Goal: Information Seeking & Learning: Check status

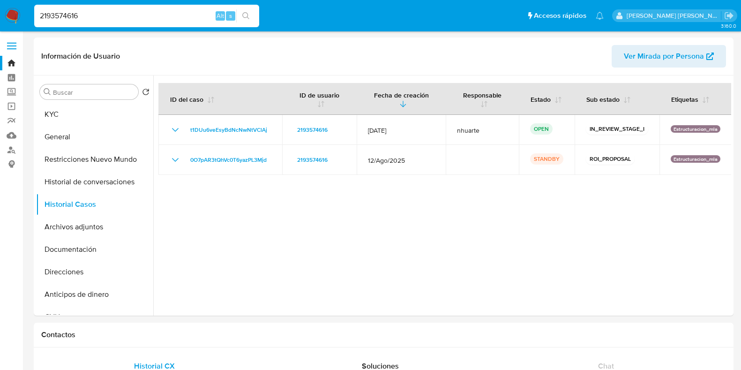
select select "10"
click at [27, 7] on nav "Pausado Ver notificaciones 2193574616 Alt s Accesos rápidos Presiona las siguie…" at bounding box center [370, 15] width 741 height 31
type input "263552100"
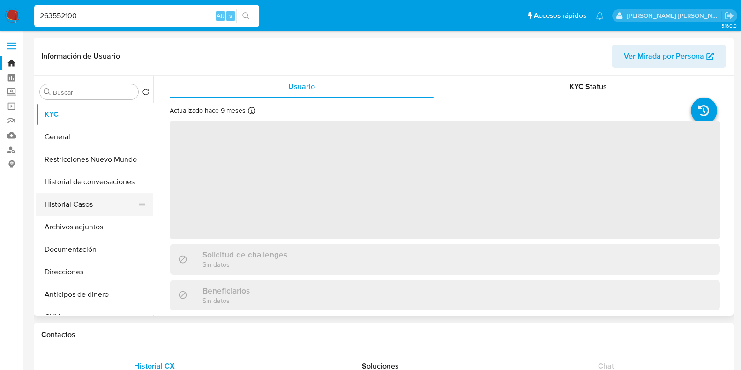
click at [104, 209] on button "Historial Casos" at bounding box center [91, 204] width 110 height 23
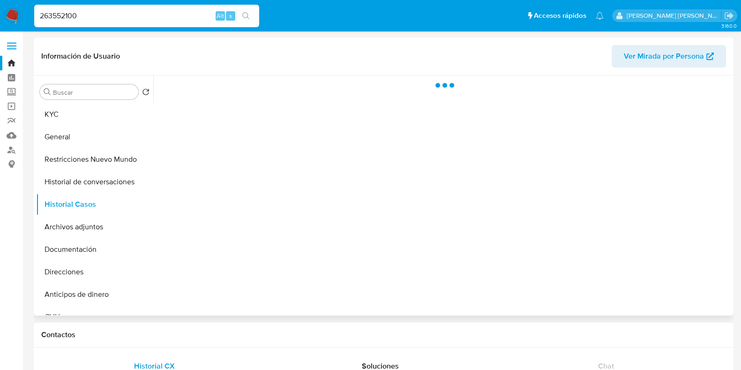
select select "10"
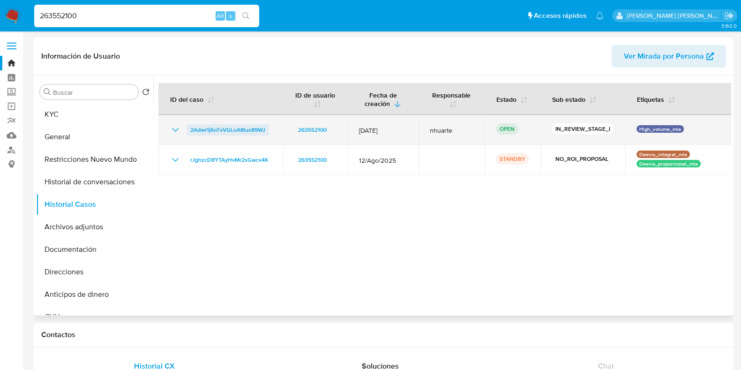
click at [242, 132] on span "2Adwr1j6oTvVGLoAKtus89WJ" at bounding box center [227, 129] width 75 height 11
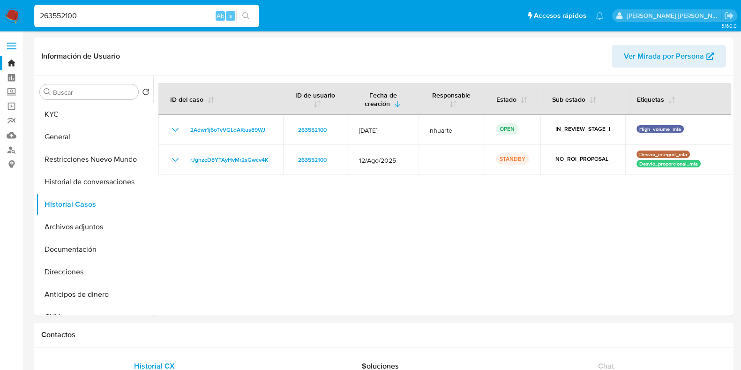
drag, startPoint x: 96, startPoint y: 16, endPoint x: 7, endPoint y: 13, distance: 88.7
click at [7, 13] on nav "Pausado Ver notificaciones 263552100 Alt s Accesos rápidos Presiona las siguien…" at bounding box center [370, 15] width 741 height 31
paste input "150365921"
type input "150365921"
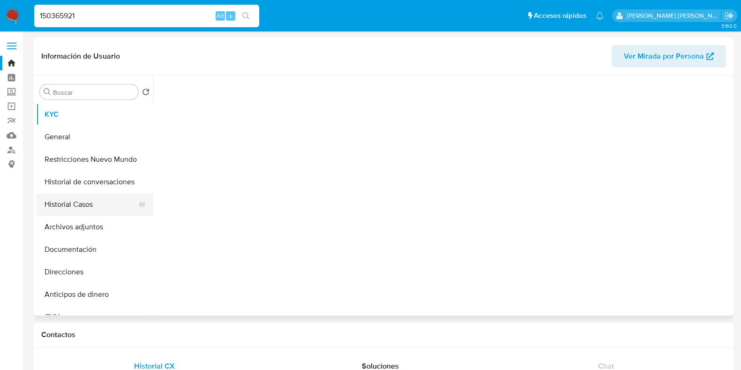
click at [99, 204] on button "Historial Casos" at bounding box center [91, 204] width 110 height 23
select select "10"
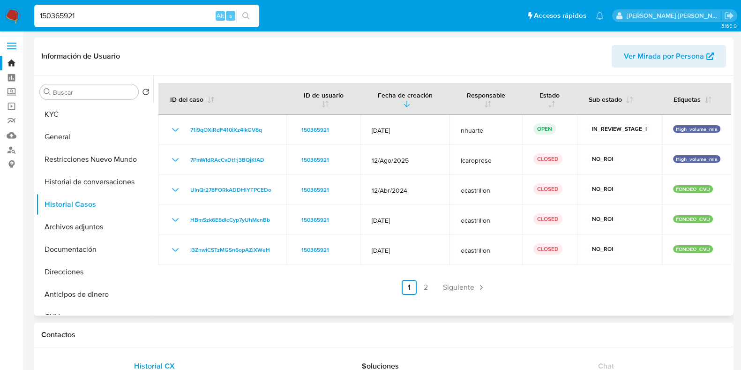
drag, startPoint x: 82, startPoint y: 221, endPoint x: 167, endPoint y: 221, distance: 84.9
click at [82, 221] on button "Archivos adjuntos" at bounding box center [94, 227] width 117 height 23
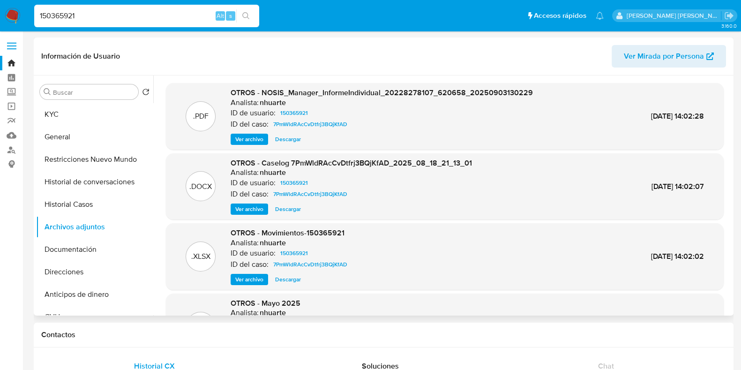
click at [251, 211] on span "Ver archivo" at bounding box center [249, 208] width 28 height 9
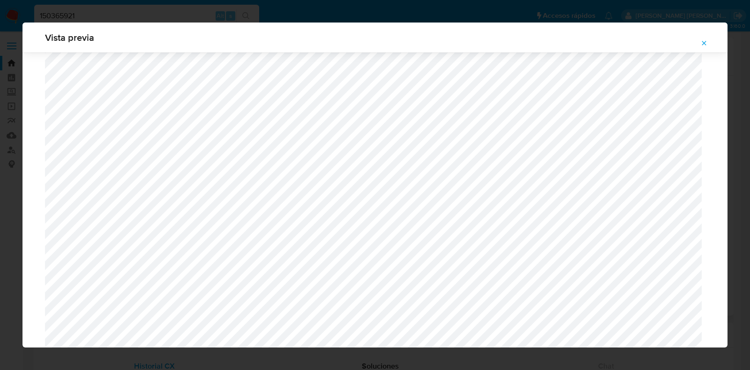
scroll to position [391, 0]
click at [706, 41] on icon "Attachment preview" at bounding box center [704, 43] width 4 height 4
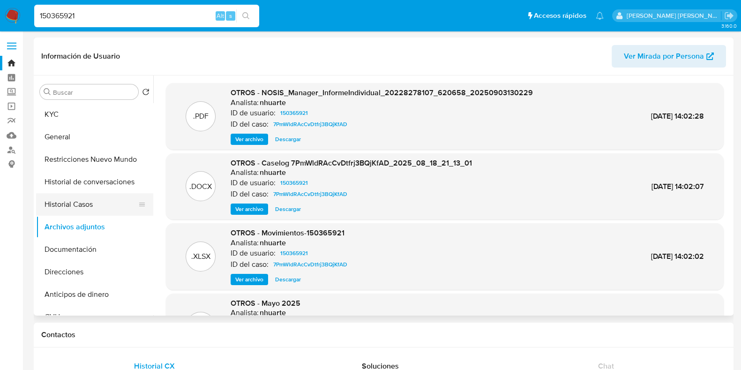
click at [89, 212] on button "Historial Casos" at bounding box center [91, 204] width 110 height 23
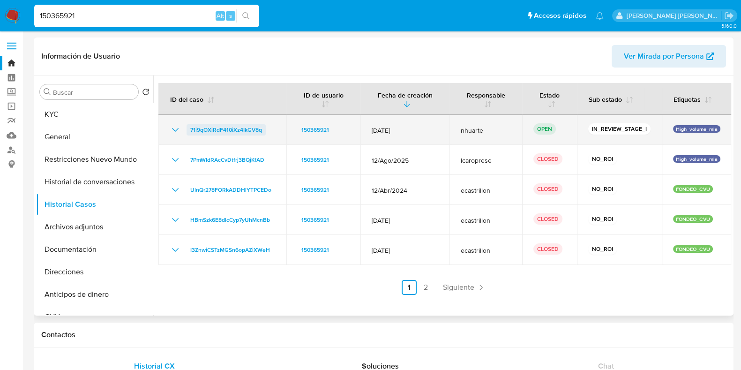
click at [250, 129] on span "71i9qOXiRdF410iXz4IkGV8q" at bounding box center [226, 129] width 72 height 11
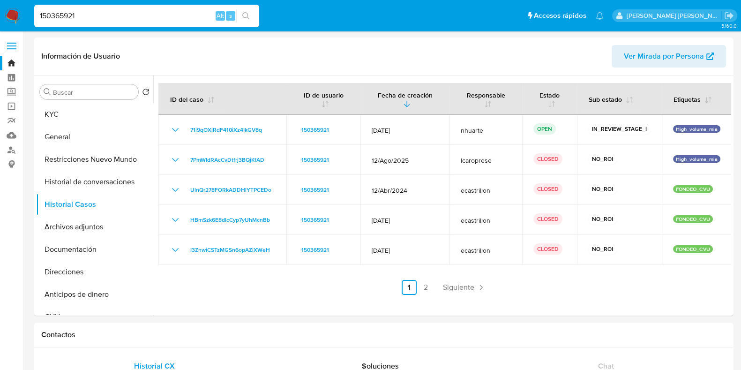
drag, startPoint x: 88, startPoint y: 15, endPoint x: 23, endPoint y: 10, distance: 64.9
click at [23, 10] on nav "Pausado Ver notificaciones 150365921 Alt s Accesos rápidos Presiona las siguien…" at bounding box center [370, 15] width 741 height 31
paste input "9759880"
type input "97598801"
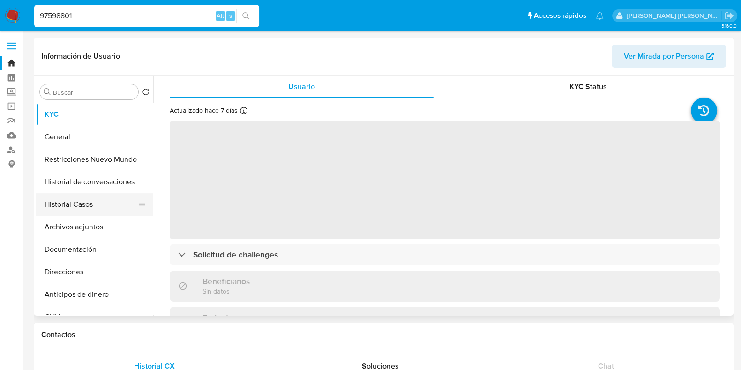
click at [99, 206] on button "Historial Casos" at bounding box center [91, 204] width 110 height 23
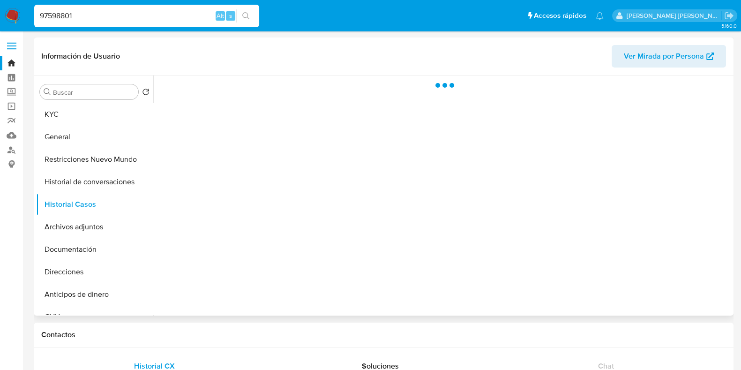
select select "10"
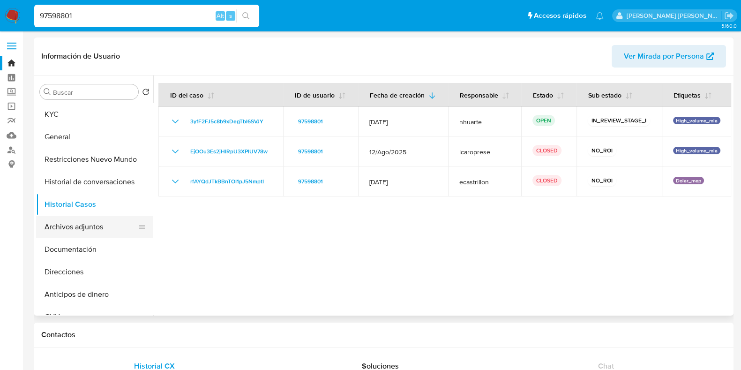
click at [95, 233] on button "Archivos adjuntos" at bounding box center [91, 227] width 110 height 23
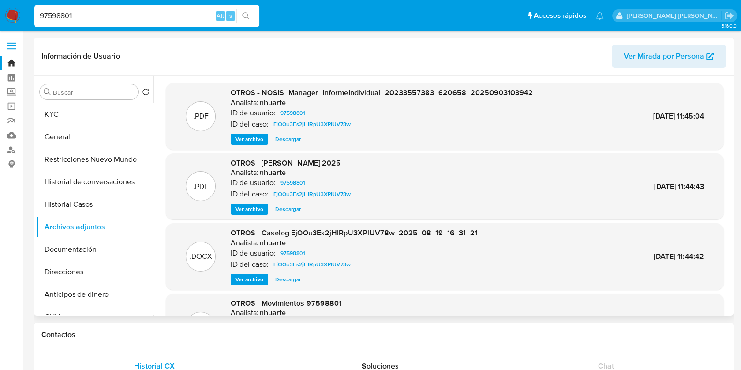
click at [252, 276] on span "Ver archivo" at bounding box center [249, 279] width 28 height 9
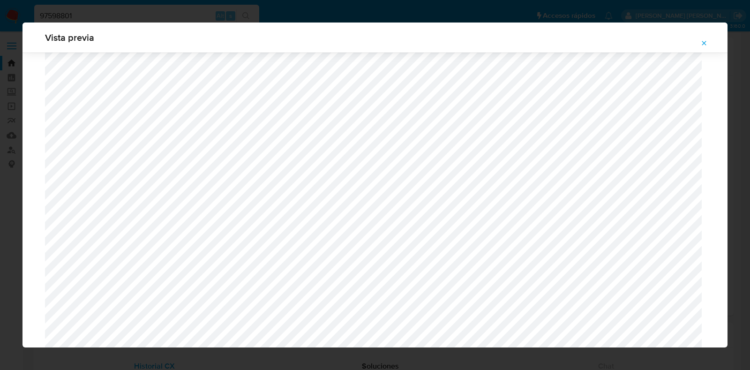
scroll to position [333, 0]
click at [708, 41] on button "Attachment preview" at bounding box center [704, 43] width 21 height 15
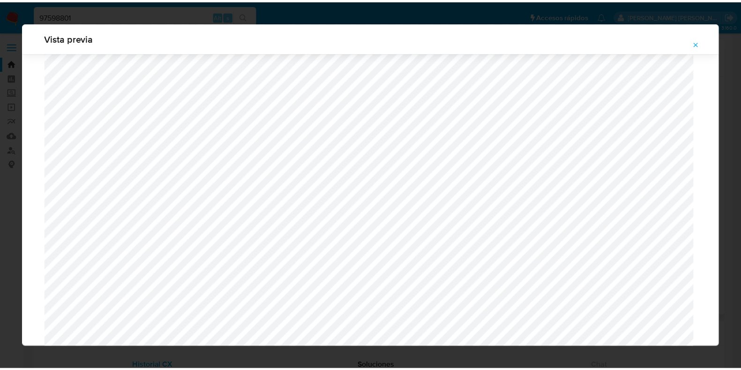
scroll to position [23, 0]
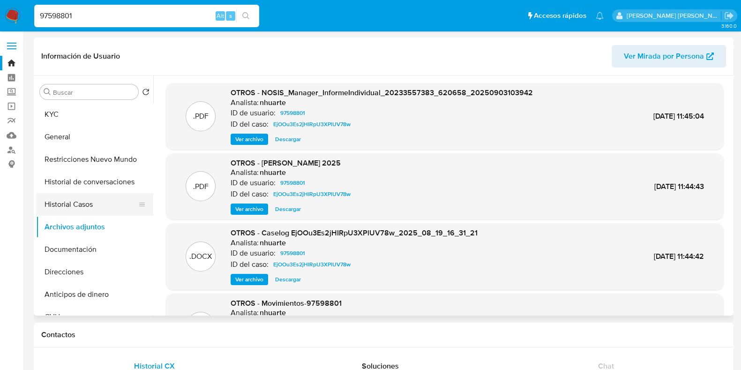
click at [104, 198] on button "Historial Casos" at bounding box center [91, 204] width 110 height 23
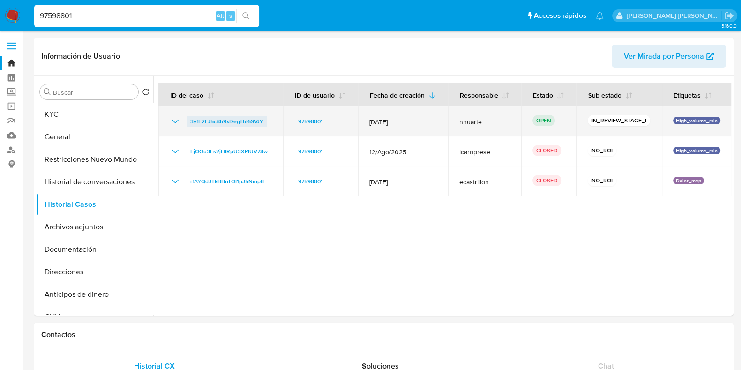
click at [242, 121] on span "3yfF2FJ5c8b9xDegTbI6SVJY" at bounding box center [226, 121] width 73 height 11
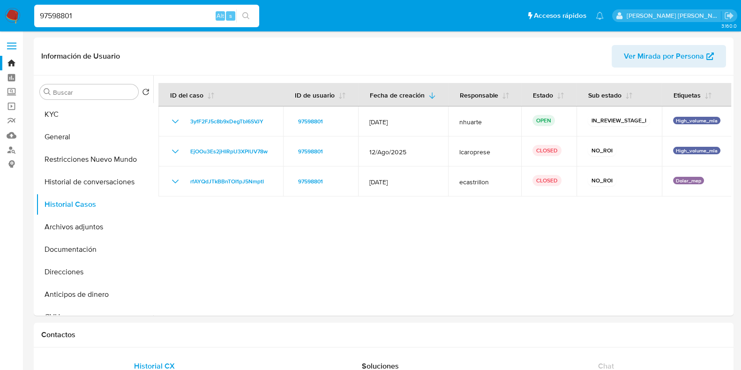
drag, startPoint x: 98, startPoint y: 18, endPoint x: 0, endPoint y: 18, distance: 98.5
click at [0, 18] on nav "Pausado Ver notificaciones 97598801 Alt s Accesos rápidos Presiona las siguient…" at bounding box center [370, 15] width 741 height 31
paste input "420305152"
type input "420305152"
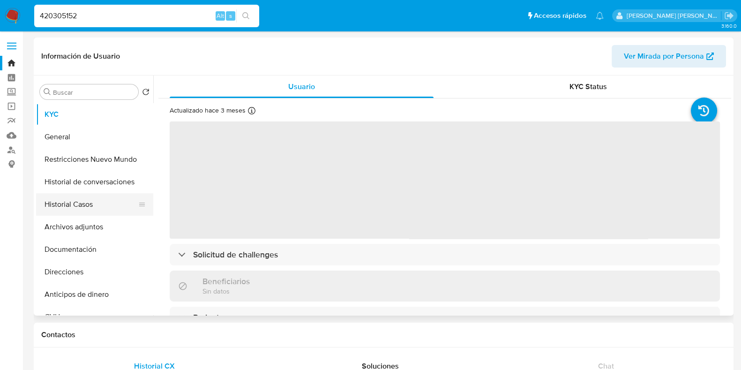
click at [88, 206] on button "Historial Casos" at bounding box center [91, 204] width 110 height 23
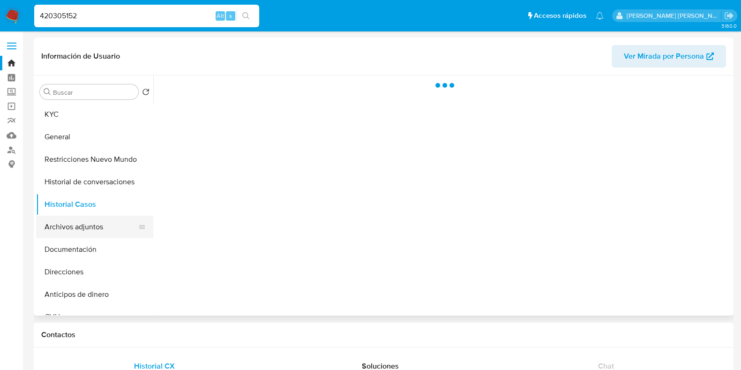
select select "10"
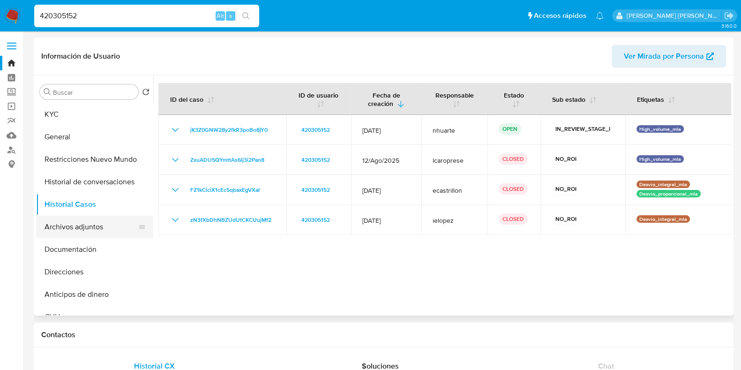
click at [94, 224] on button "Archivos adjuntos" at bounding box center [91, 227] width 110 height 23
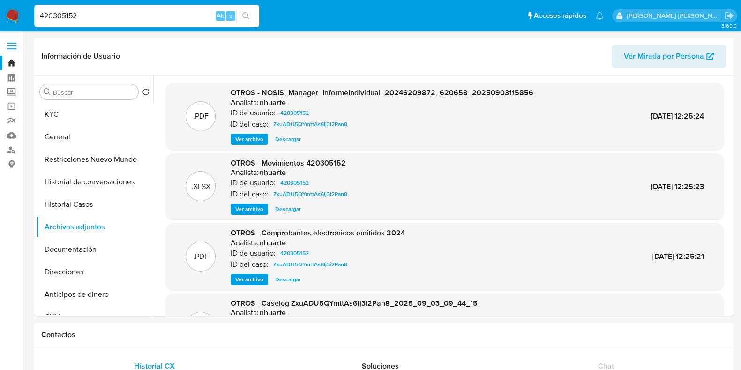
drag, startPoint x: 91, startPoint y: 17, endPoint x: 10, endPoint y: 19, distance: 81.1
click at [10, 19] on nav "Pausado Ver notificaciones 420305152 Alt s Accesos rápidos Presiona las siguien…" at bounding box center [370, 15] width 741 height 31
click at [105, 205] on button "Historial Casos" at bounding box center [91, 204] width 110 height 23
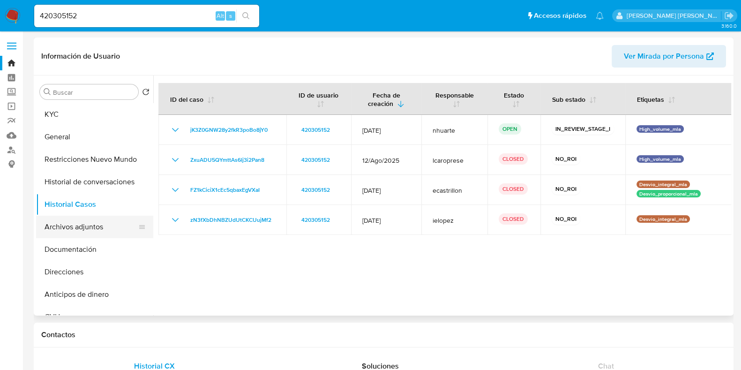
click at [89, 228] on button "Archivos adjuntos" at bounding box center [91, 227] width 110 height 23
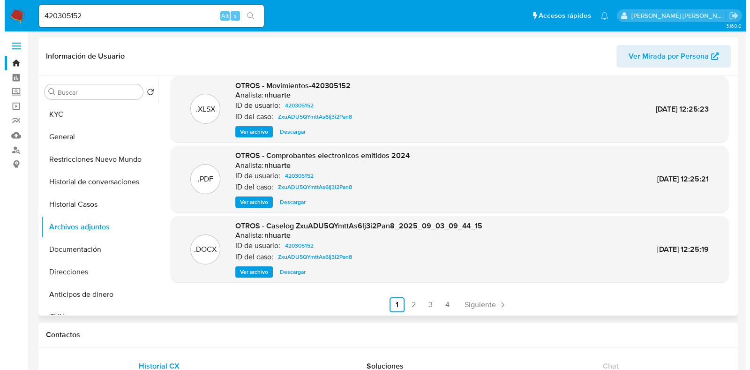
scroll to position [79, 0]
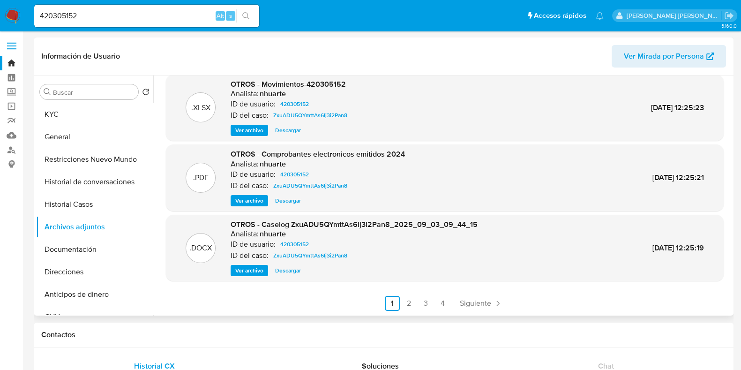
click at [249, 270] on span "Ver archivo" at bounding box center [249, 270] width 28 height 9
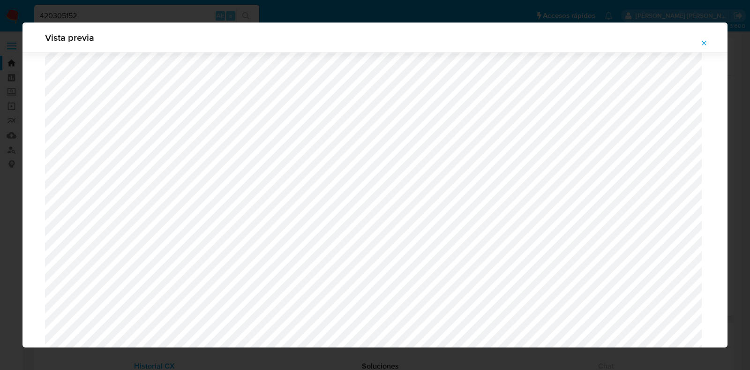
scroll to position [333, 0]
click at [701, 42] on icon "Attachment preview" at bounding box center [705, 43] width 8 height 8
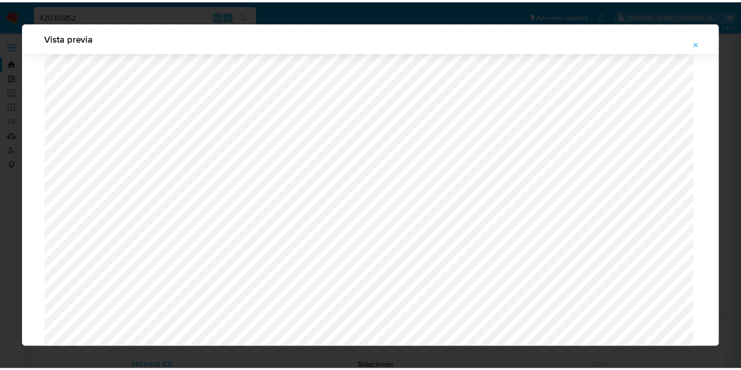
scroll to position [23, 0]
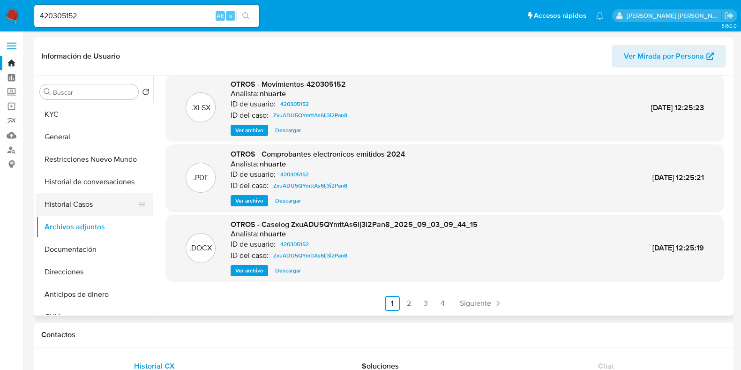
click at [89, 209] on button "Historial Casos" at bounding box center [91, 204] width 110 height 23
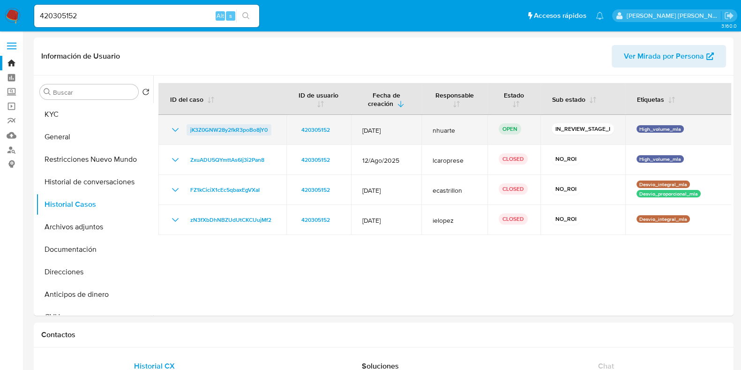
click at [255, 129] on span "jK3Z0GNW28y2fkR3poBo8jY0" at bounding box center [228, 129] width 77 height 11
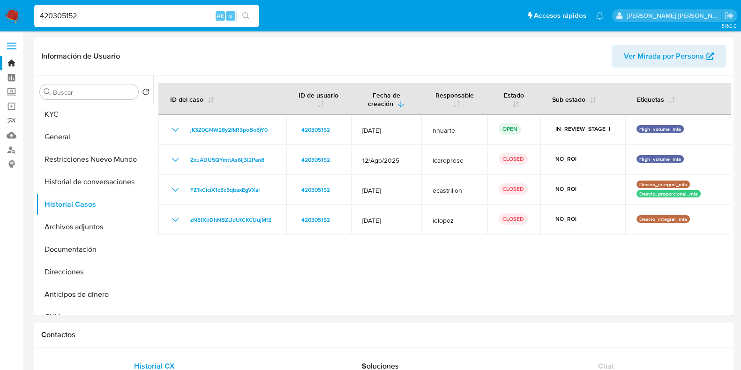
drag, startPoint x: 88, startPoint y: 15, endPoint x: 11, endPoint y: 13, distance: 76.9
click at [11, 13] on nav "Pausado Ver notificaciones 420305152 Alt s Accesos rápidos Presiona las siguien…" at bounding box center [370, 15] width 741 height 31
paste input "57885674"
type input "57885674"
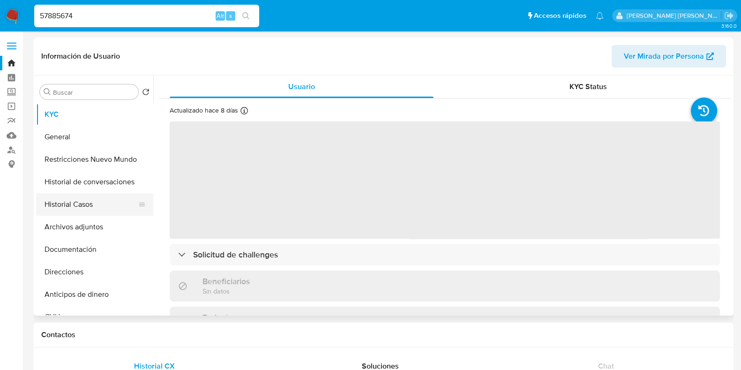
click at [77, 209] on button "Historial Casos" at bounding box center [91, 204] width 110 height 23
select select "10"
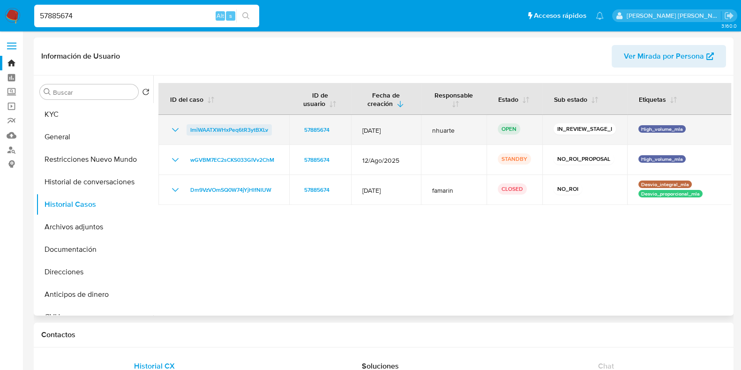
click at [247, 132] on span "ImiWAATXWHxPeq6tR3ytBXLv" at bounding box center [229, 129] width 78 height 11
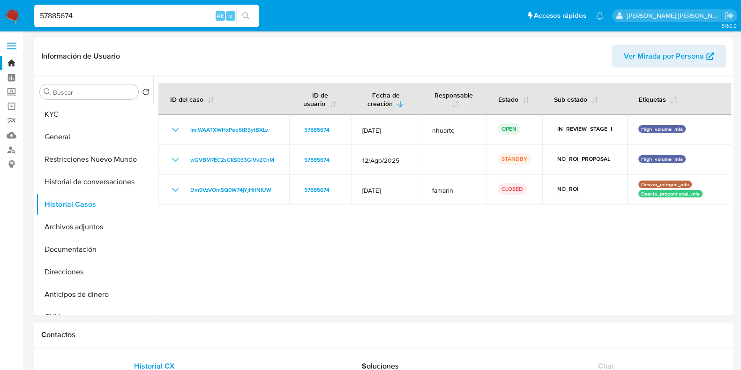
drag, startPoint x: 83, startPoint y: 16, endPoint x: 10, endPoint y: 22, distance: 72.9
click at [10, 22] on nav "Pausado Ver notificaciones 57885674 Alt s Accesos rápidos Presiona las siguient…" at bounding box center [370, 15] width 741 height 31
paste input "74025212"
type input "74025212"
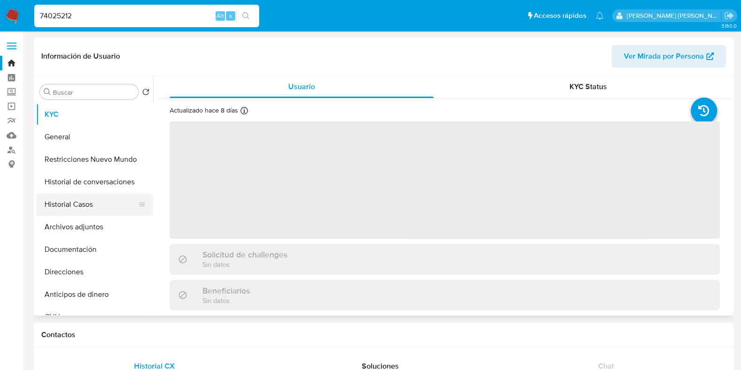
click at [117, 196] on button "Historial Casos" at bounding box center [91, 204] width 110 height 23
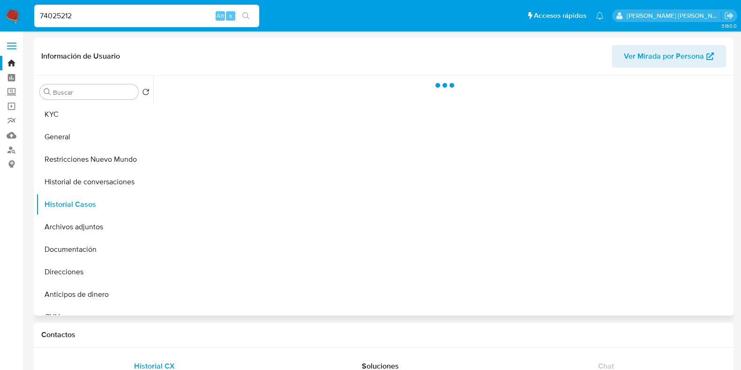
select select "10"
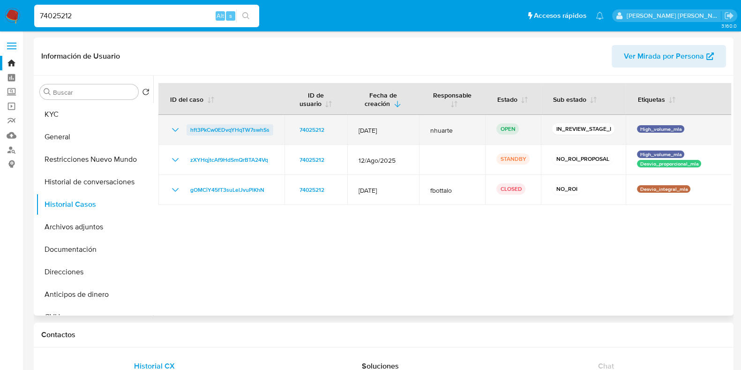
click at [217, 129] on span "hft3PkCw0EDvqYHqTW7swhSs" at bounding box center [229, 129] width 79 height 11
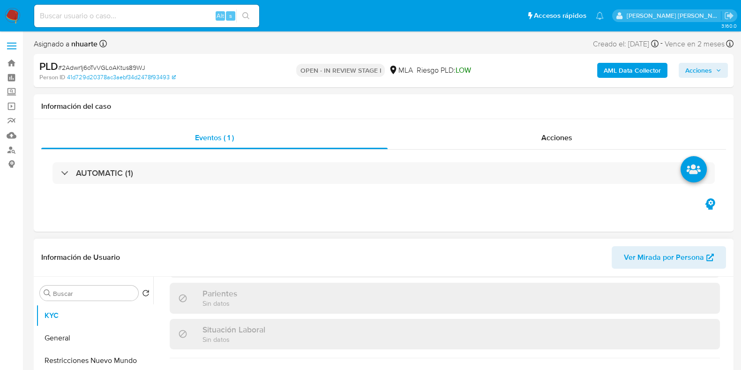
select select "10"
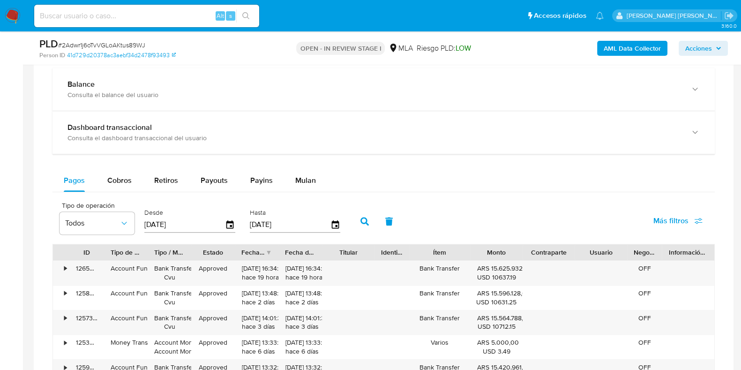
scroll to position [703, 0]
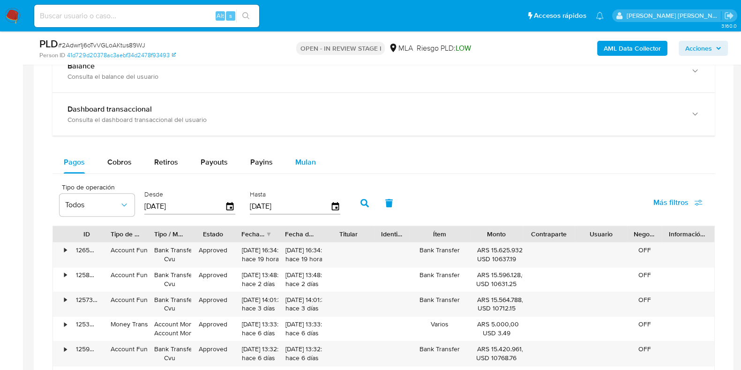
click at [312, 164] on span "Mulan" at bounding box center [305, 162] width 21 height 11
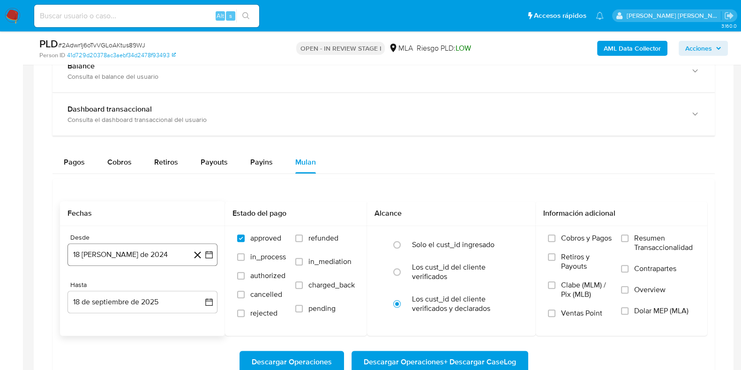
click at [142, 249] on button "18 [PERSON_NAME] de 2024" at bounding box center [143, 254] width 150 height 23
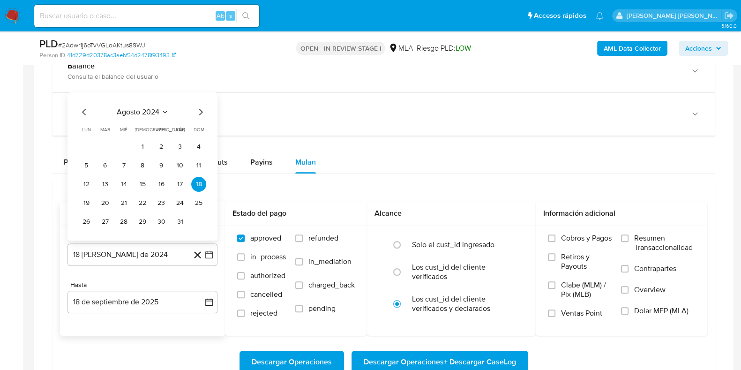
click at [196, 109] on icon "Mes siguiente" at bounding box center [200, 111] width 11 height 11
click at [201, 96] on icon "Mes siguiente" at bounding box center [200, 93] width 11 height 11
click at [202, 113] on icon "Mes siguiente" at bounding box center [200, 111] width 11 height 11
click at [202, 113] on span "dom" at bounding box center [199, 110] width 11 height 7
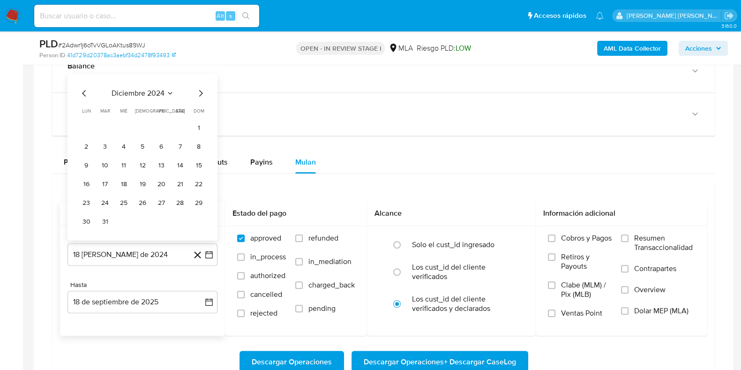
click at [199, 95] on icon "Mes siguiente" at bounding box center [200, 93] width 11 height 11
click at [202, 109] on icon "Mes siguiente" at bounding box center [200, 111] width 11 height 11
click at [200, 109] on icon "Mes siguiente" at bounding box center [201, 112] width 4 height 7
click at [202, 92] on icon "Mes siguiente" at bounding box center [201, 93] width 4 height 7
click at [105, 142] on button "1" at bounding box center [105, 146] width 15 height 15
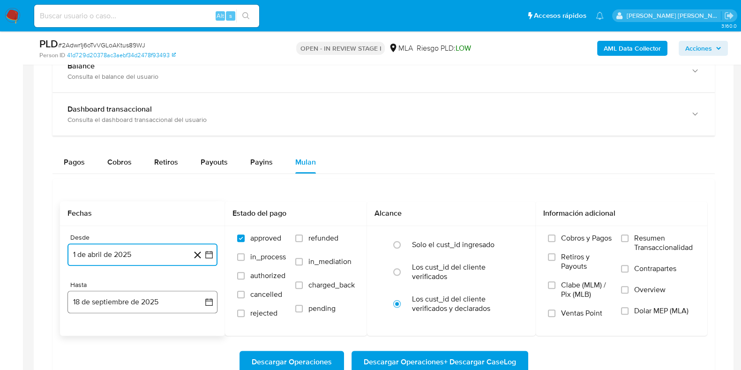
click at [129, 303] on button "18 de septiembre de 2025" at bounding box center [143, 302] width 150 height 23
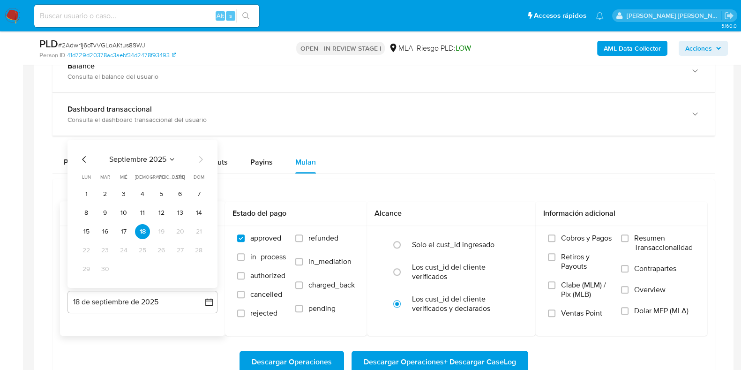
click at [84, 156] on icon "Mes anterior" at bounding box center [84, 159] width 4 height 7
click at [194, 267] on button "31" at bounding box center [198, 269] width 15 height 15
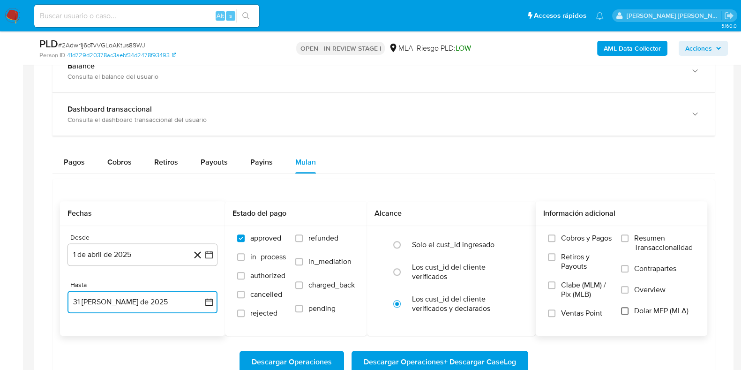
click at [624, 310] on input "Dolar MEP (MLA)" at bounding box center [625, 311] width 8 height 8
click at [444, 361] on span "Descargar Operaciones + Descargar CaseLog" at bounding box center [440, 362] width 152 height 21
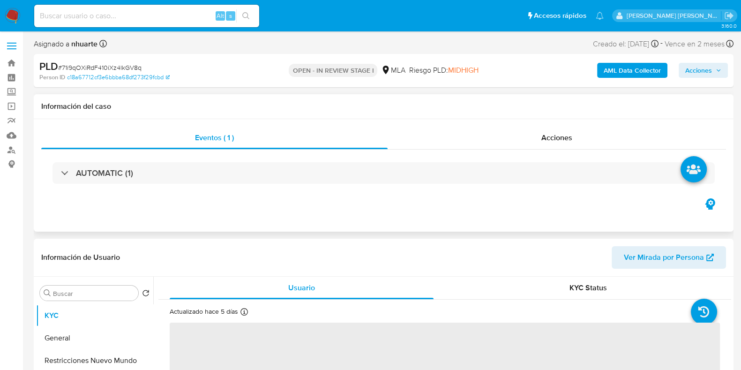
select select "10"
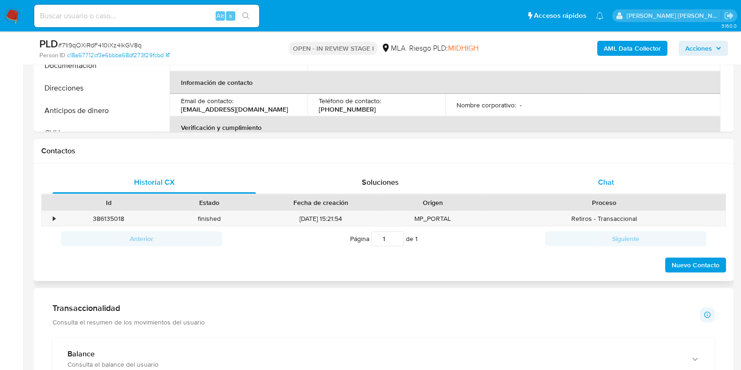
click at [606, 182] on span "Chat" at bounding box center [606, 182] width 16 height 11
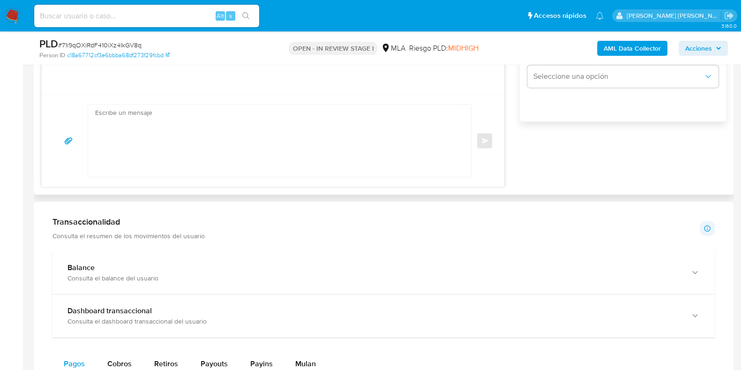
scroll to position [879, 0]
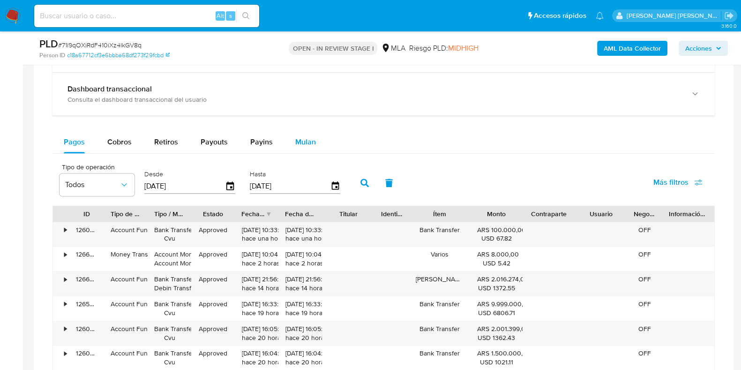
click at [314, 148] on button "Mulan" at bounding box center [305, 142] width 43 height 23
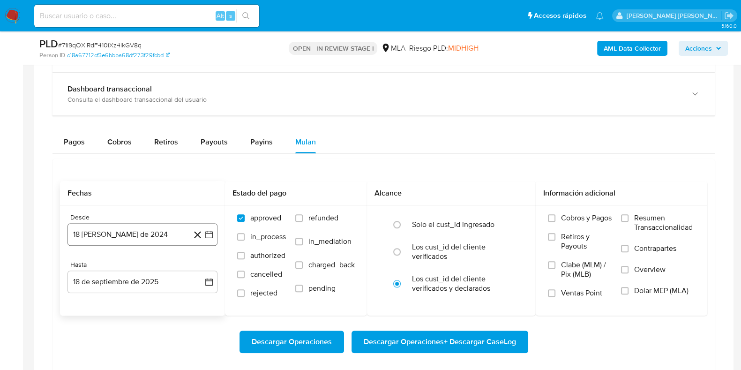
click at [103, 228] on button "18 [PERSON_NAME] de 2024" at bounding box center [143, 234] width 150 height 23
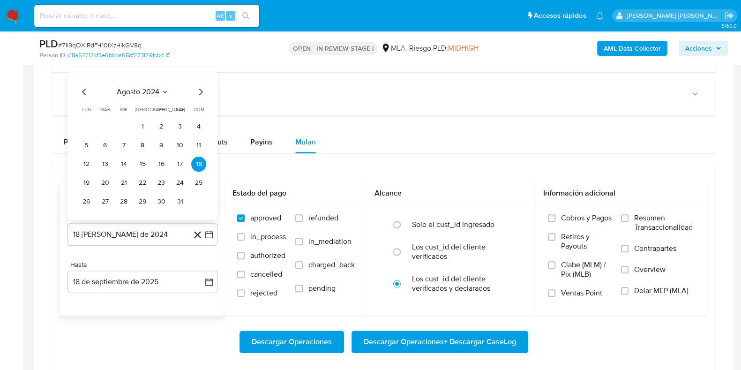
click at [199, 89] on icon "Mes siguiente" at bounding box center [200, 91] width 11 height 11
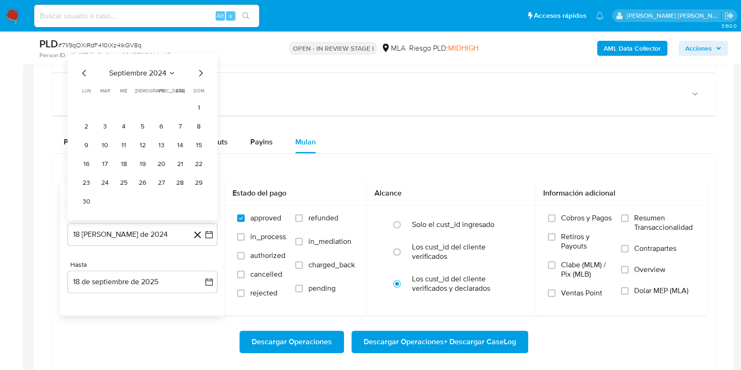
click at [204, 70] on icon "Mes siguiente" at bounding box center [200, 72] width 11 height 11
click at [199, 86] on icon "Mes siguiente" at bounding box center [200, 91] width 11 height 11
click at [197, 75] on icon "Mes siguiente" at bounding box center [200, 72] width 11 height 11
click at [200, 83] on div "enero 2025 enero 2025 lun lunes mar martes mié miércoles jue jueves vie viernes…" at bounding box center [143, 146] width 150 height 148
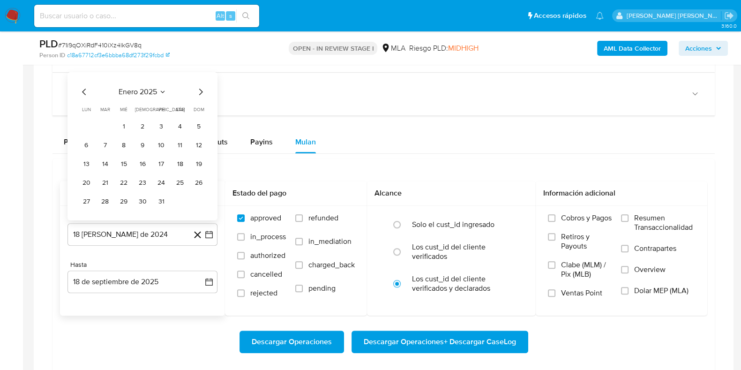
click at [199, 86] on icon "Mes siguiente" at bounding box center [200, 91] width 11 height 11
click at [199, 92] on icon "Mes siguiente" at bounding box center [200, 91] width 11 height 11
click at [202, 71] on icon "Mes siguiente" at bounding box center [201, 72] width 4 height 7
click at [106, 122] on button "1" at bounding box center [105, 126] width 15 height 15
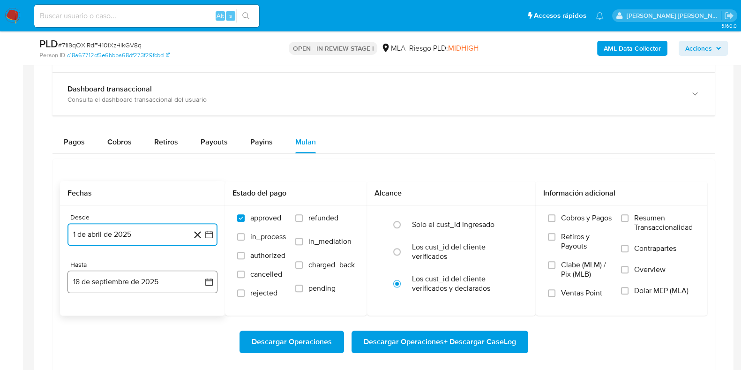
click at [148, 279] on button "18 de septiembre de 2025" at bounding box center [143, 282] width 150 height 23
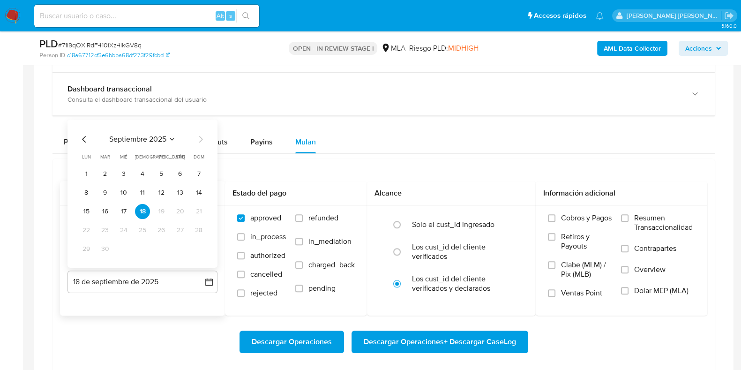
click at [82, 135] on icon "Mes anterior" at bounding box center [84, 138] width 11 height 11
click at [202, 245] on button "31" at bounding box center [198, 248] width 15 height 15
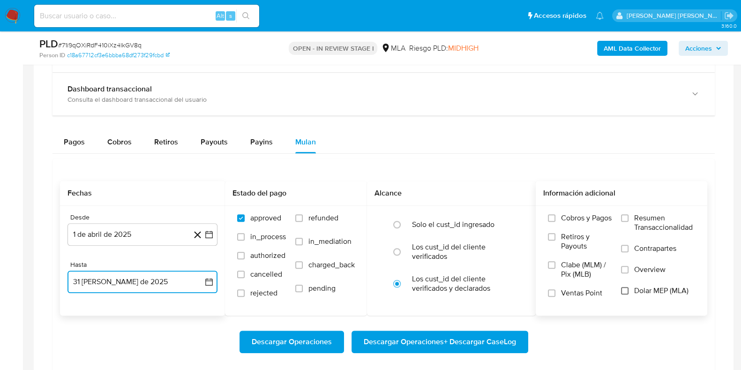
click at [625, 287] on input "Dolar MEP (MLA)" at bounding box center [625, 291] width 8 height 8
click at [464, 337] on span "Descargar Operaciones + Descargar CaseLog" at bounding box center [440, 342] width 152 height 21
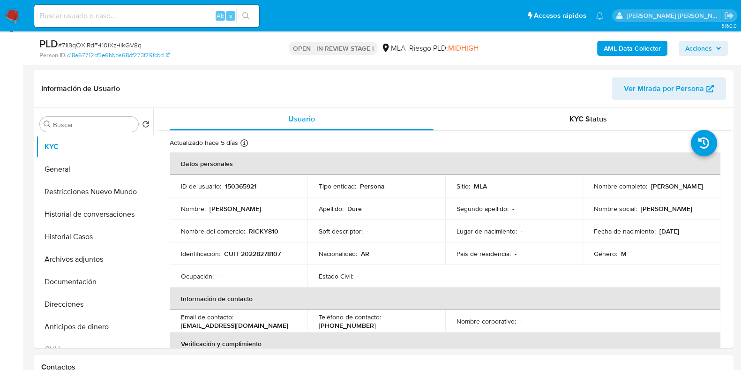
scroll to position [117, 0]
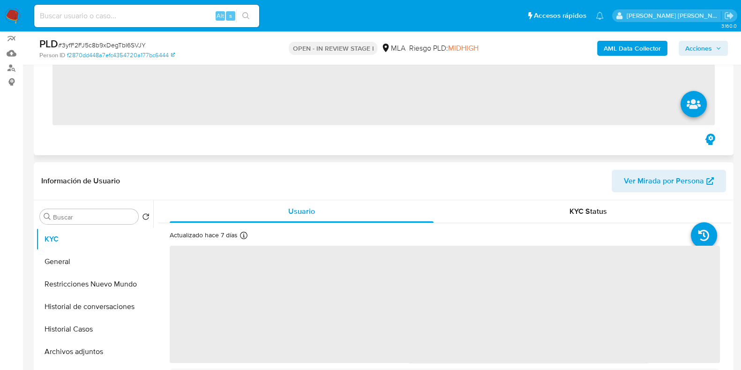
scroll to position [352, 0]
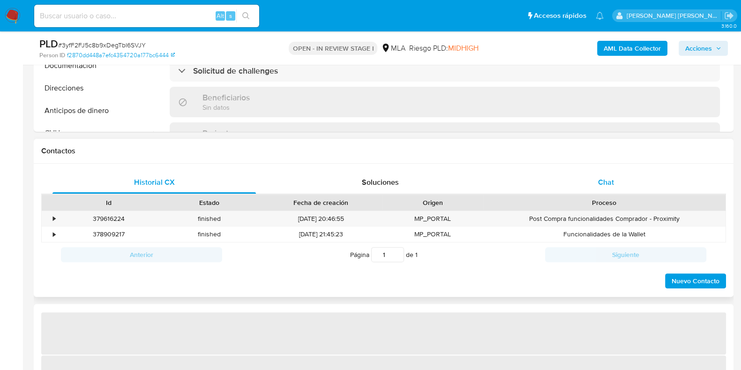
click at [600, 187] on div "Chat" at bounding box center [607, 182] width 204 height 23
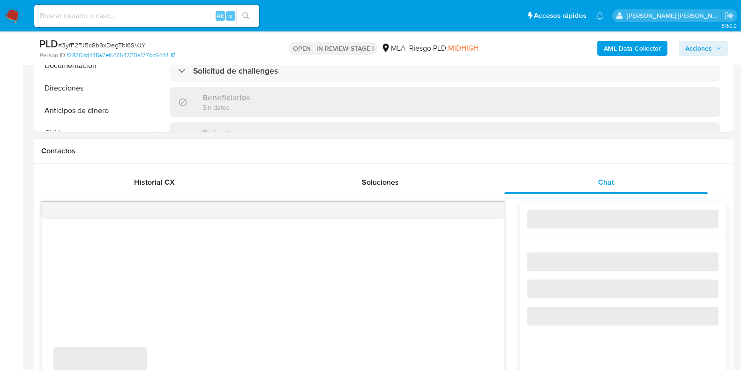
select select "10"
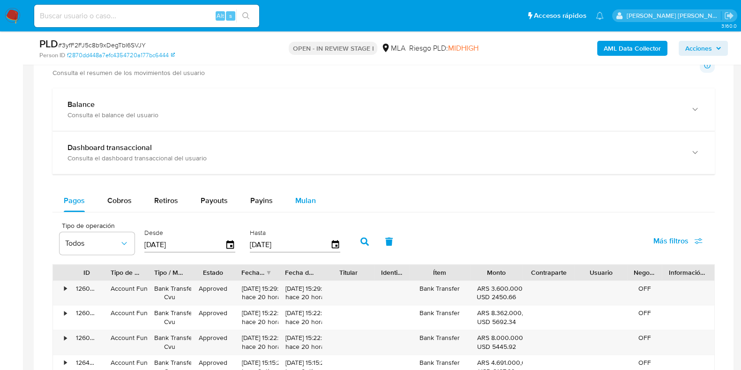
click at [295, 203] on span "Mulan" at bounding box center [305, 200] width 21 height 11
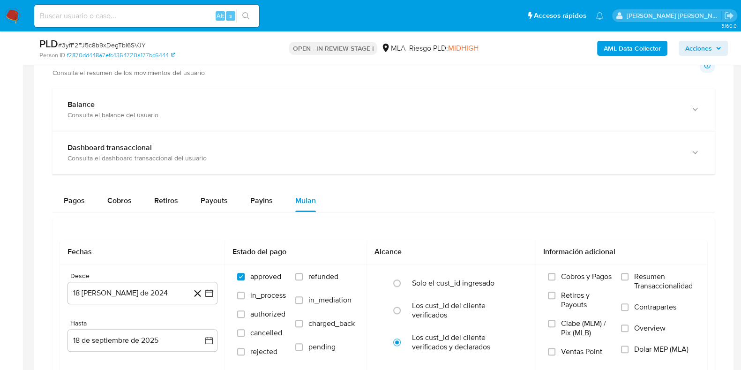
scroll to position [996, 0]
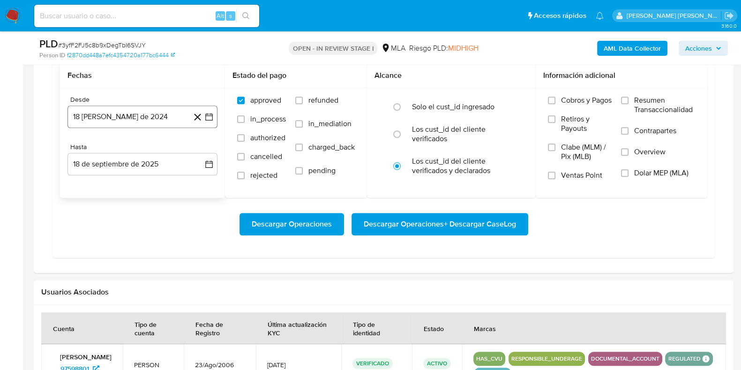
click at [179, 109] on button "18 [PERSON_NAME] de 2024" at bounding box center [143, 117] width 150 height 23
click at [204, 149] on icon "Mes siguiente" at bounding box center [200, 150] width 11 height 11
click at [202, 148] on icon "Mes siguiente" at bounding box center [201, 150] width 4 height 7
click at [199, 148] on icon "Mes siguiente" at bounding box center [200, 150] width 11 height 11
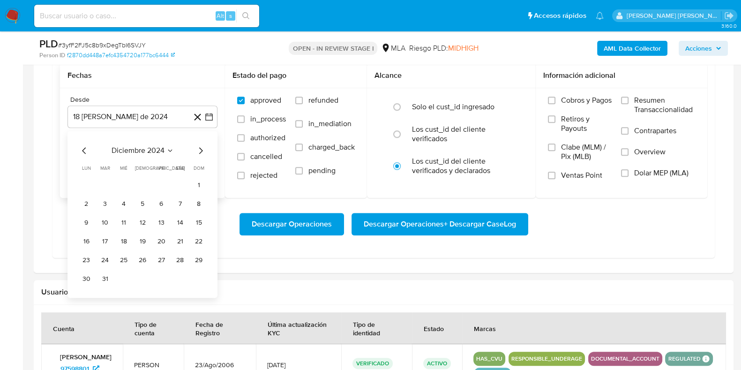
click at [199, 148] on icon "Mes siguiente" at bounding box center [200, 150] width 11 height 11
click at [102, 184] on button "1" at bounding box center [105, 185] width 15 height 15
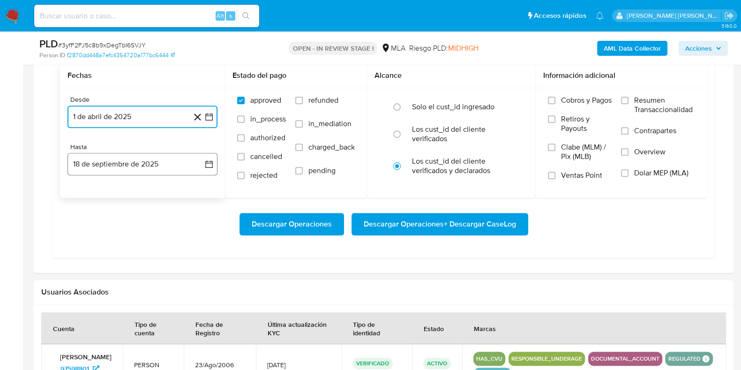
click at [142, 163] on button "18 de septiembre de 2025" at bounding box center [143, 164] width 150 height 23
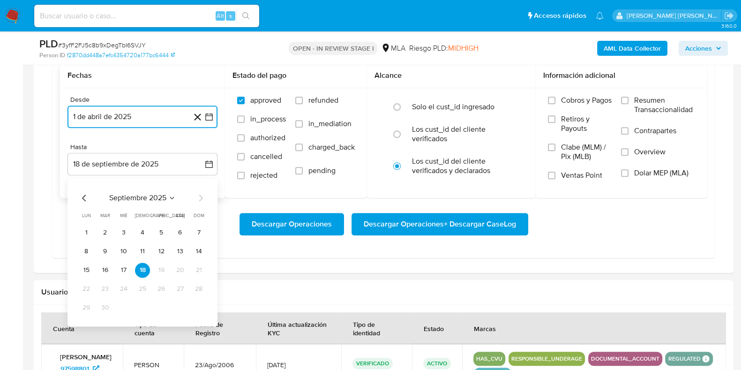
click at [86, 199] on icon "Mes anterior" at bounding box center [84, 197] width 11 height 11
click at [194, 308] on button "31" at bounding box center [198, 307] width 15 height 15
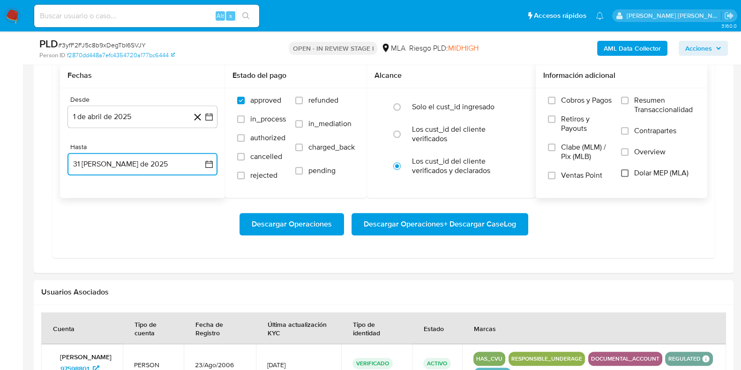
click at [628, 170] on input "Dolar MEP (MLA)" at bounding box center [625, 173] width 8 height 8
click at [465, 222] on span "Descargar Operaciones + Descargar CaseLog" at bounding box center [440, 224] width 152 height 21
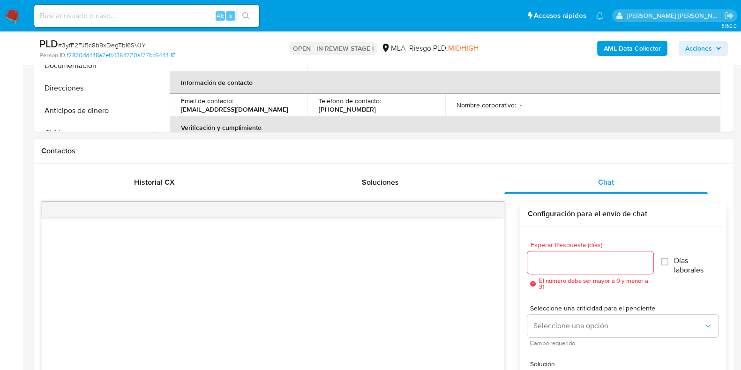
scroll to position [58, 0]
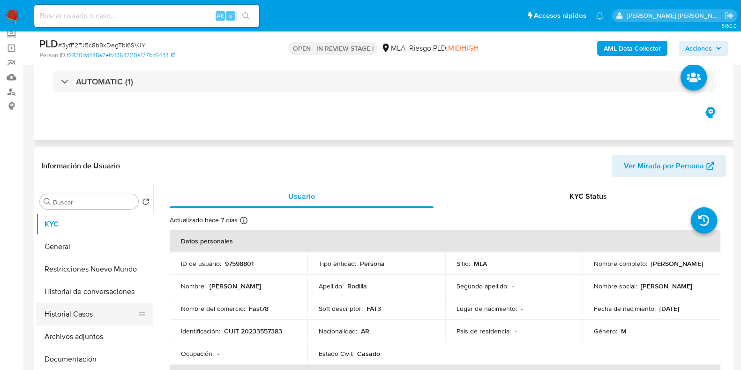
click at [100, 317] on button "Historial Casos" at bounding box center [91, 314] width 110 height 23
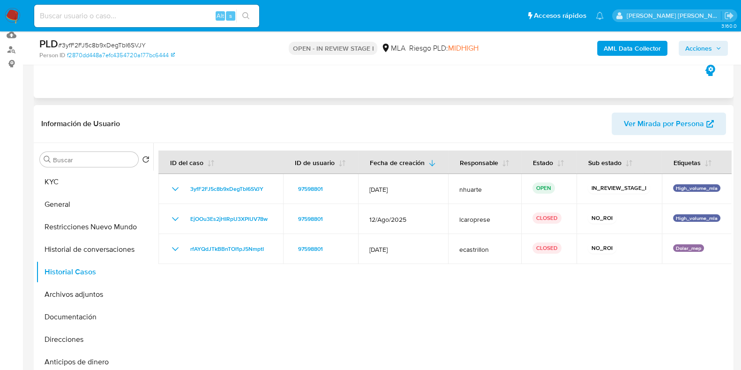
scroll to position [117, 0]
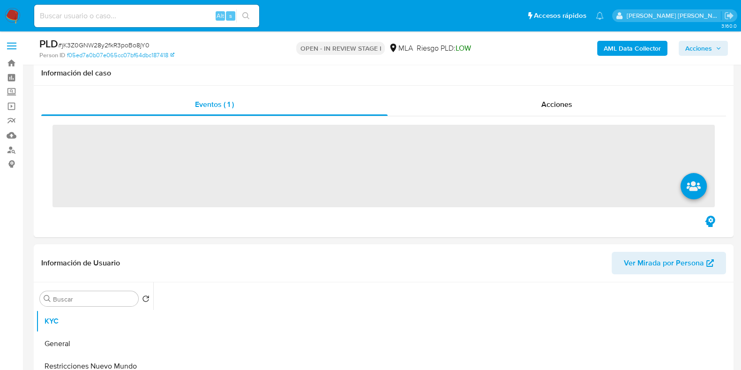
scroll to position [352, 0]
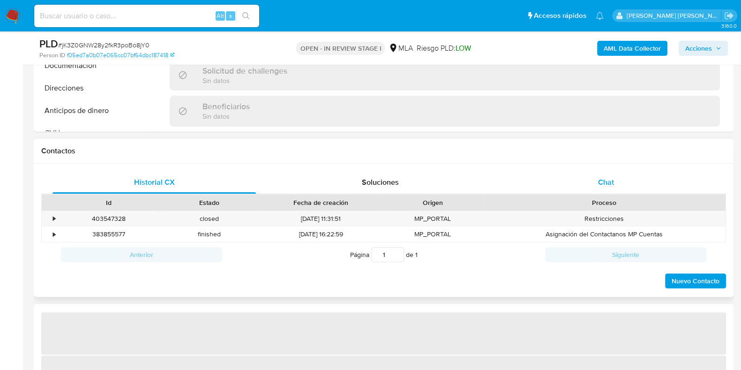
click at [602, 186] on span "Chat" at bounding box center [606, 182] width 16 height 11
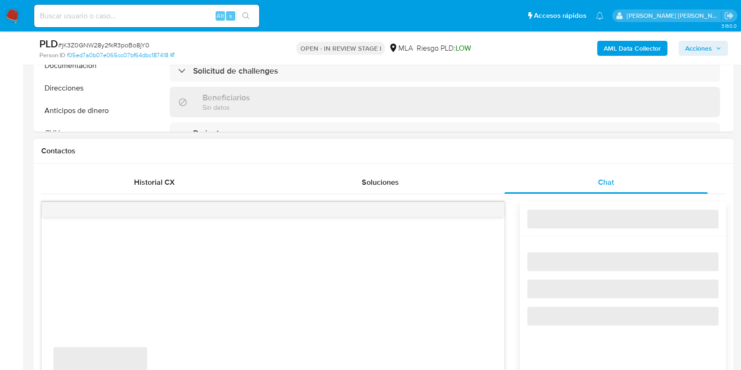
select select "10"
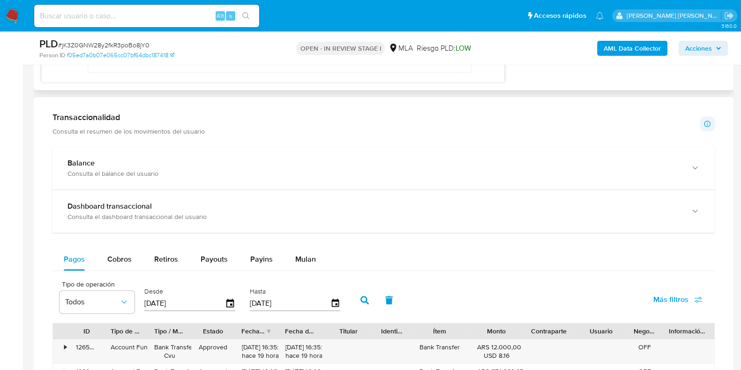
scroll to position [879, 0]
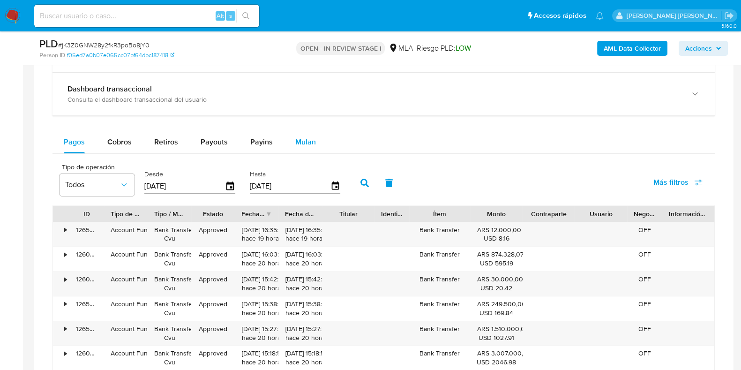
click at [298, 144] on span "Mulan" at bounding box center [305, 141] width 21 height 11
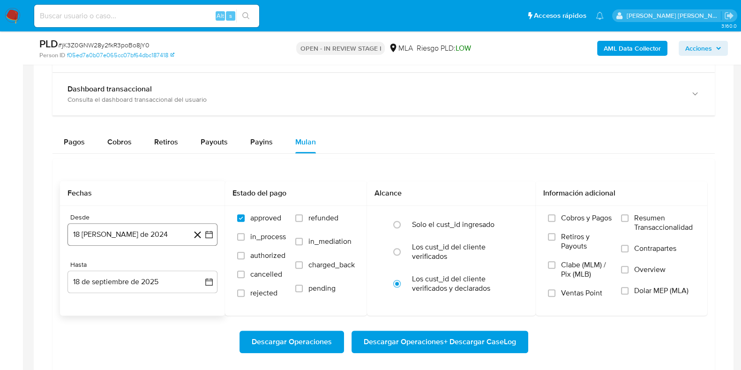
click at [164, 237] on button "18 [PERSON_NAME] de 2024" at bounding box center [143, 234] width 150 height 23
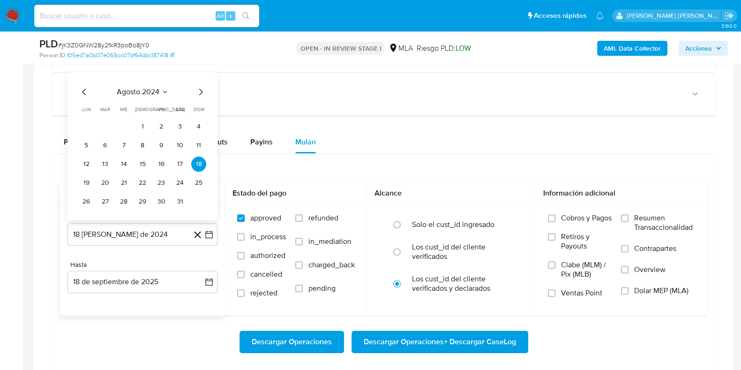
click at [197, 93] on icon "Mes siguiente" at bounding box center [200, 91] width 11 height 11
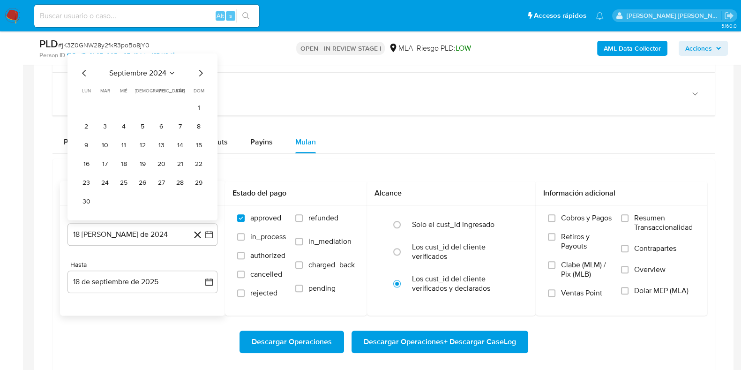
click at [199, 71] on icon "Mes siguiente" at bounding box center [200, 72] width 11 height 11
click at [201, 87] on icon "Mes siguiente" at bounding box center [200, 91] width 11 height 11
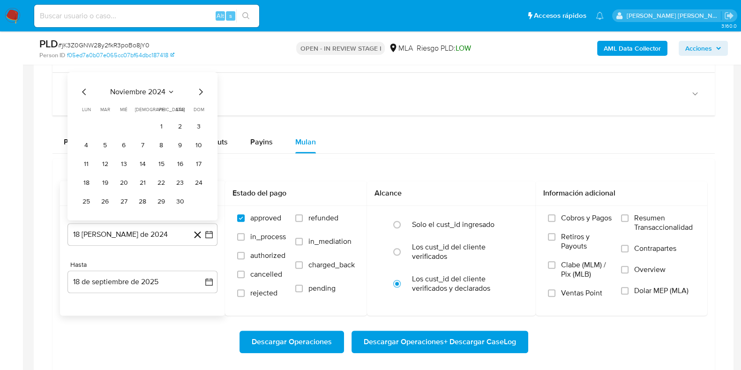
click at [201, 87] on icon "Mes siguiente" at bounding box center [200, 91] width 11 height 11
click at [200, 72] on icon "Mes siguiente" at bounding box center [200, 72] width 11 height 11
click at [211, 232] on icon "button" at bounding box center [208, 234] width 9 height 9
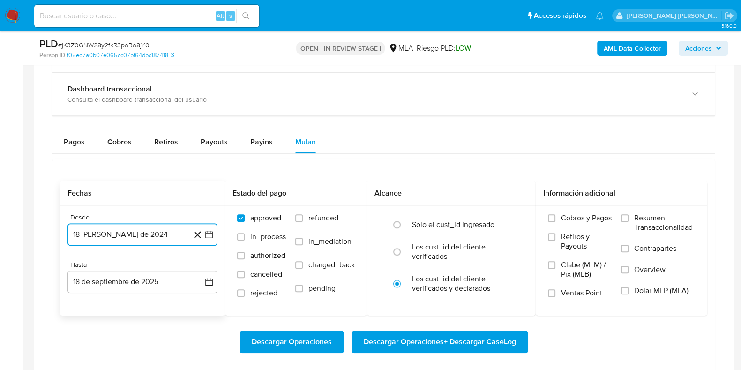
click at [211, 232] on icon "button" at bounding box center [208, 234] width 9 height 9
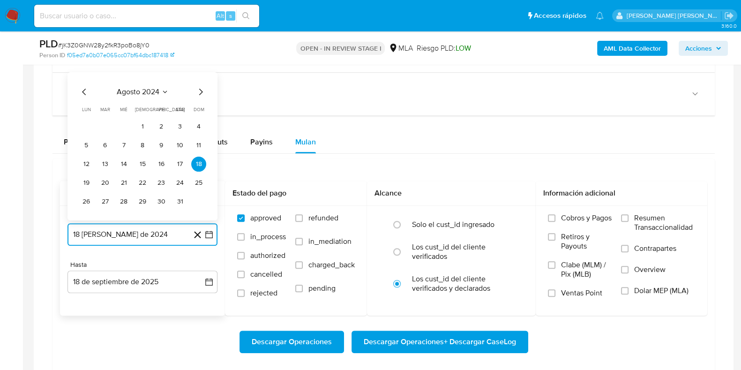
click at [200, 91] on icon "Mes siguiente" at bounding box center [200, 91] width 11 height 11
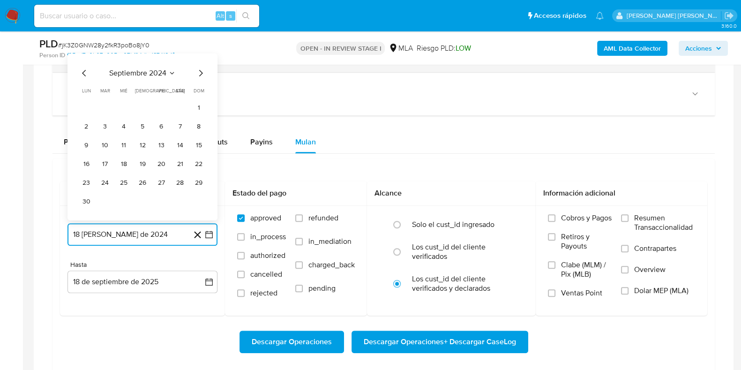
click at [197, 67] on icon "Mes siguiente" at bounding box center [200, 72] width 11 height 11
click at [199, 93] on icon "Mes siguiente" at bounding box center [200, 91] width 11 height 11
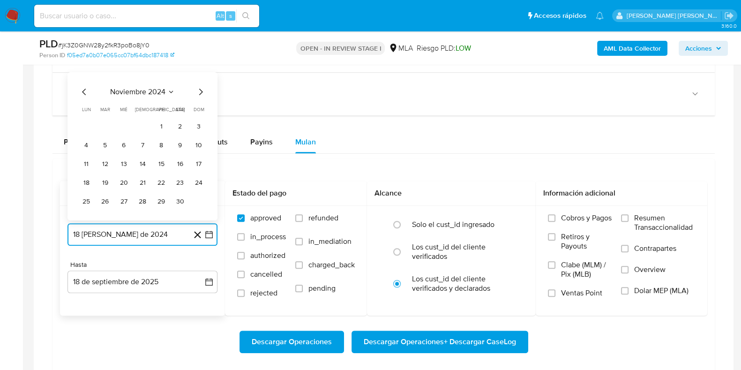
click at [199, 93] on icon "Mes siguiente" at bounding box center [200, 91] width 11 height 11
click at [200, 74] on icon "Mes siguiente" at bounding box center [201, 72] width 4 height 7
click at [200, 90] on icon "Mes siguiente" at bounding box center [200, 91] width 11 height 11
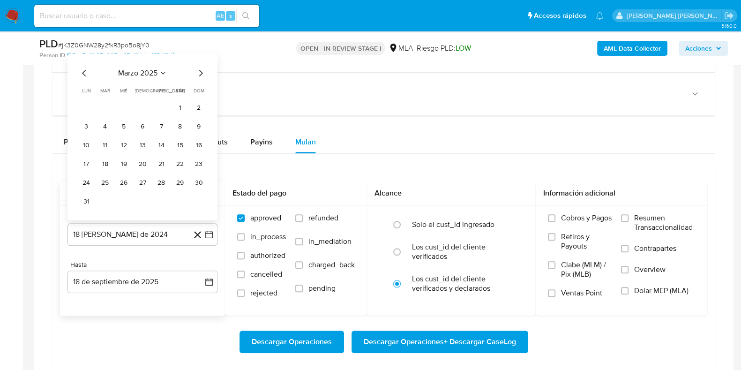
click at [200, 90] on span "dom" at bounding box center [199, 90] width 11 height 7
click at [200, 75] on icon "Mes siguiente" at bounding box center [200, 72] width 11 height 11
click at [199, 94] on icon "Mes siguiente" at bounding box center [200, 91] width 11 height 11
click at [202, 74] on icon "Mes siguiente" at bounding box center [200, 72] width 11 height 11
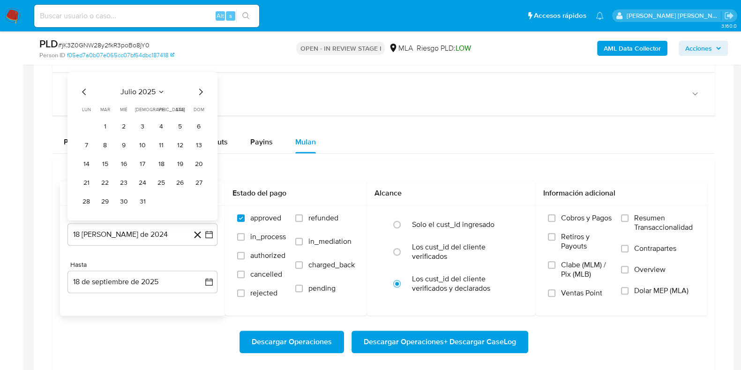
click at [201, 91] on icon "Mes siguiente" at bounding box center [200, 91] width 11 height 11
click at [160, 121] on button "1" at bounding box center [161, 126] width 15 height 15
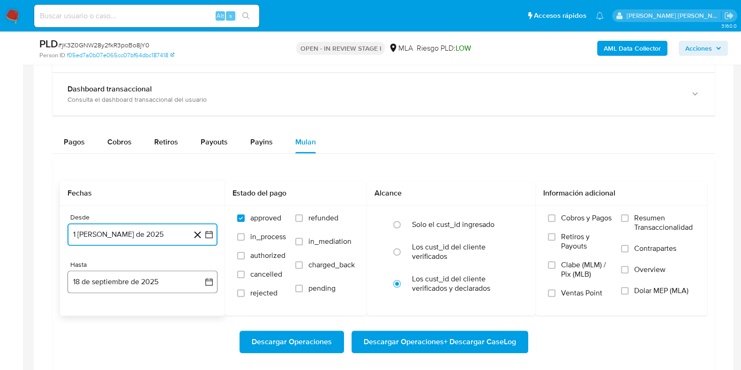
click at [120, 287] on button "18 de septiembre de 2025" at bounding box center [143, 282] width 150 height 23
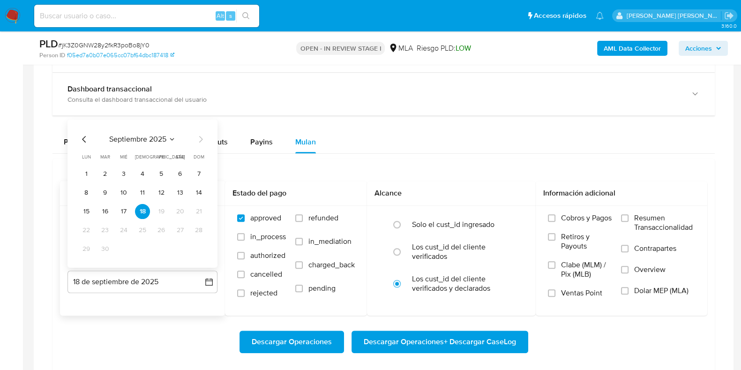
click at [83, 137] on icon "Mes anterior" at bounding box center [84, 139] width 4 height 7
click at [196, 247] on button "31" at bounding box center [198, 248] width 15 height 15
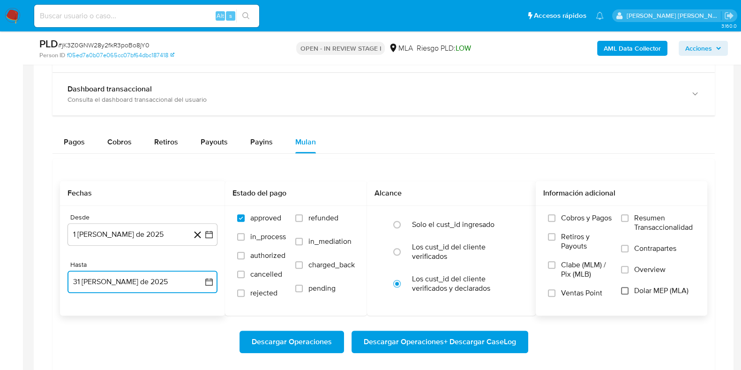
click at [622, 290] on input "Dolar MEP (MLA)" at bounding box center [625, 291] width 8 height 8
click at [473, 345] on span "Descargar Operaciones + Descargar CaseLog" at bounding box center [440, 342] width 152 height 21
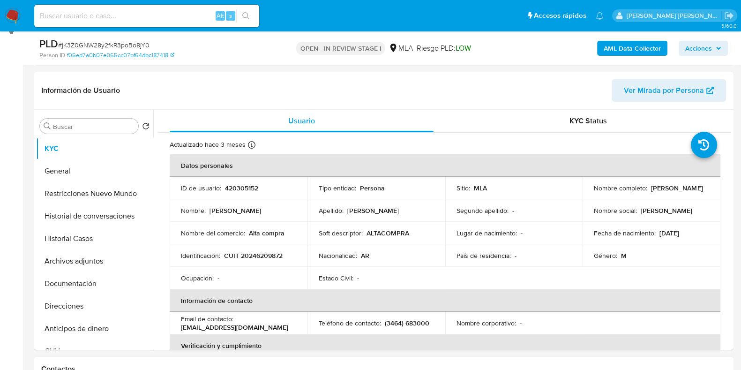
scroll to position [117, 0]
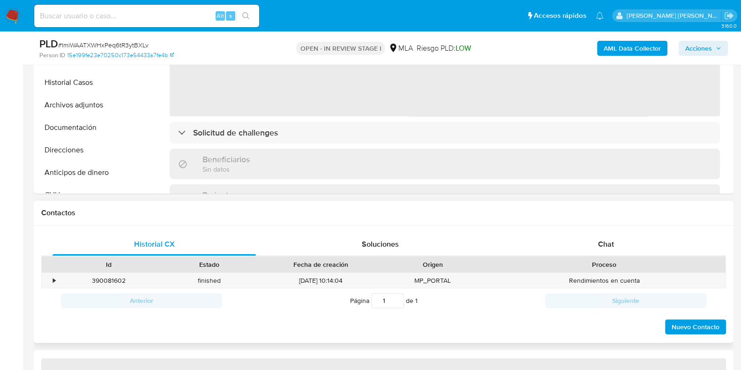
scroll to position [293, 0]
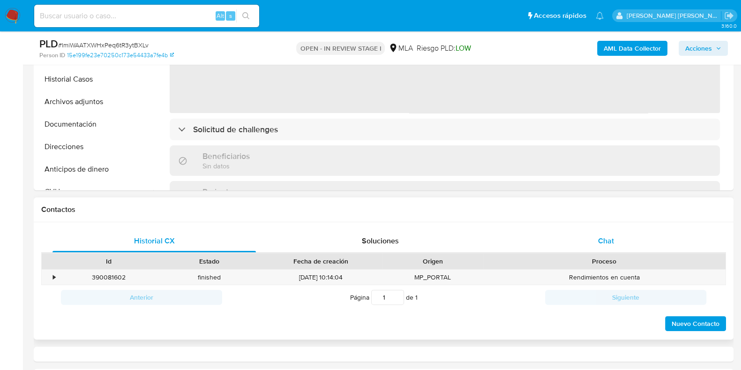
click at [613, 238] on span "Chat" at bounding box center [606, 240] width 16 height 11
select select "10"
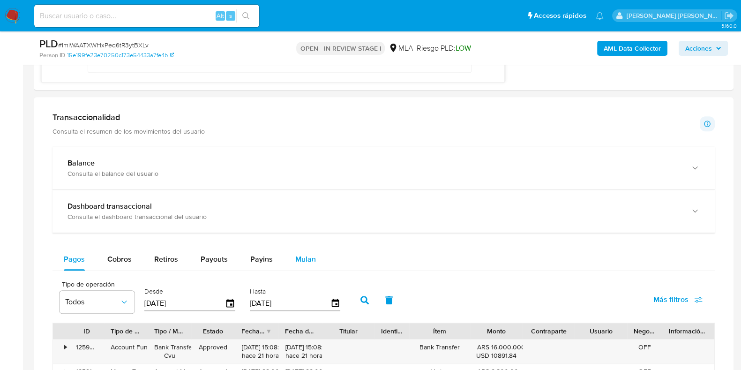
click at [302, 257] on span "Mulan" at bounding box center [305, 259] width 21 height 11
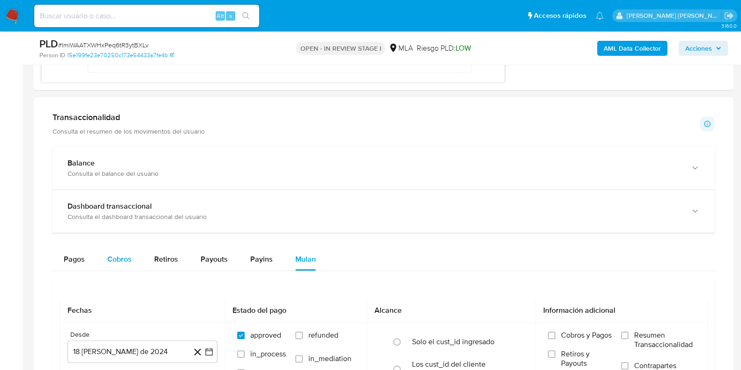
scroll to position [879, 0]
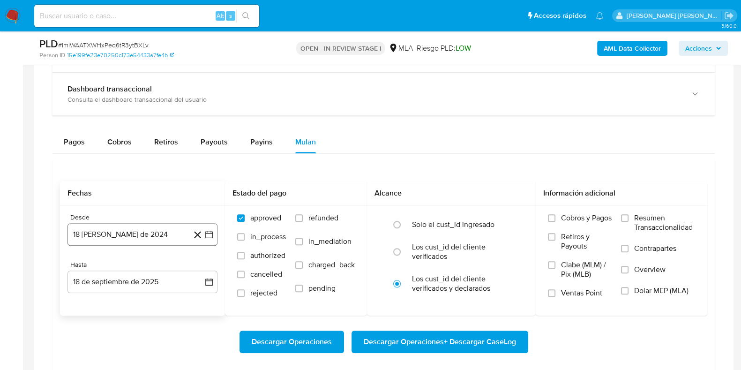
click at [117, 237] on button "18 [PERSON_NAME] de 2024" at bounding box center [143, 234] width 150 height 23
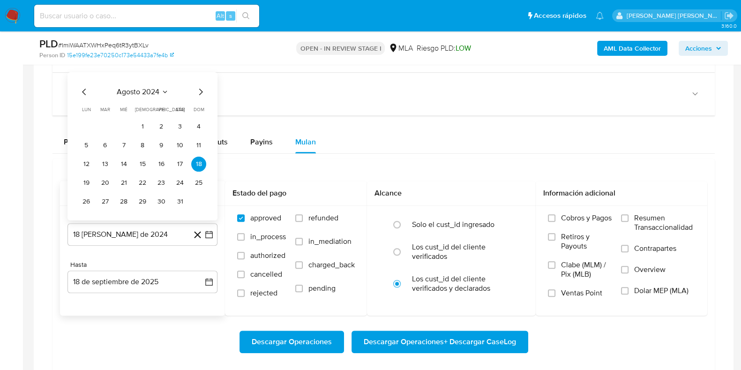
click at [201, 92] on icon "Mes siguiente" at bounding box center [200, 91] width 11 height 11
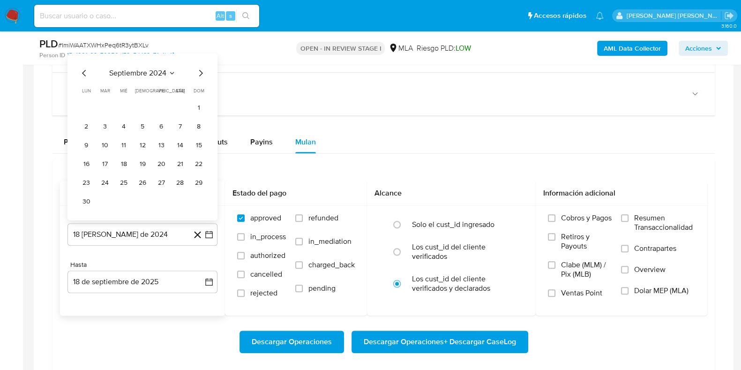
click at [201, 70] on icon "Mes siguiente" at bounding box center [201, 72] width 4 height 7
click at [201, 88] on icon "Mes siguiente" at bounding box center [200, 91] width 11 height 11
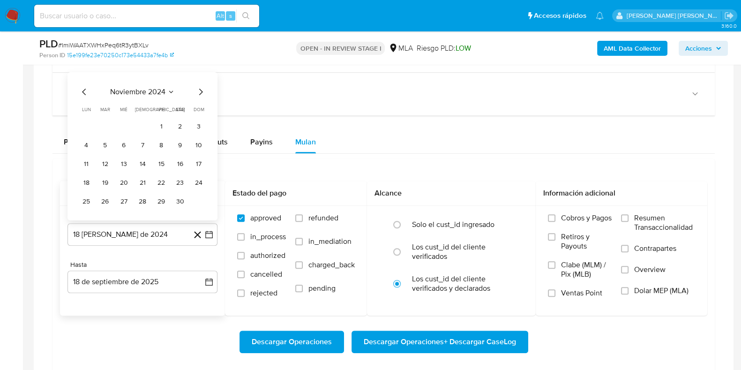
click at [200, 88] on icon "Mes siguiente" at bounding box center [201, 91] width 4 height 7
click at [201, 74] on icon "Mes siguiente" at bounding box center [200, 72] width 11 height 11
click at [199, 90] on icon "Mes siguiente" at bounding box center [200, 91] width 11 height 11
click at [198, 71] on icon "Mes siguiente" at bounding box center [200, 72] width 11 height 11
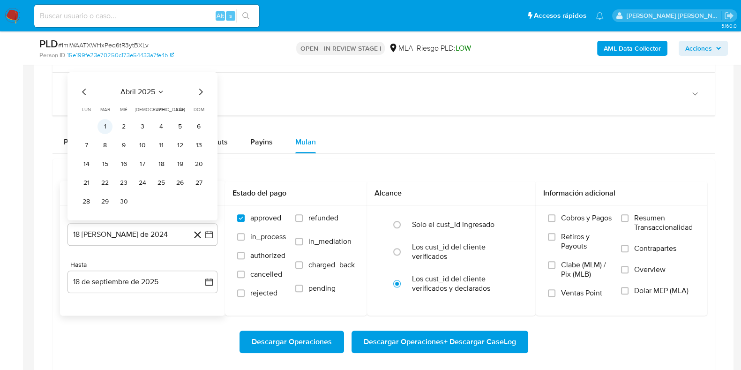
click at [106, 129] on button "1" at bounding box center [105, 126] width 15 height 15
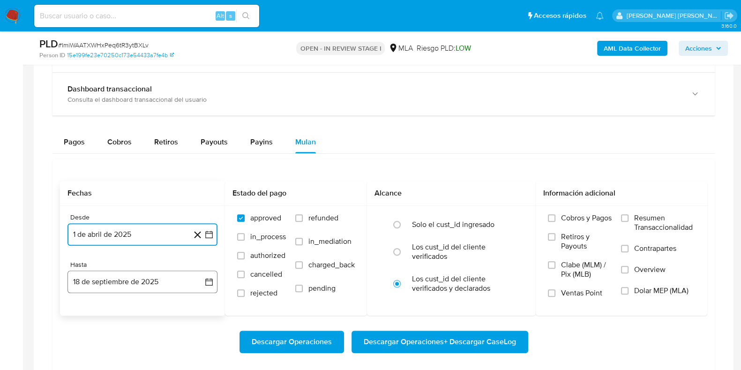
click at [115, 285] on button "18 de septiembre de 2025" at bounding box center [143, 282] width 150 height 23
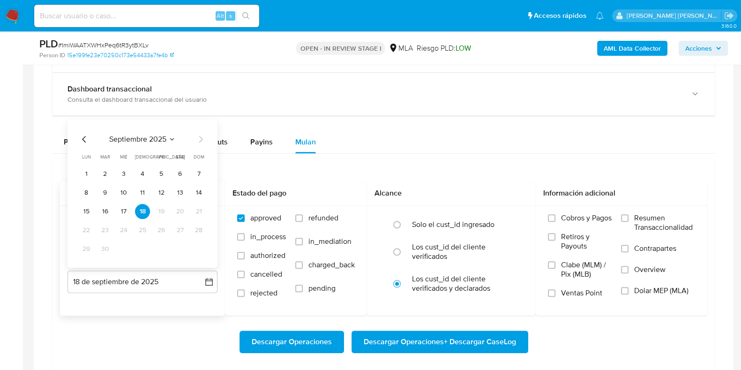
click at [84, 137] on icon "Mes anterior" at bounding box center [84, 138] width 11 height 11
click at [196, 242] on button "31" at bounding box center [198, 248] width 15 height 15
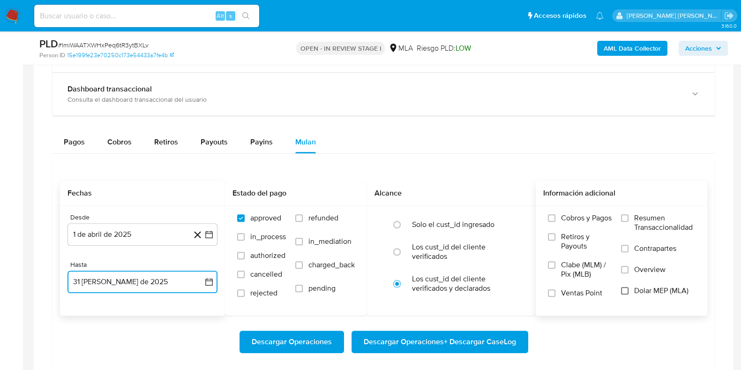
click at [626, 287] on input "Dolar MEP (MLA)" at bounding box center [625, 291] width 8 height 8
click at [466, 341] on span "Descargar Operaciones + Descargar CaseLog" at bounding box center [440, 342] width 152 height 21
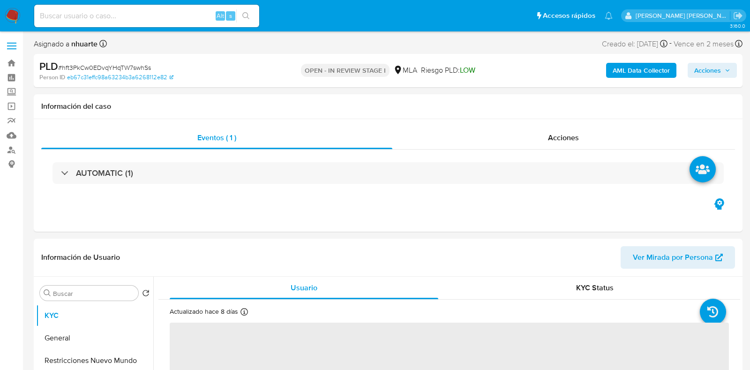
select select "10"
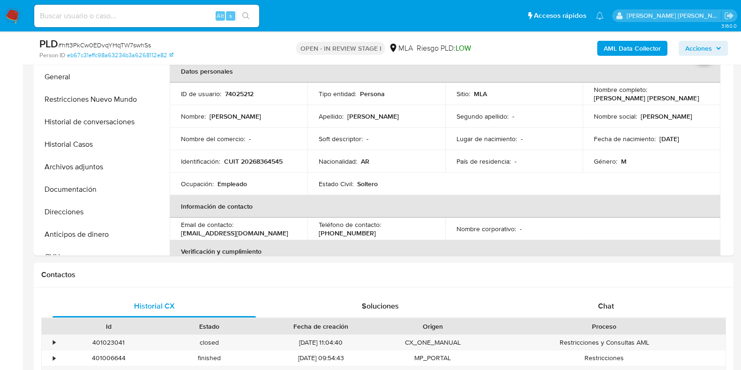
scroll to position [234, 0]
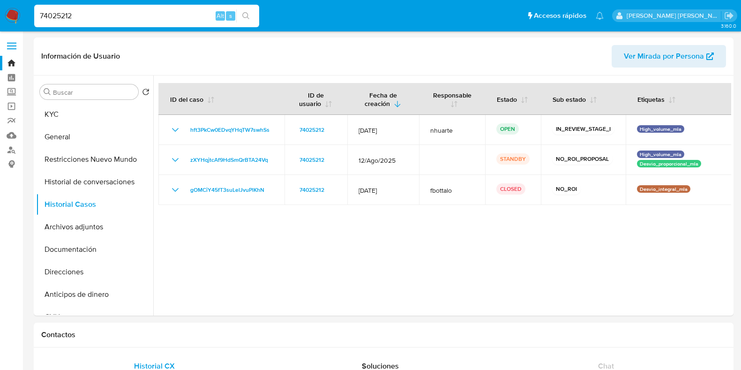
select select "10"
click at [93, 221] on button "Archivos adjuntos" at bounding box center [91, 227] width 110 height 23
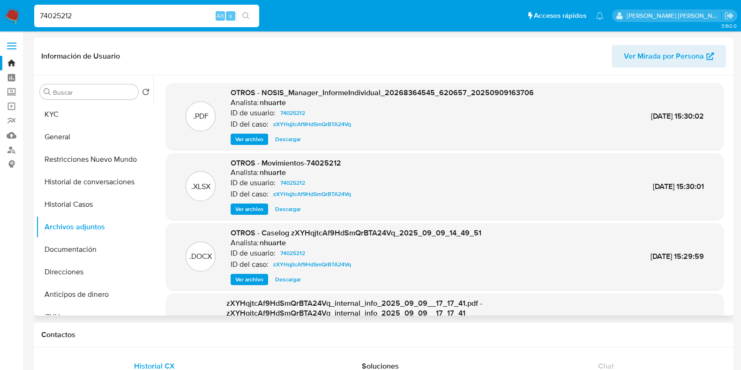
click at [261, 275] on span "Ver archivo" at bounding box center [249, 279] width 28 height 9
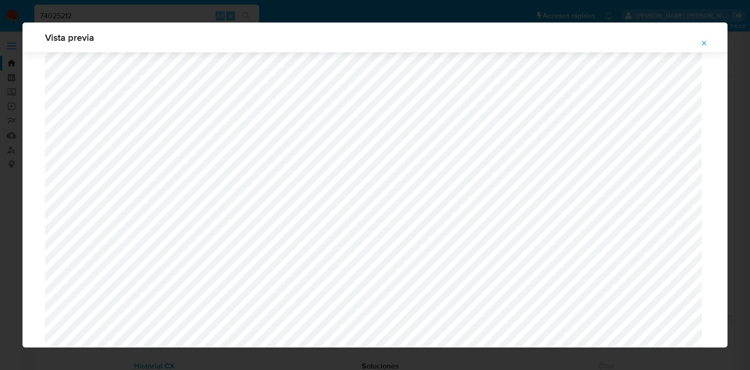
scroll to position [215, 0]
click at [706, 46] on icon "Attachment preview" at bounding box center [705, 43] width 8 height 8
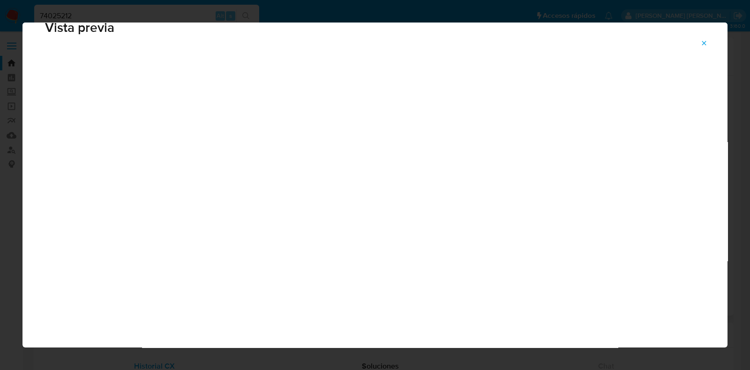
scroll to position [23, 0]
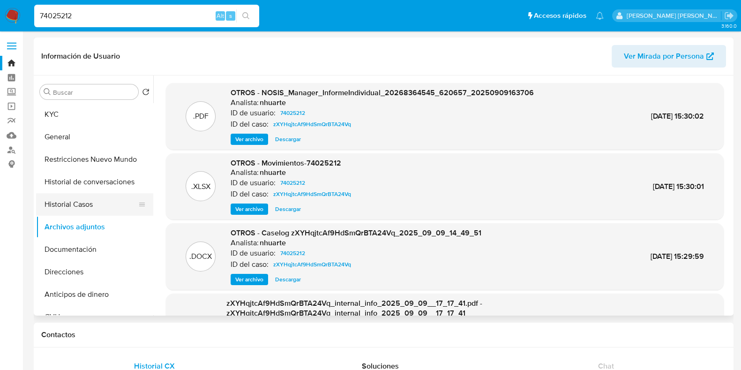
click at [84, 203] on button "Historial Casos" at bounding box center [91, 204] width 110 height 23
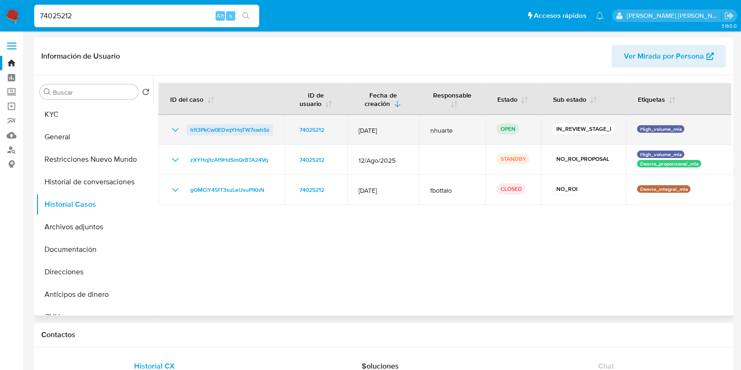
click at [232, 131] on span "hft3PkCw0EDvqYHqTW7swhSs" at bounding box center [229, 129] width 79 height 11
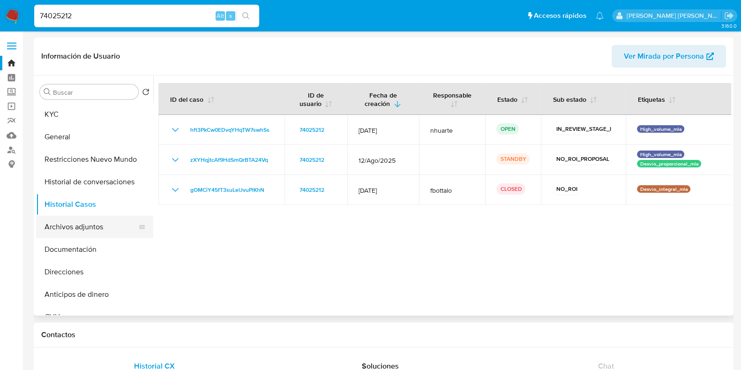
click at [83, 216] on button "Archivos adjuntos" at bounding box center [91, 227] width 110 height 23
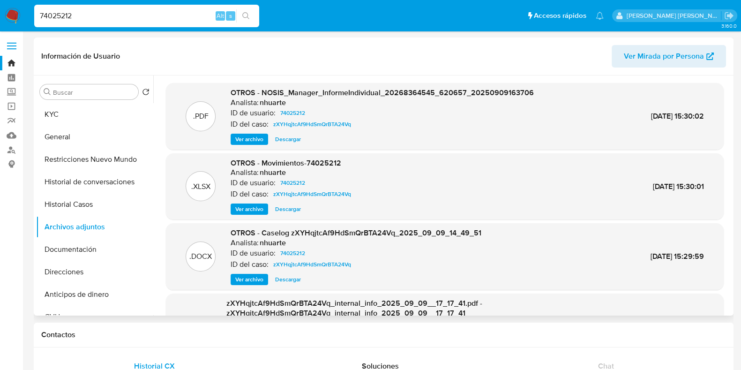
click at [249, 279] on span "Ver archivo" at bounding box center [249, 279] width 28 height 9
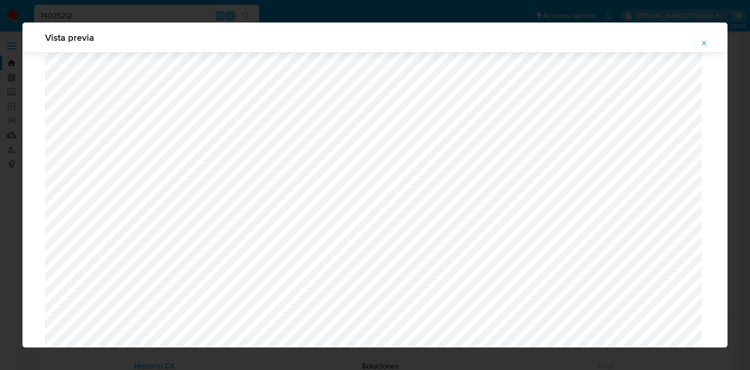
scroll to position [274, 0]
click at [701, 43] on icon "Attachment preview" at bounding box center [705, 43] width 8 height 8
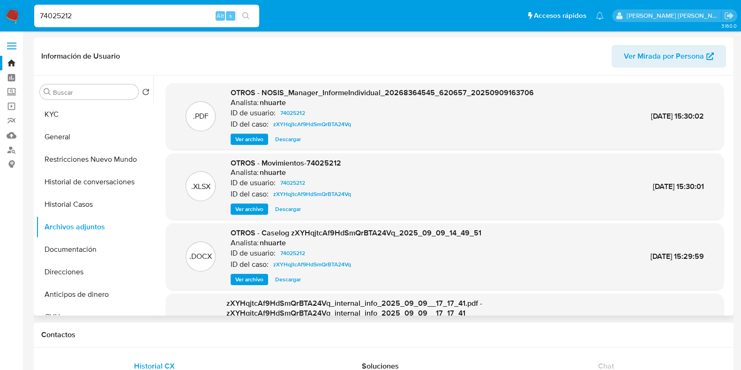
drag, startPoint x: 81, startPoint y: 13, endPoint x: 14, endPoint y: 12, distance: 66.6
click at [14, 12] on nav "Pausado Ver notificaciones 74025212 Alt s Accesos rápidos Presiona las siguient…" at bounding box center [370, 15] width 741 height 31
paste input "101530654"
type input "101530654"
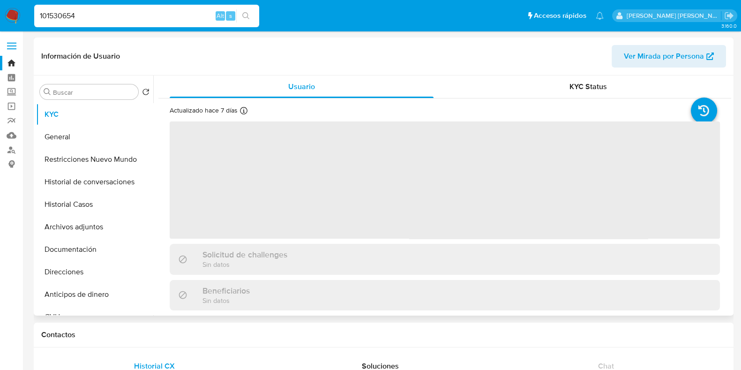
drag, startPoint x: 103, startPoint y: 207, endPoint x: 188, endPoint y: 205, distance: 84.4
click at [103, 207] on button "Historial Casos" at bounding box center [94, 204] width 117 height 23
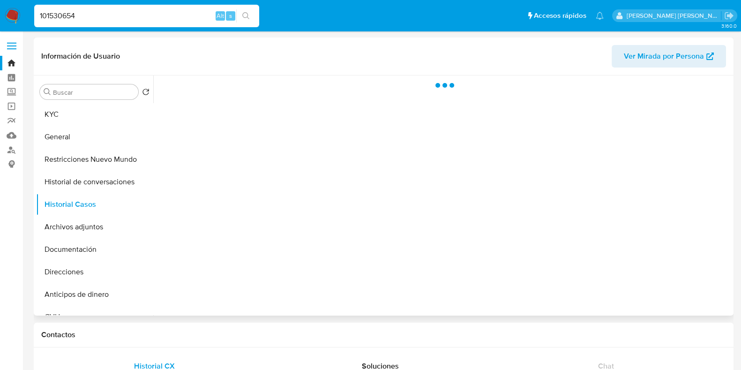
select select "10"
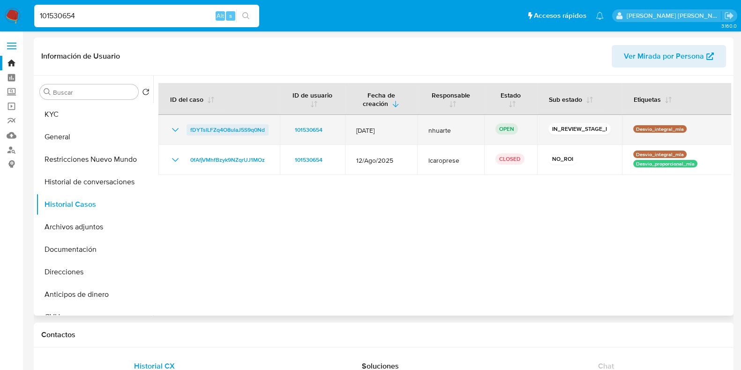
click at [220, 130] on span "fDYTslLFZq4O8ulaJ5S9q0Nd" at bounding box center [227, 129] width 75 height 11
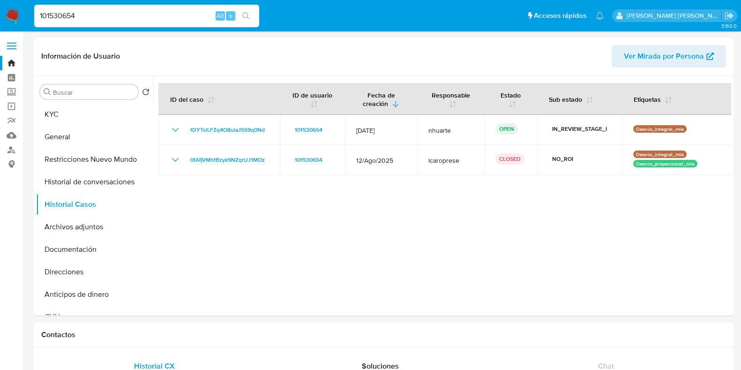
drag, startPoint x: 85, startPoint y: 20, endPoint x: 29, endPoint y: 19, distance: 56.3
click at [30, 19] on ul "Pausado Ver notificaciones 101530654 Alt s Accesos rápidos Presiona las siguien…" at bounding box center [319, 15] width 579 height 23
paste input "3897362"
type input "3897362"
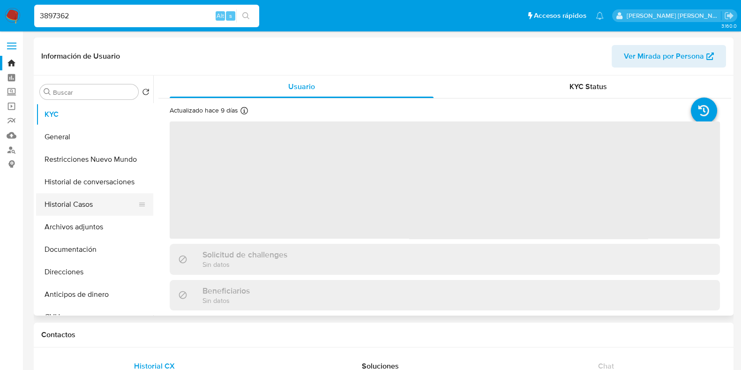
click at [71, 205] on button "Historial Casos" at bounding box center [91, 204] width 110 height 23
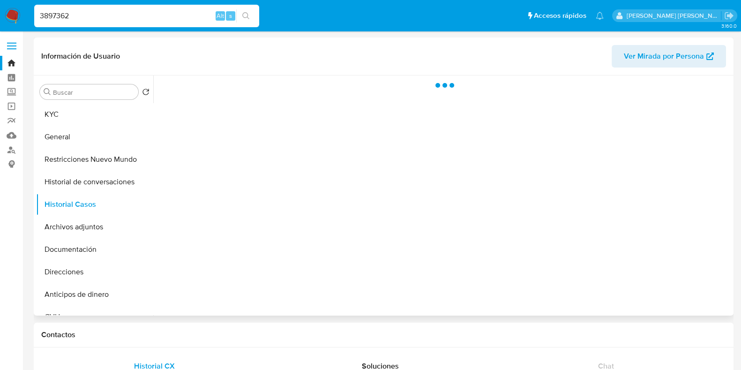
select select "10"
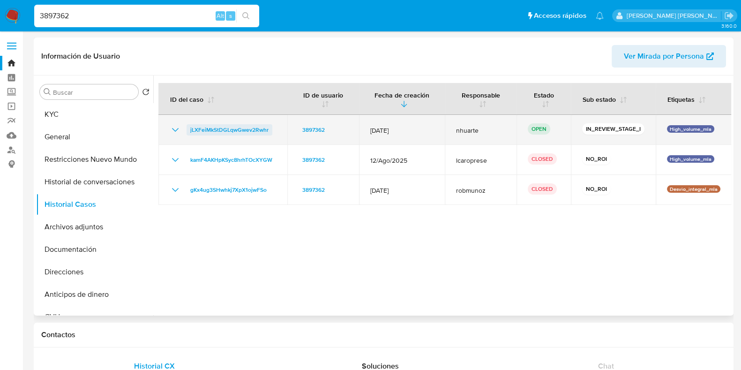
click at [244, 129] on span "jLXFeiMkStDGLqwGwev2Rwhr" at bounding box center [229, 129] width 78 height 11
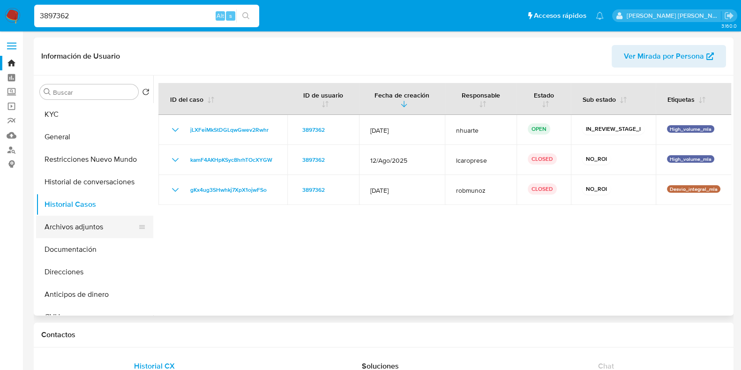
click at [98, 231] on button "Archivos adjuntos" at bounding box center [91, 227] width 110 height 23
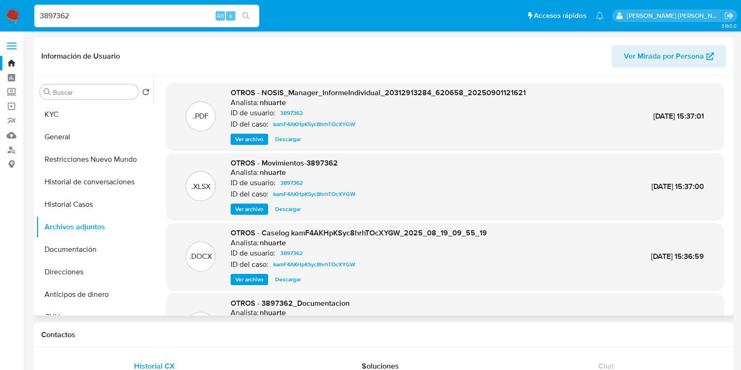
click at [247, 278] on span "Ver archivo" at bounding box center [249, 279] width 28 height 9
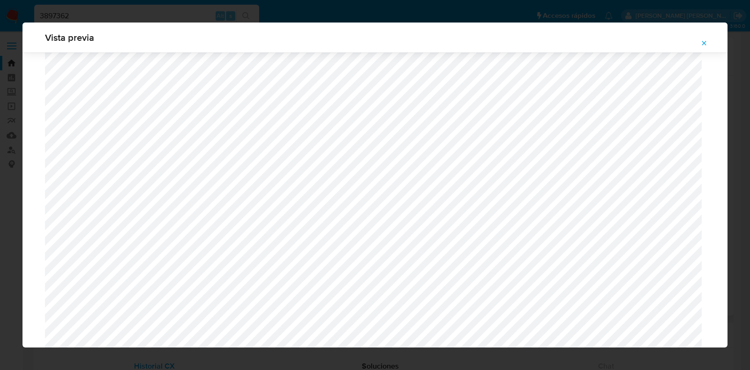
scroll to position [274, 0]
click at [710, 40] on button "Attachment preview" at bounding box center [704, 43] width 21 height 15
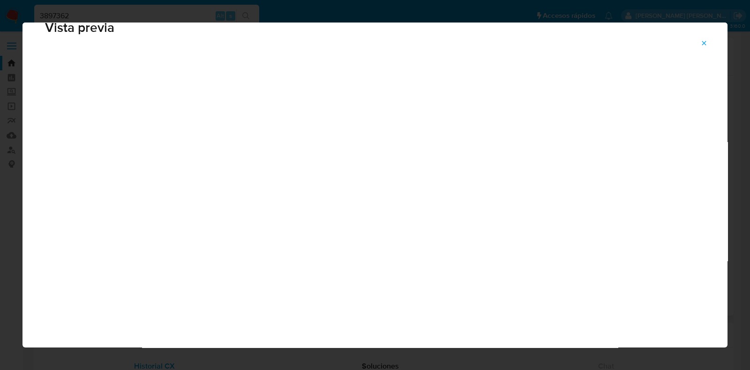
scroll to position [23, 0]
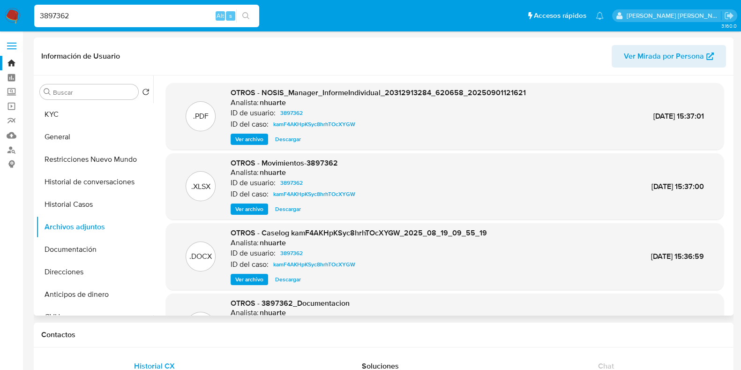
drag, startPoint x: 84, startPoint y: 13, endPoint x: 30, endPoint y: 17, distance: 53.6
click at [30, 17] on ul "Pausado Ver notificaciones 3897362 Alt s Accesos rápidos Presiona las siguiente…" at bounding box center [319, 15] width 579 height 23
paste input "2529079577"
type input "2529079577"
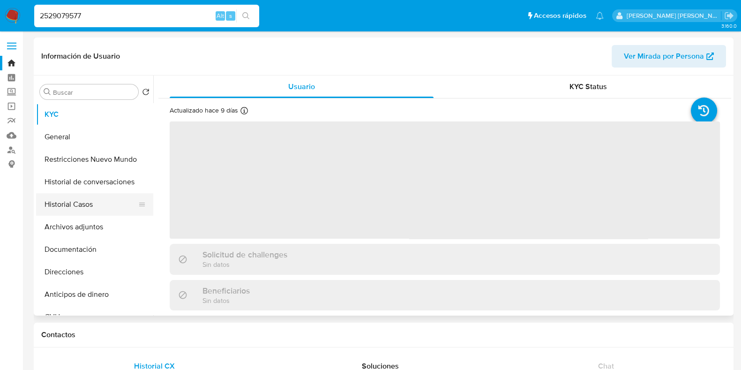
click at [96, 204] on button "Historial Casos" at bounding box center [91, 204] width 110 height 23
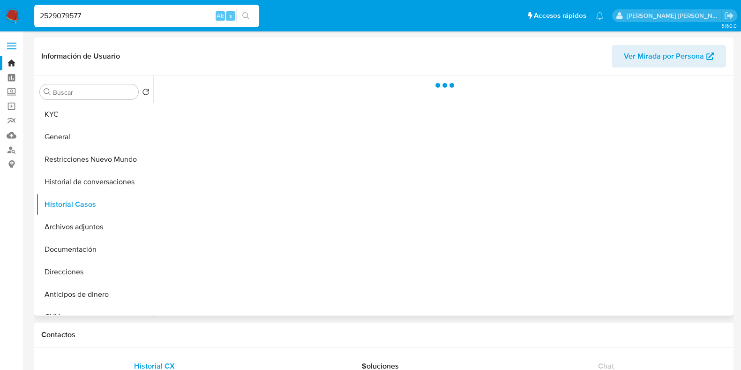
select select "10"
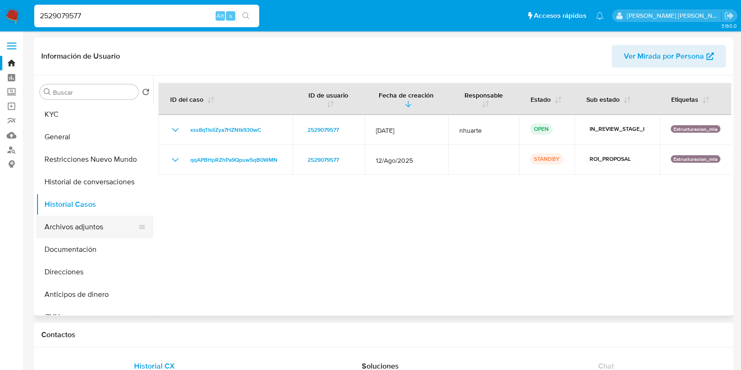
click at [88, 223] on button "Archivos adjuntos" at bounding box center [91, 227] width 110 height 23
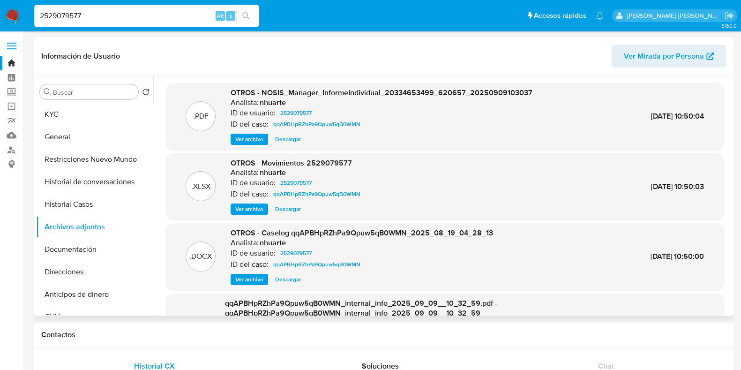
click at [249, 279] on span "Ver archivo" at bounding box center [249, 279] width 28 height 9
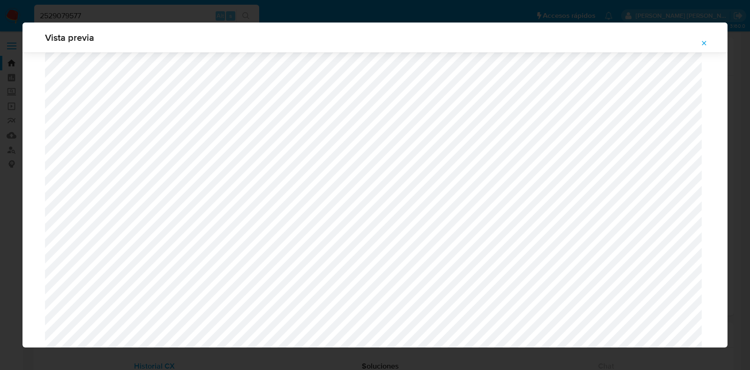
scroll to position [274, 0]
click at [702, 41] on icon "Attachment preview" at bounding box center [704, 43] width 4 height 4
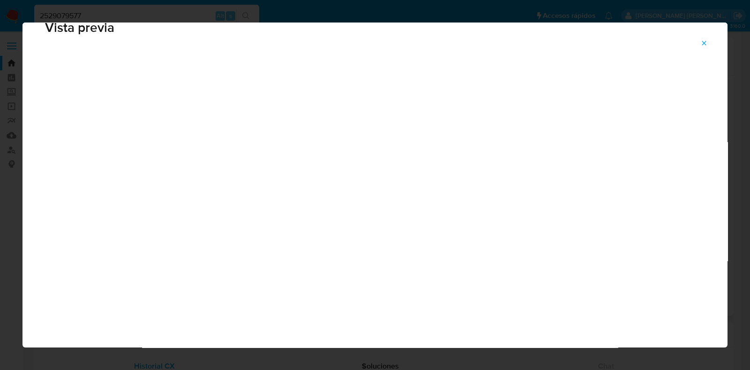
scroll to position [23, 0]
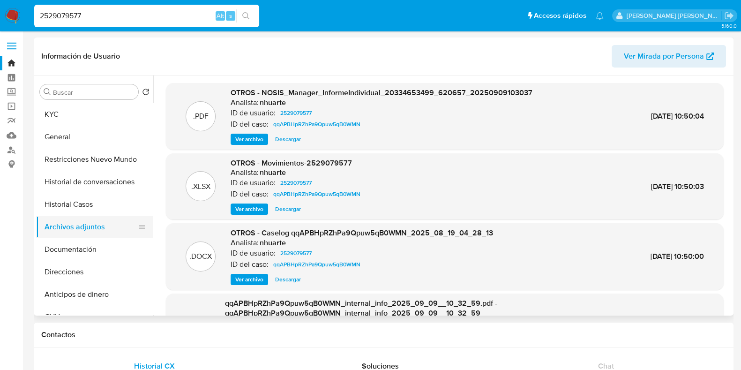
click at [93, 217] on button "Archivos adjuntos" at bounding box center [91, 227] width 110 height 23
click at [91, 208] on button "Historial Casos" at bounding box center [91, 204] width 110 height 23
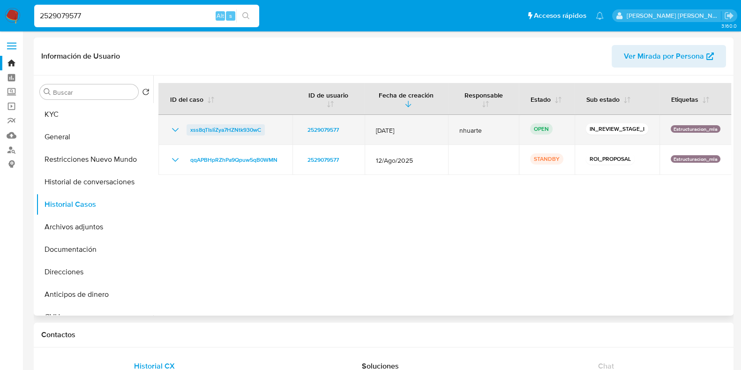
click at [218, 126] on span "xss8qTIsIiZya7HZNtk930wC" at bounding box center [225, 129] width 71 height 11
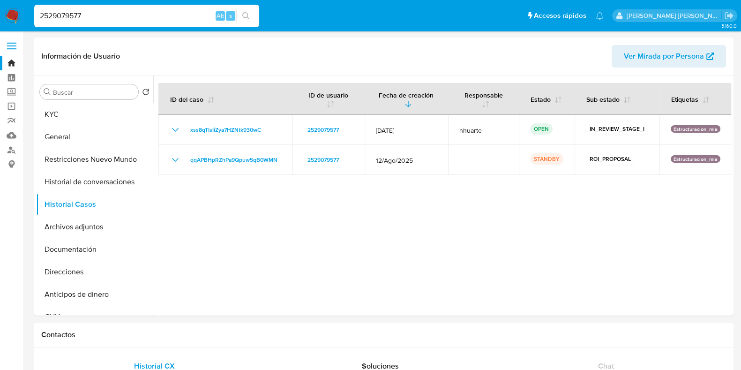
drag, startPoint x: 91, startPoint y: 14, endPoint x: 26, endPoint y: 15, distance: 64.7
click at [26, 15] on nav "Pausado Ver notificaciones 2529079577 Alt s Accesos rápidos Presiona las siguie…" at bounding box center [370, 15] width 741 height 31
paste input "480415076"
type input "480415076"
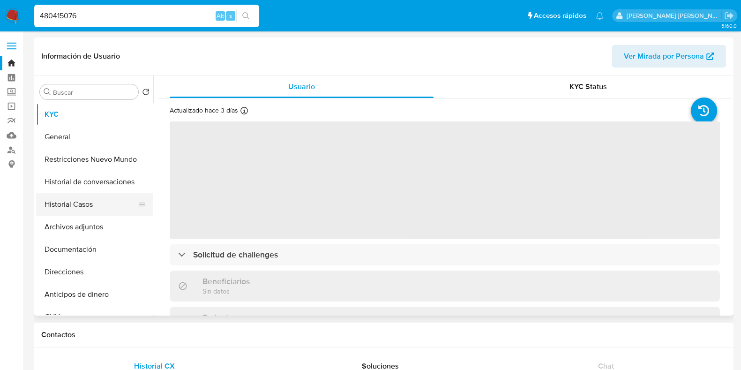
click at [108, 203] on button "Historial Casos" at bounding box center [91, 204] width 110 height 23
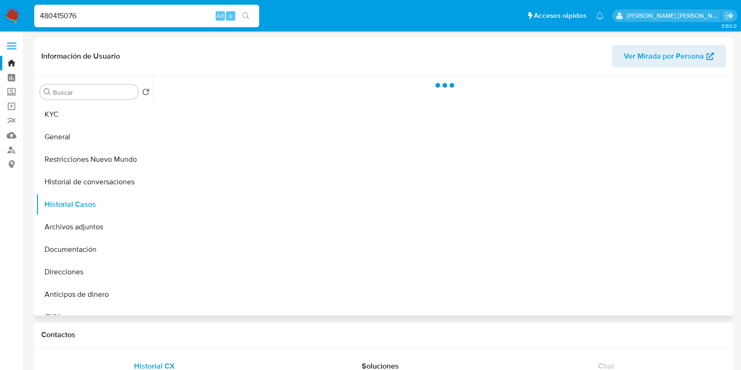
select select "10"
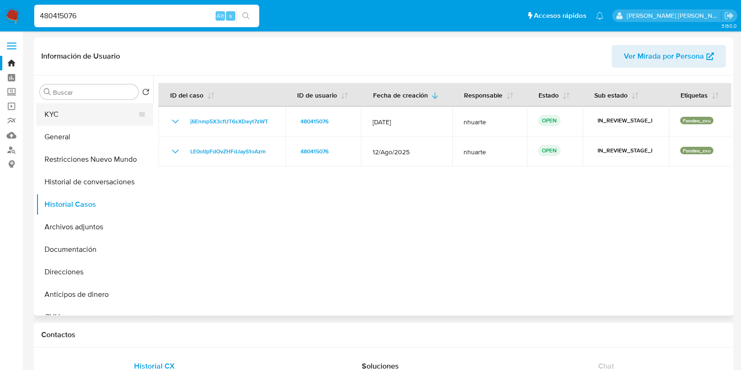
click at [75, 113] on button "KYC" at bounding box center [91, 114] width 110 height 23
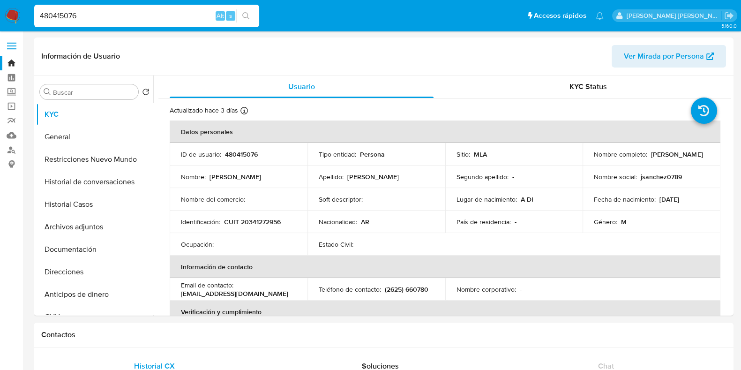
drag, startPoint x: 91, startPoint y: 17, endPoint x: 0, endPoint y: 6, distance: 92.1
click at [0, 6] on nav "Pausado Ver notificaciones 480415076 Alt s Accesos rápidos Presiona las siguien…" at bounding box center [370, 15] width 741 height 31
paste input "287483337"
type input "287483337"
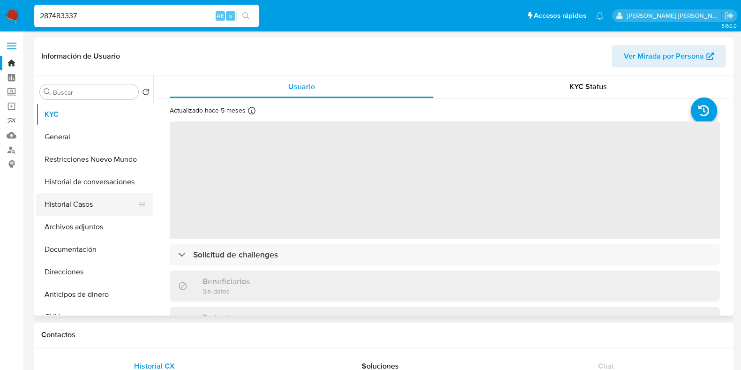
click at [97, 207] on button "Historial Casos" at bounding box center [91, 204] width 110 height 23
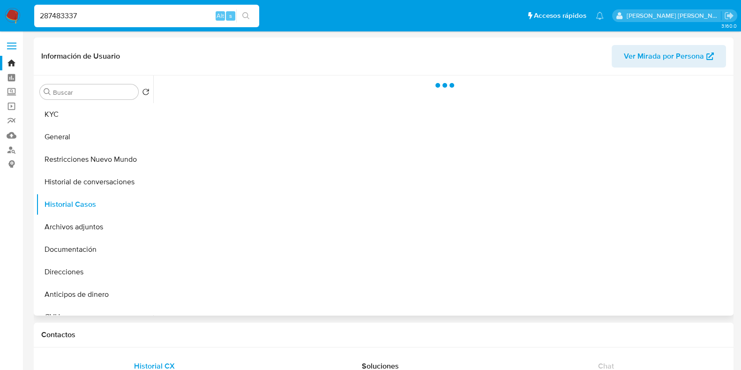
select select "10"
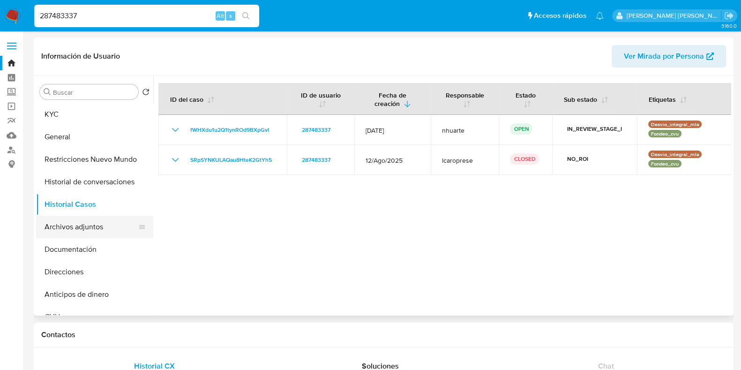
click at [87, 232] on button "Archivos adjuntos" at bounding box center [91, 227] width 110 height 23
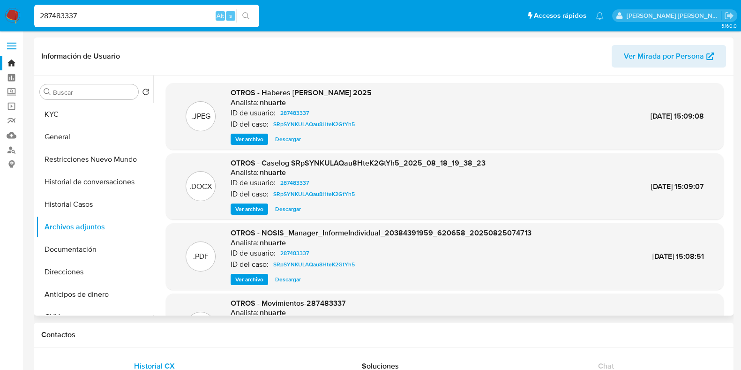
click at [260, 209] on span "Ver archivo" at bounding box center [249, 208] width 28 height 9
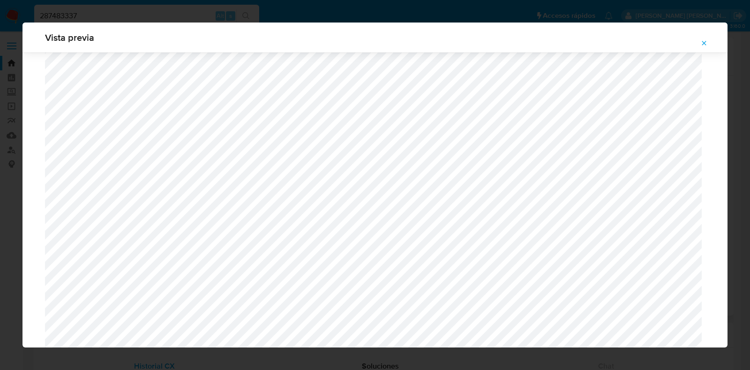
scroll to position [333, 0]
click at [700, 44] on button "Attachment preview" at bounding box center [704, 43] width 21 height 15
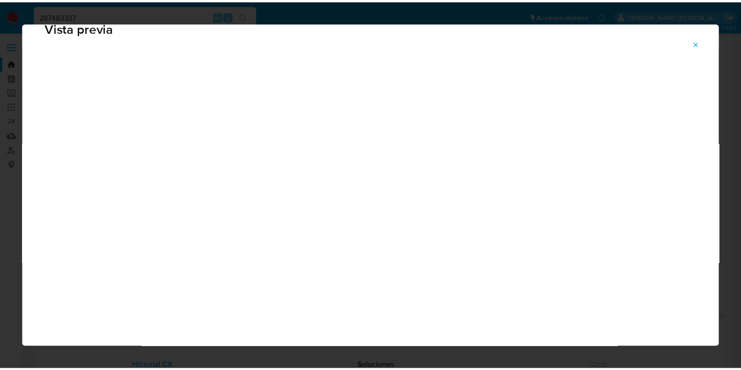
scroll to position [23, 0]
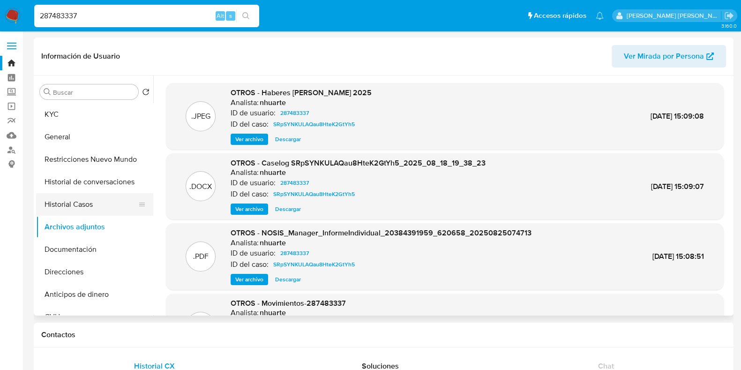
click at [105, 208] on button "Historial Casos" at bounding box center [91, 204] width 110 height 23
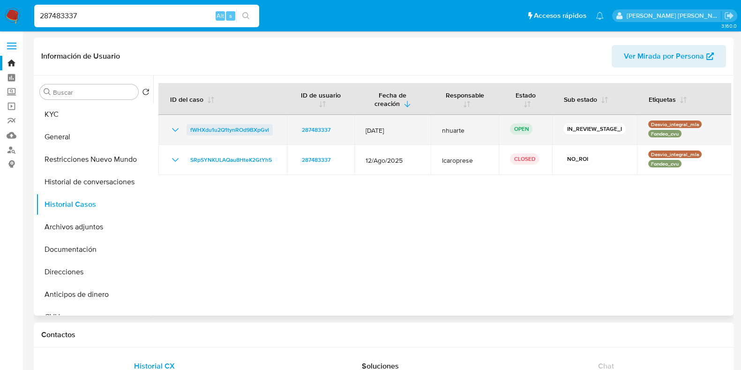
click at [204, 129] on span "fWHXdu1u2Q1tynROd9BXpGvl" at bounding box center [229, 129] width 79 height 11
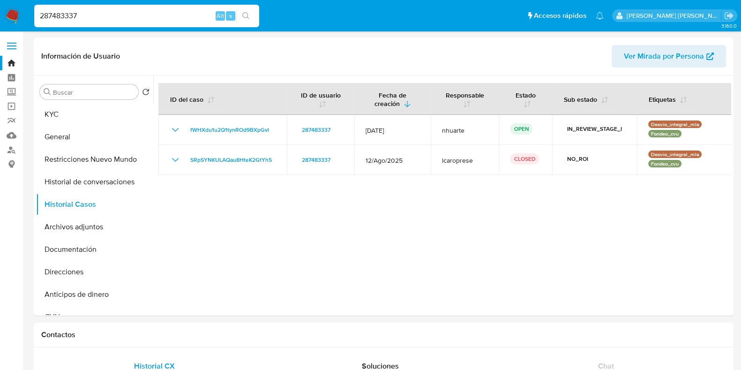
drag, startPoint x: 89, startPoint y: 13, endPoint x: 10, endPoint y: 13, distance: 78.8
click at [10, 13] on nav "Pausado Ver notificaciones 287483337 Alt s Accesos rápidos Presiona las siguien…" at bounding box center [370, 15] width 741 height 31
paste input "6613988"
type input "266139887"
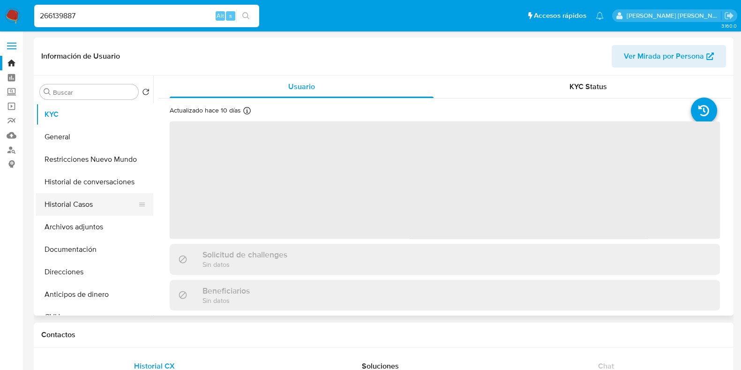
click at [84, 214] on button "Historial Casos" at bounding box center [91, 204] width 110 height 23
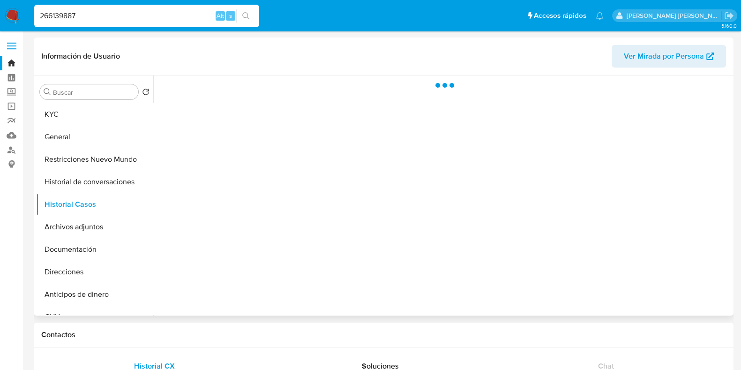
select select "10"
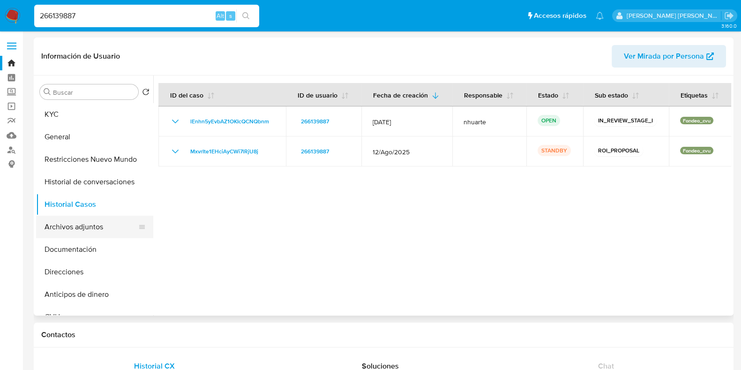
click at [98, 222] on button "Archivos adjuntos" at bounding box center [91, 227] width 110 height 23
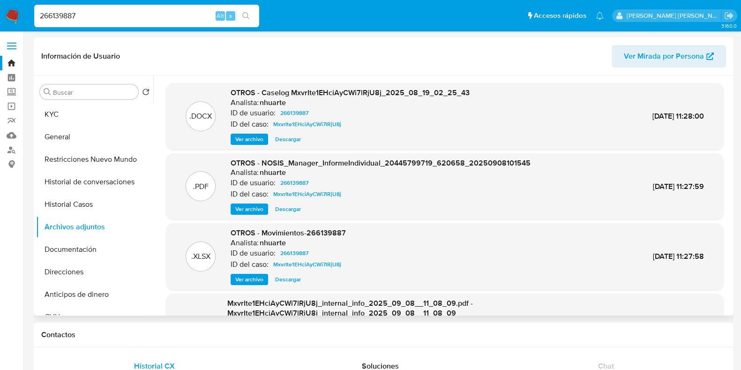
click at [246, 142] on span "Ver archivo" at bounding box center [249, 139] width 28 height 9
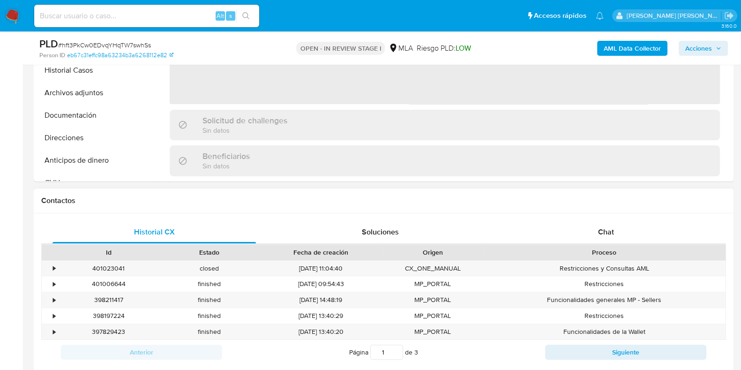
select select "10"
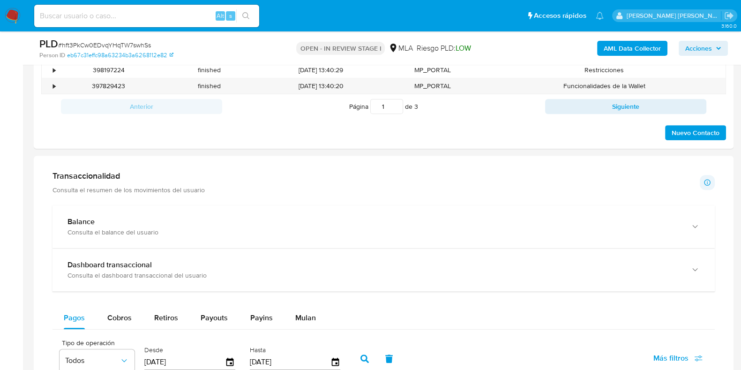
scroll to position [762, 0]
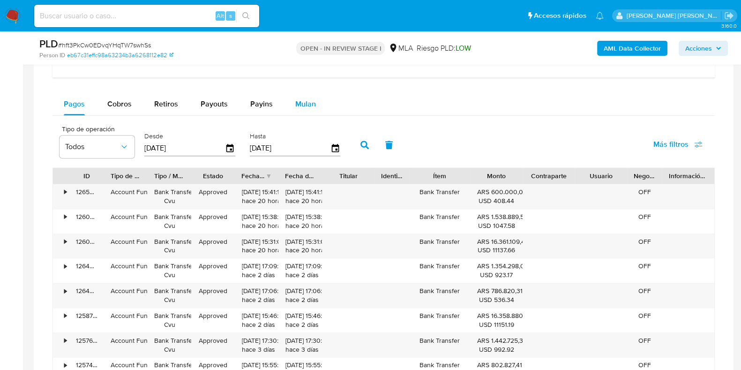
click at [295, 109] on div "Mulan" at bounding box center [305, 104] width 21 height 23
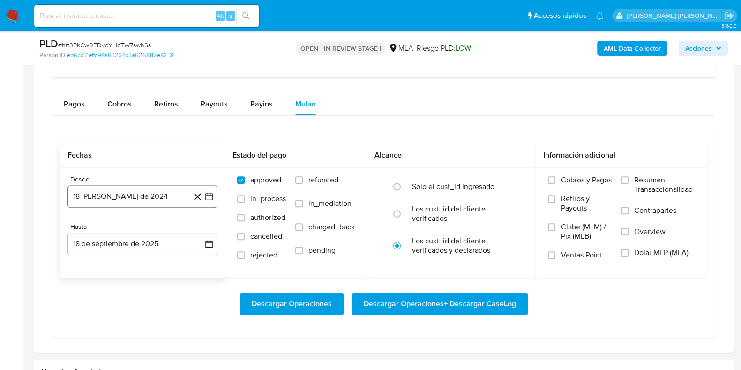
click at [155, 197] on button "18 de agosto de 2024" at bounding box center [143, 196] width 150 height 23
click at [203, 229] on icon "Mes siguiente" at bounding box center [200, 230] width 11 height 11
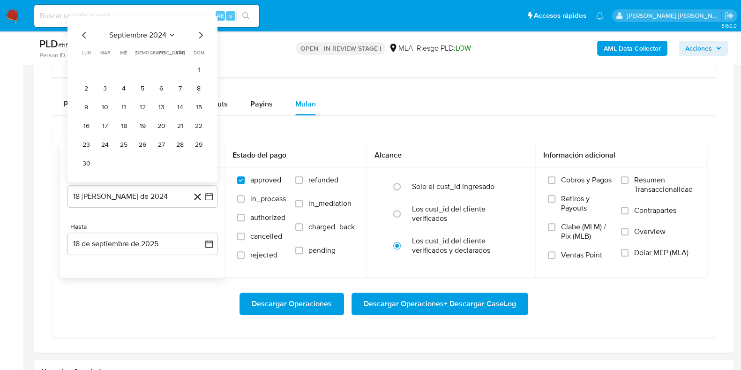
click at [197, 35] on icon "Mes siguiente" at bounding box center [200, 35] width 11 height 11
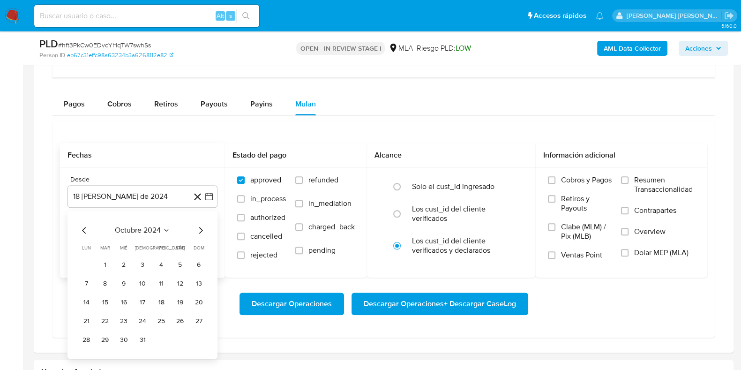
click at [197, 35] on div "PLD # hft3PkCw0EDvqYHqTW7swhSs Person ID eb67c31effc98a63234b3a6268112e82 OPEN …" at bounding box center [384, 47] width 700 height 33
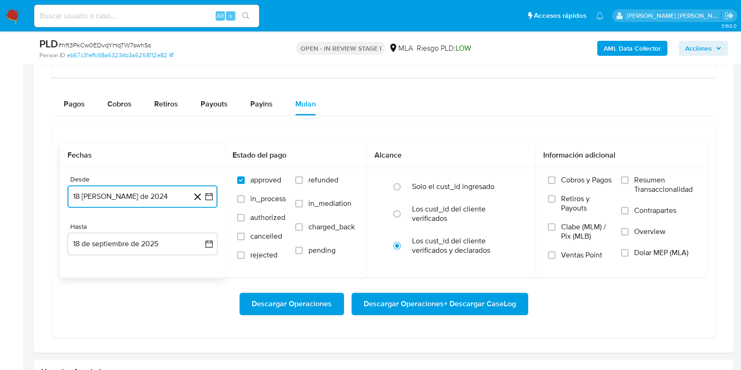
click at [178, 186] on button "18 de agosto de 2024" at bounding box center [143, 196] width 150 height 23
click at [200, 228] on icon "Mes siguiente" at bounding box center [200, 230] width 11 height 11
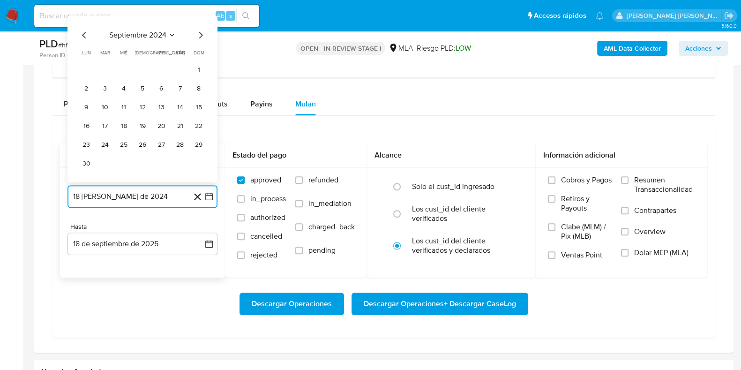
click at [203, 32] on icon "Mes siguiente" at bounding box center [200, 35] width 11 height 11
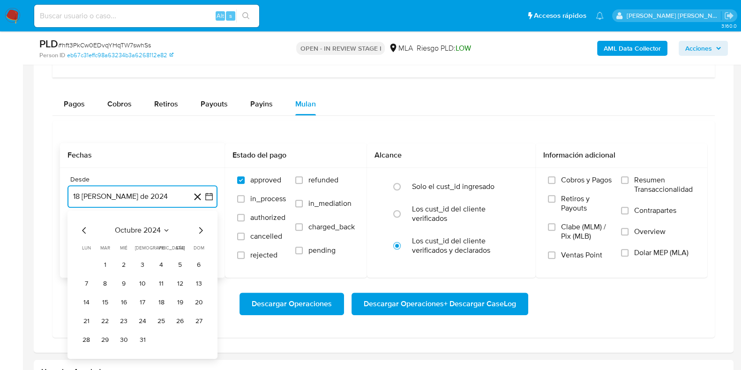
click at [196, 233] on icon "Mes siguiente" at bounding box center [200, 230] width 11 height 11
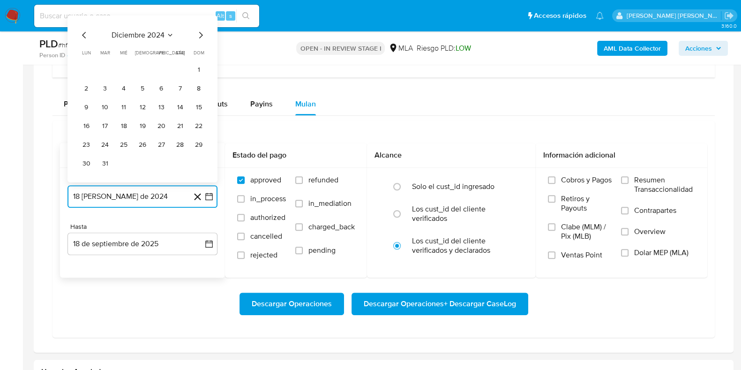
click at [199, 36] on icon "Mes siguiente" at bounding box center [201, 35] width 4 height 7
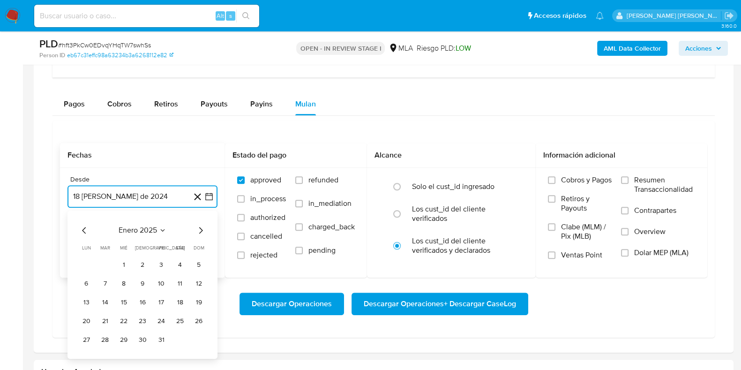
click at [196, 227] on icon "Mes siguiente" at bounding box center [200, 230] width 11 height 11
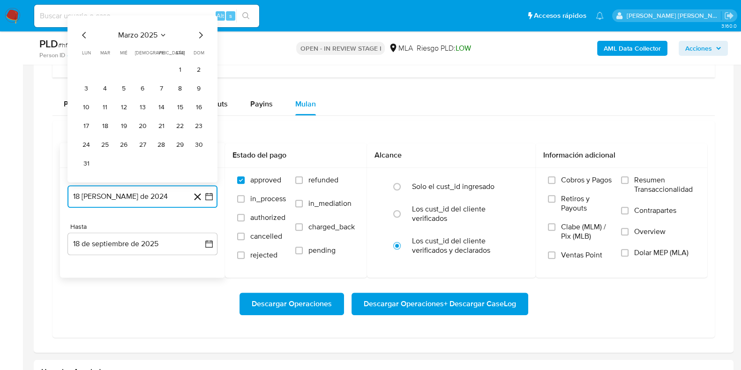
click at [202, 30] on icon "Mes siguiente" at bounding box center [200, 35] width 11 height 11
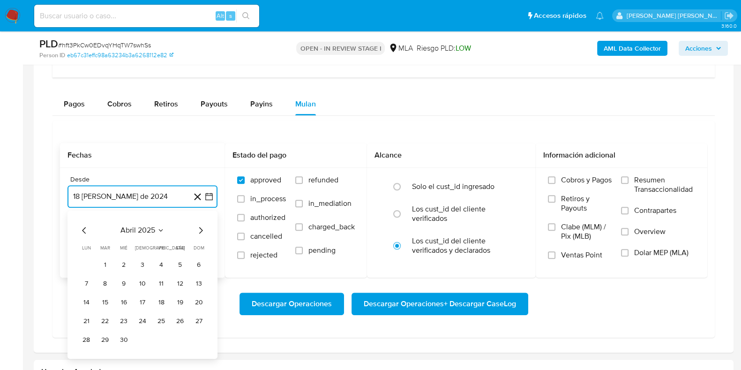
scroll to position [820, 0]
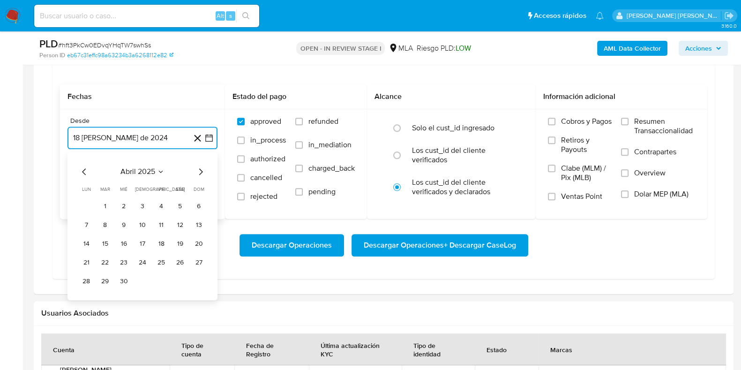
click at [197, 170] on icon "Mes siguiente" at bounding box center [200, 171] width 11 height 11
click at [195, 170] on icon "Mes siguiente" at bounding box center [200, 171] width 11 height 11
click at [198, 170] on icon "Mes siguiente" at bounding box center [200, 171] width 11 height 11
click at [104, 204] on button "1" at bounding box center [105, 206] width 15 height 15
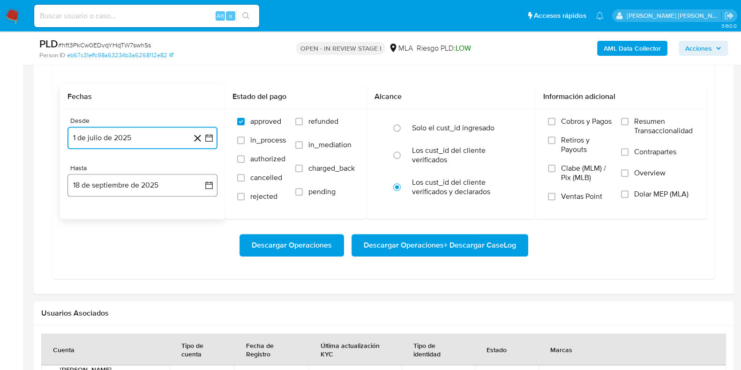
click at [173, 189] on button "18 de septiembre de 2025" at bounding box center [143, 185] width 150 height 23
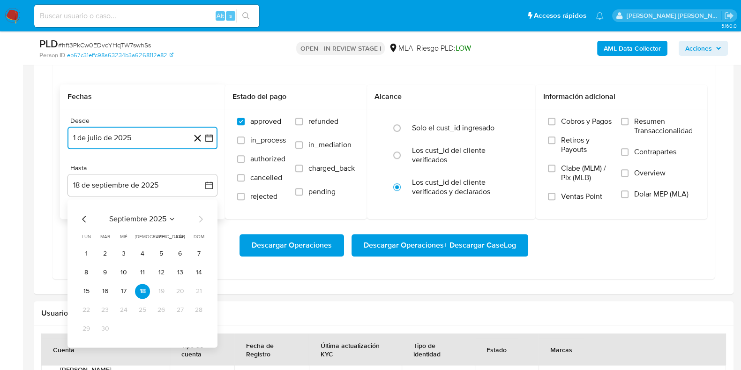
click at [87, 215] on icon "Mes anterior" at bounding box center [84, 218] width 11 height 11
click at [196, 325] on button "31" at bounding box center [198, 328] width 15 height 15
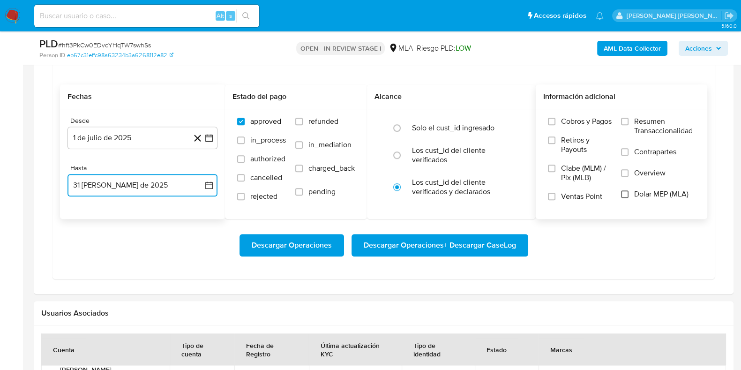
click at [625, 190] on input "Dolar MEP (MLA)" at bounding box center [625, 194] width 8 height 8
click at [464, 242] on span "Descargar Operaciones + Descargar CaseLog" at bounding box center [440, 245] width 152 height 21
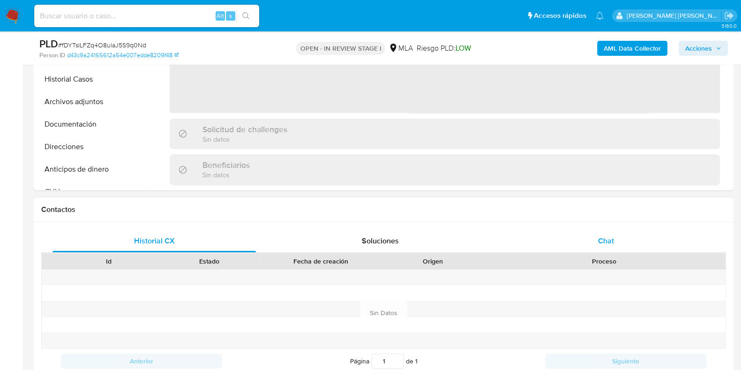
click at [600, 243] on span "Chat" at bounding box center [606, 240] width 16 height 11
select select "10"
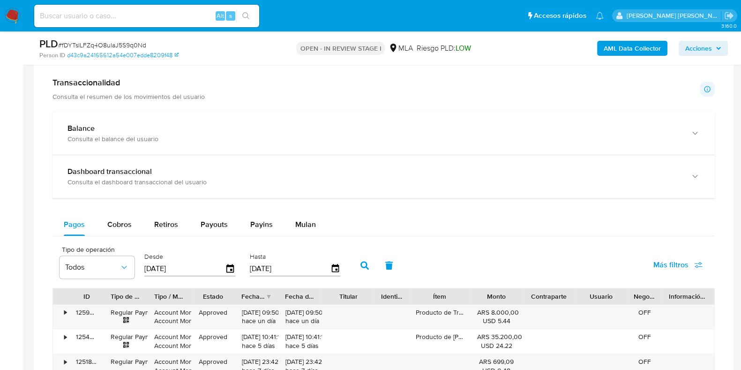
scroll to position [879, 0]
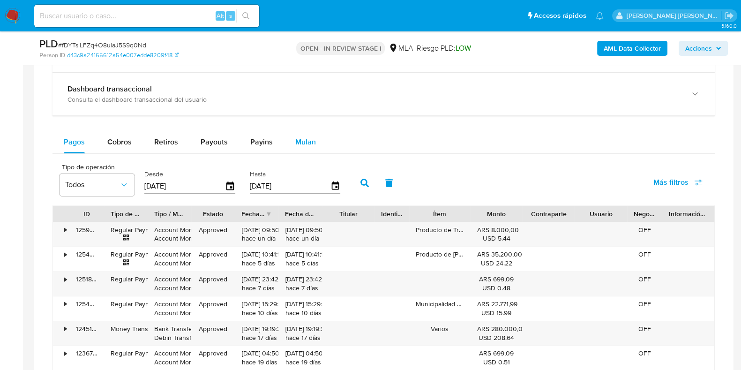
click at [308, 146] on div "Mulan" at bounding box center [305, 142] width 21 height 23
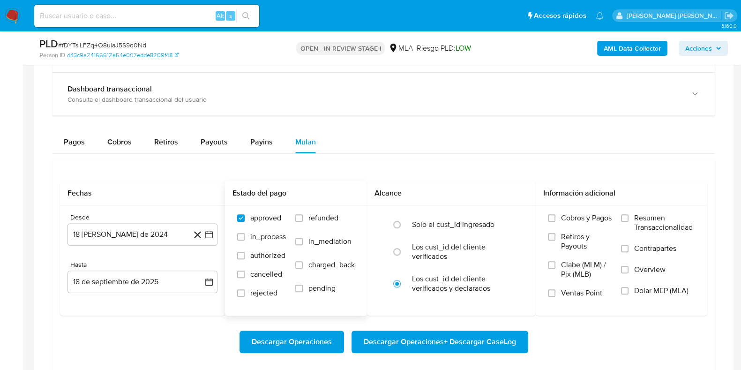
scroll to position [996, 0]
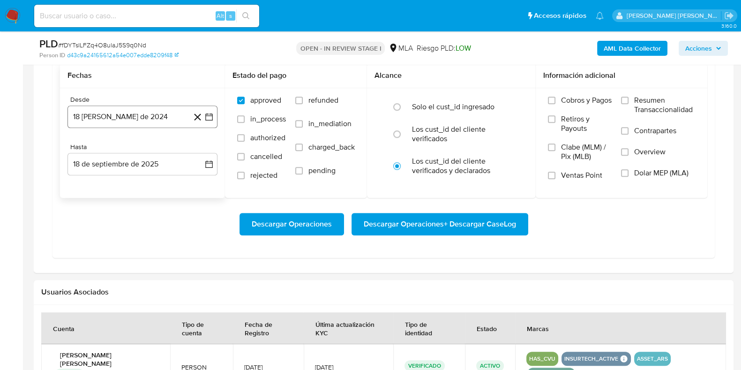
click at [155, 117] on button "18 [PERSON_NAME] de 2024" at bounding box center [143, 117] width 150 height 23
click at [200, 155] on icon "Mes siguiente" at bounding box center [200, 150] width 11 height 11
click at [200, 152] on icon "Mes siguiente" at bounding box center [200, 150] width 11 height 11
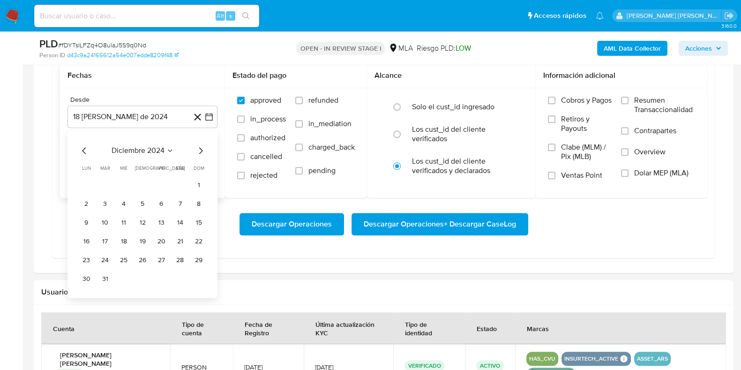
click at [200, 152] on icon "Mes siguiente" at bounding box center [200, 150] width 11 height 11
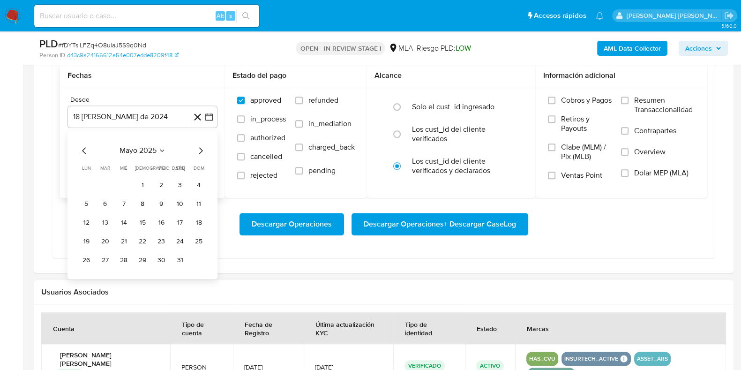
click at [200, 152] on icon "Mes siguiente" at bounding box center [200, 150] width 11 height 11
click at [158, 178] on button "1" at bounding box center [161, 185] width 15 height 15
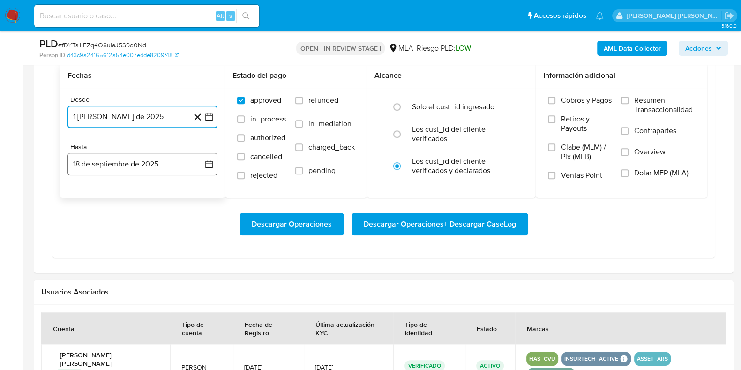
click at [152, 164] on button "18 de septiembre de 2025" at bounding box center [143, 164] width 150 height 23
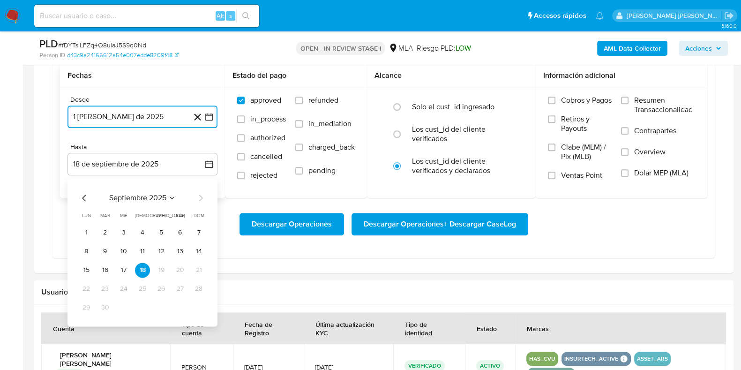
click at [86, 192] on icon "Mes anterior" at bounding box center [84, 197] width 11 height 11
click at [198, 310] on button "31" at bounding box center [198, 307] width 15 height 15
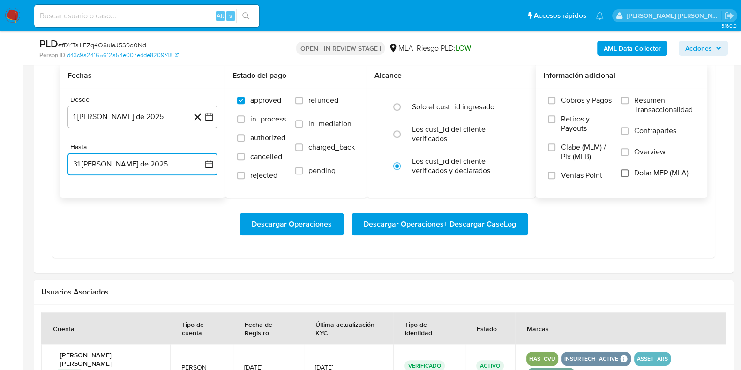
click at [626, 172] on input "Dolar MEP (MLA)" at bounding box center [625, 173] width 8 height 8
click at [452, 226] on span "Descargar Operaciones + Descargar CaseLog" at bounding box center [440, 224] width 152 height 21
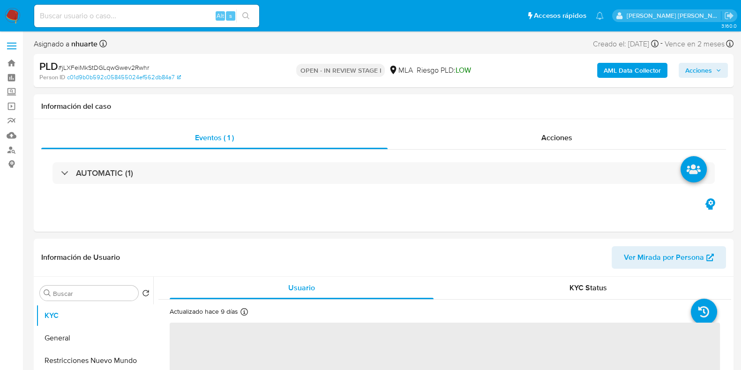
select select "10"
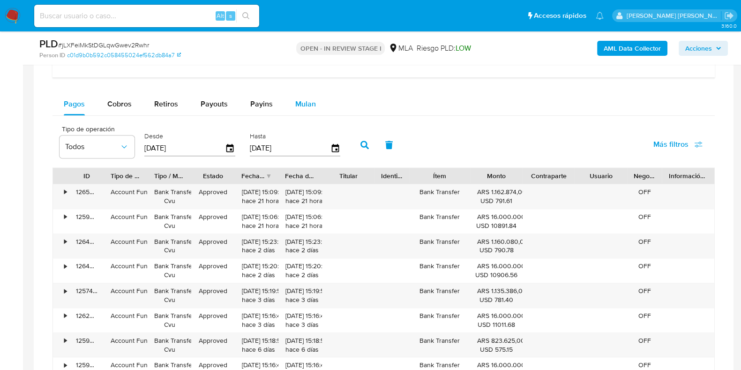
drag, startPoint x: 313, startPoint y: 106, endPoint x: 299, endPoint y: 113, distance: 15.7
click at [313, 106] on span "Mulan" at bounding box center [305, 103] width 21 height 11
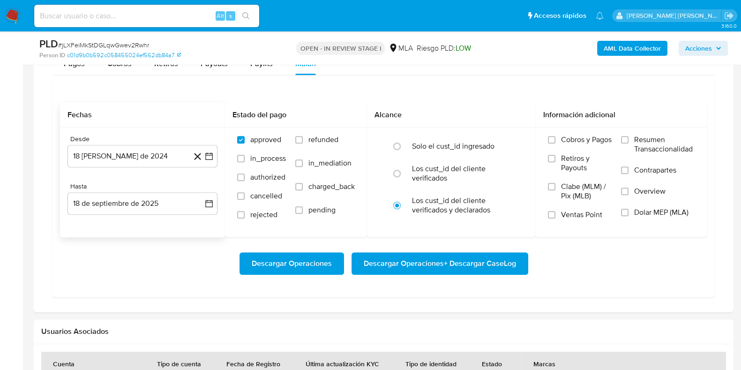
scroll to position [820, 0]
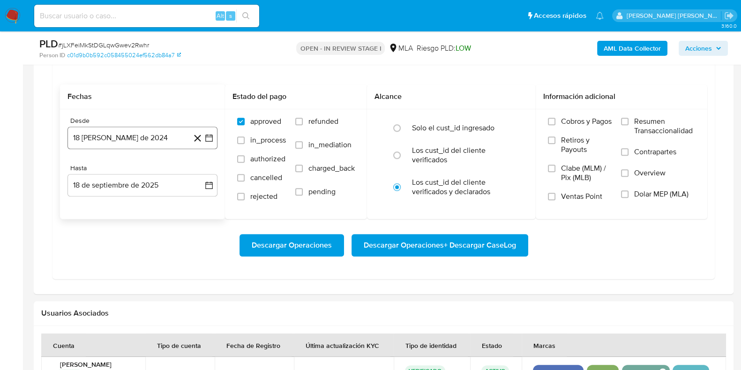
click at [166, 146] on button "18 [PERSON_NAME] de 2024" at bounding box center [143, 138] width 150 height 23
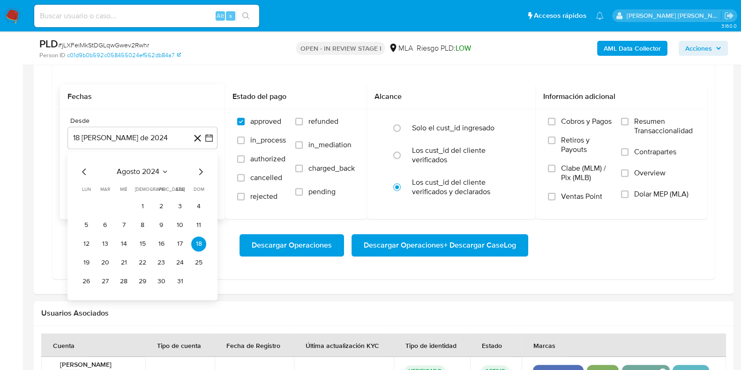
click at [201, 167] on icon "Mes siguiente" at bounding box center [200, 171] width 11 height 11
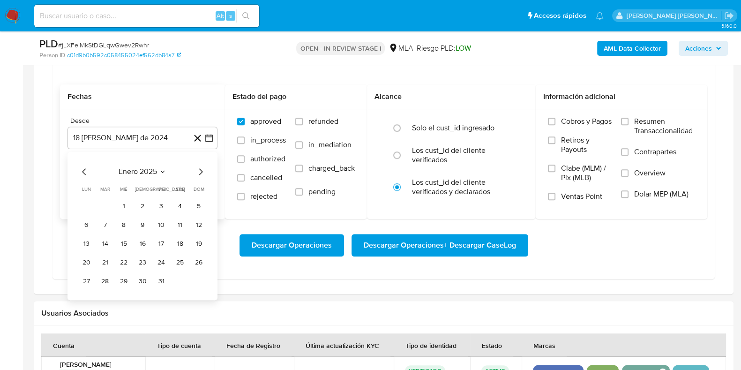
click at [201, 167] on icon "Mes siguiente" at bounding box center [200, 171] width 11 height 11
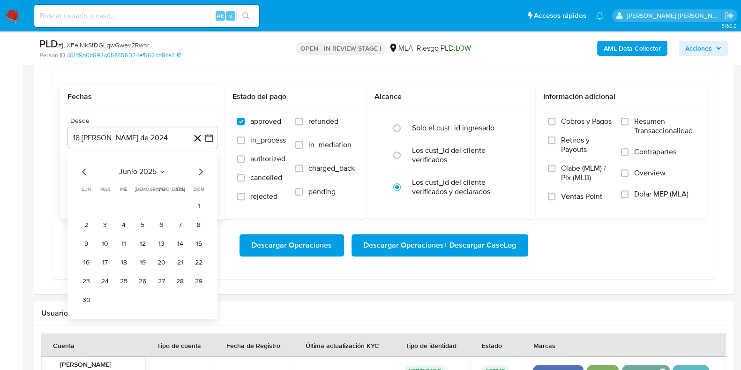
click at [201, 167] on icon "Mes siguiente" at bounding box center [200, 171] width 11 height 11
click at [155, 202] on button "1" at bounding box center [161, 206] width 15 height 15
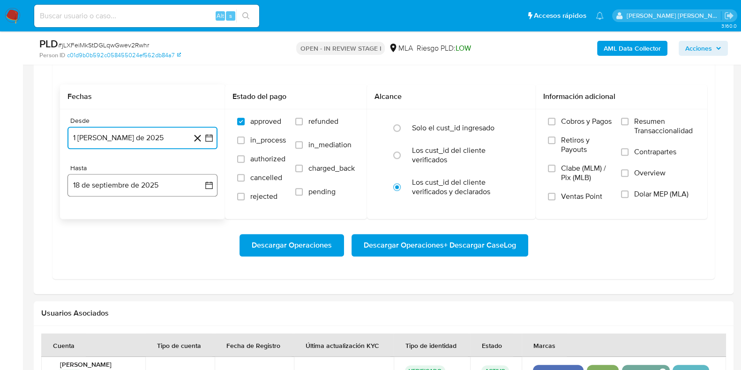
click at [143, 188] on button "18 de septiembre de 2025" at bounding box center [143, 185] width 150 height 23
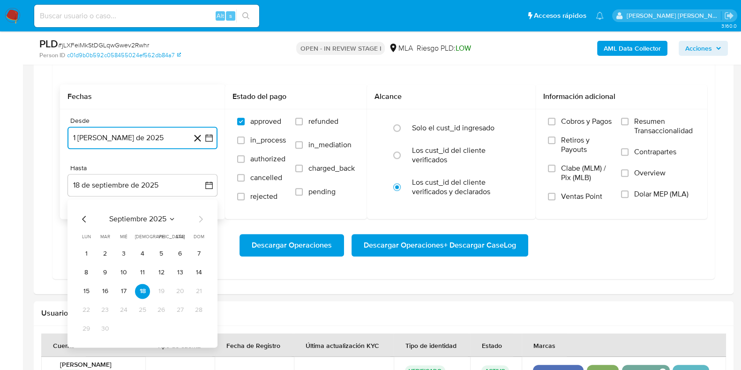
click at [84, 217] on icon "Mes anterior" at bounding box center [84, 218] width 11 height 11
click at [195, 324] on button "31" at bounding box center [198, 328] width 15 height 15
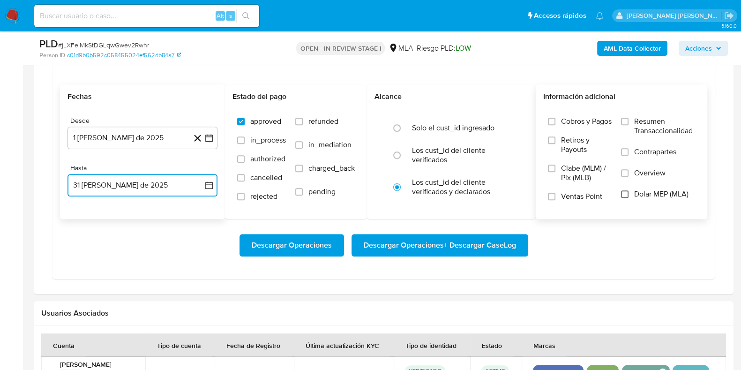
click at [623, 190] on input "Dolar MEP (MLA)" at bounding box center [625, 194] width 8 height 8
click at [503, 235] on span "Descargar Operaciones + Descargar CaseLog" at bounding box center [440, 245] width 152 height 21
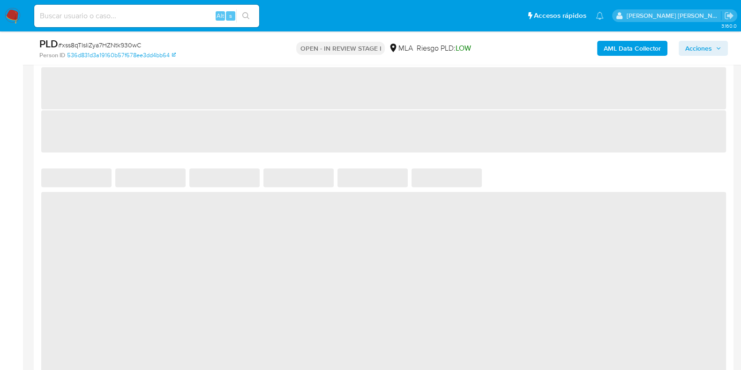
select select "10"
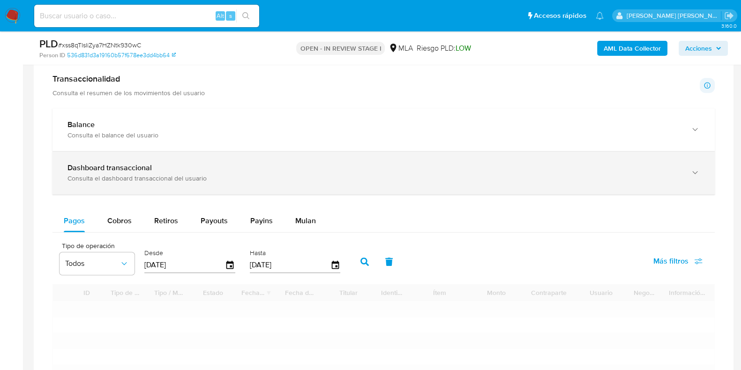
scroll to position [703, 0]
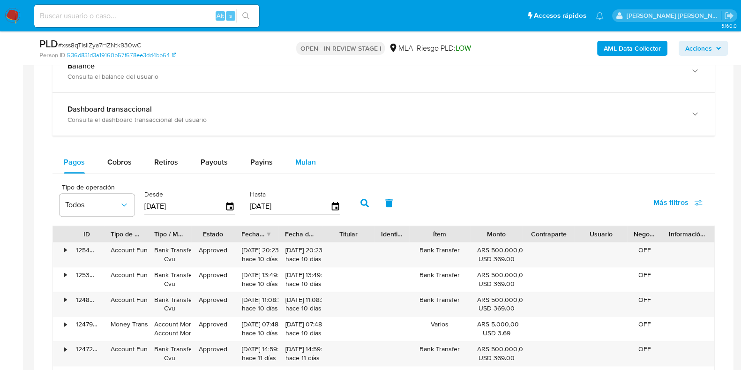
click at [307, 154] on div "Mulan" at bounding box center [305, 162] width 21 height 23
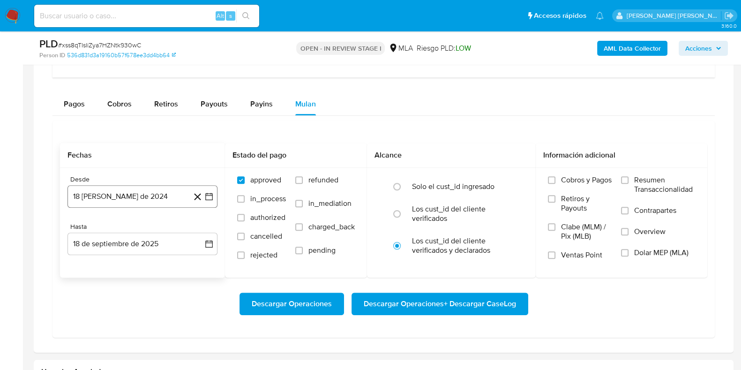
click at [125, 189] on button "18 [PERSON_NAME] de 2024" at bounding box center [143, 196] width 150 height 23
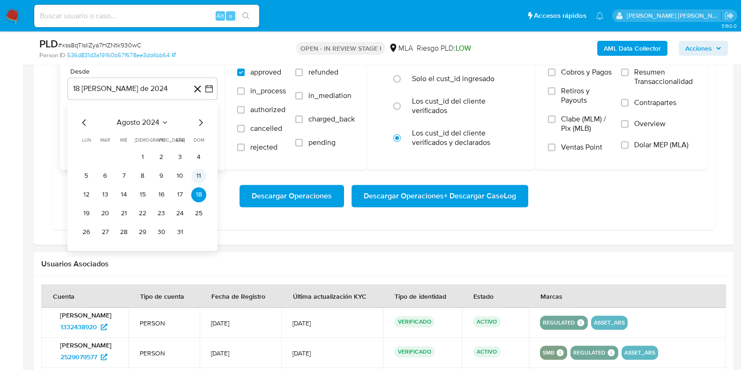
scroll to position [879, 0]
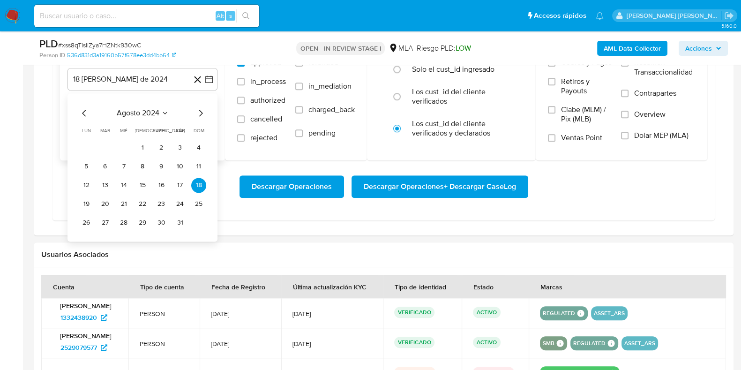
click at [201, 115] on icon "Mes siguiente" at bounding box center [200, 112] width 11 height 11
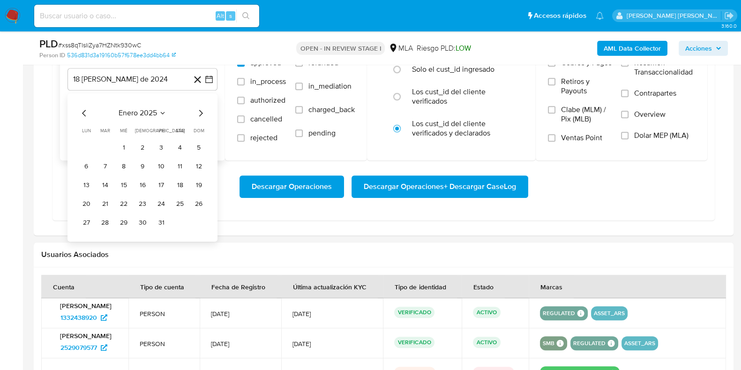
click at [201, 115] on icon "Mes siguiente" at bounding box center [200, 112] width 11 height 11
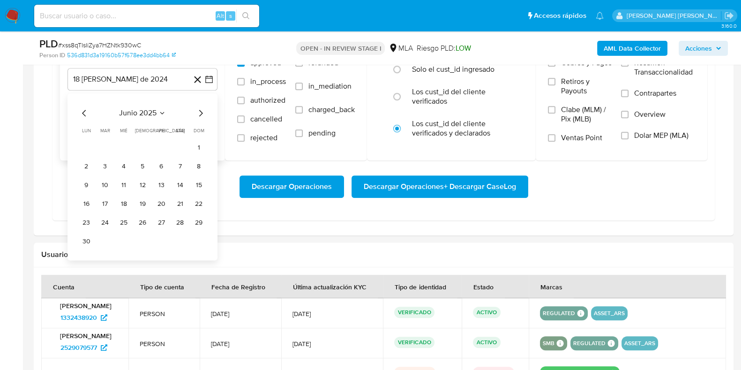
click at [201, 115] on icon "Mes siguiente" at bounding box center [200, 112] width 11 height 11
click at [106, 146] on button "1" at bounding box center [105, 147] width 15 height 15
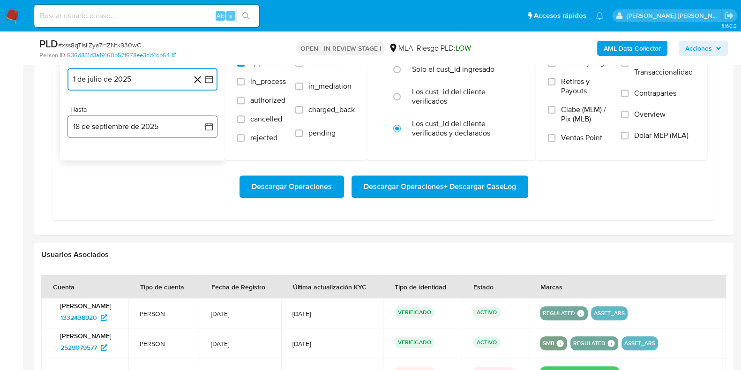
click at [139, 120] on button "18 de septiembre de 2025" at bounding box center [143, 126] width 150 height 23
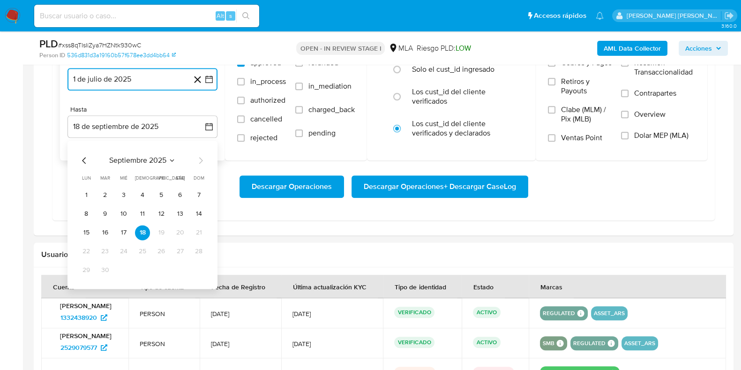
click at [85, 157] on icon "Mes anterior" at bounding box center [84, 160] width 11 height 11
click at [196, 264] on button "31" at bounding box center [198, 270] width 15 height 15
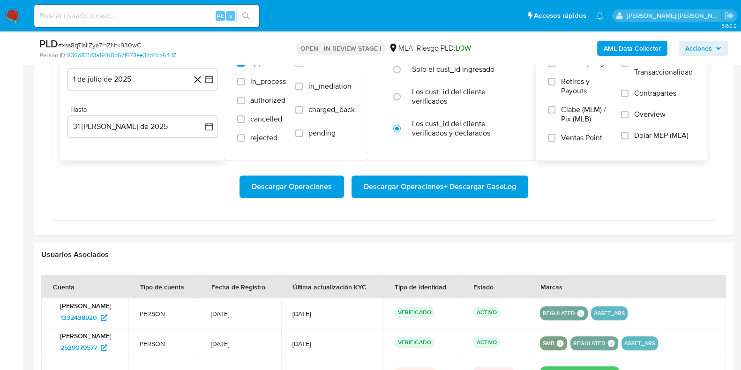
click at [632, 135] on label "Dolar MEP (MLA)" at bounding box center [658, 141] width 74 height 21
click at [629, 135] on input "Dolar MEP (MLA)" at bounding box center [625, 136] width 8 height 8
click at [469, 196] on div "Descargar Operaciones Descargar Operaciones + Descargar CaseLog" at bounding box center [384, 186] width 648 height 53
click at [464, 186] on span "Descargar Operaciones + Descargar CaseLog" at bounding box center [440, 186] width 152 height 21
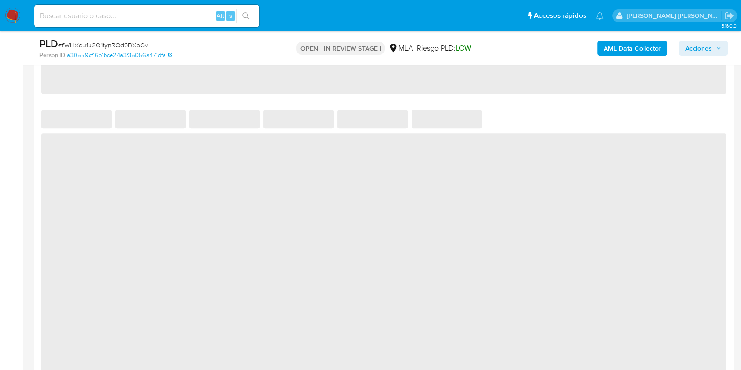
scroll to position [820, 0]
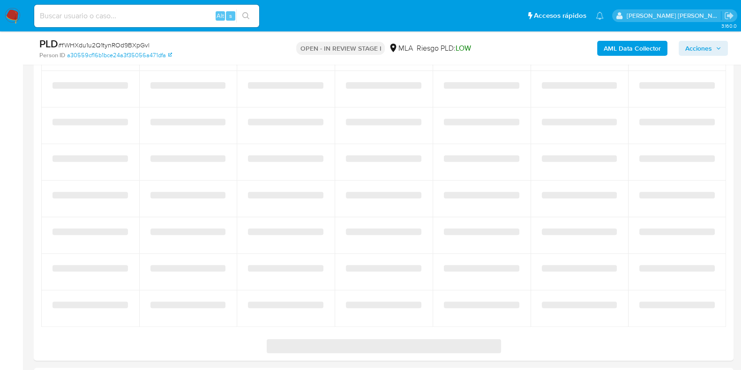
select select "10"
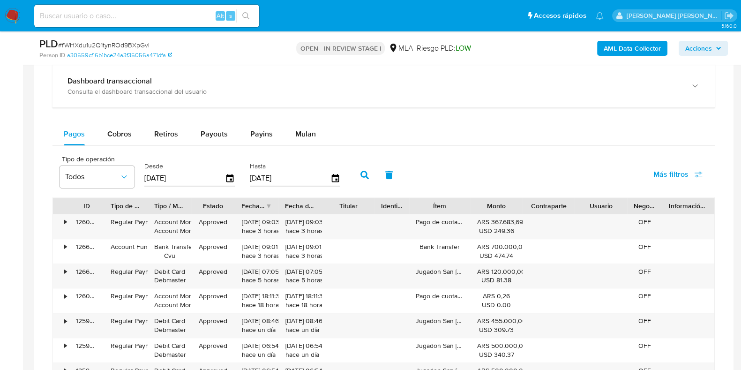
scroll to position [645, 0]
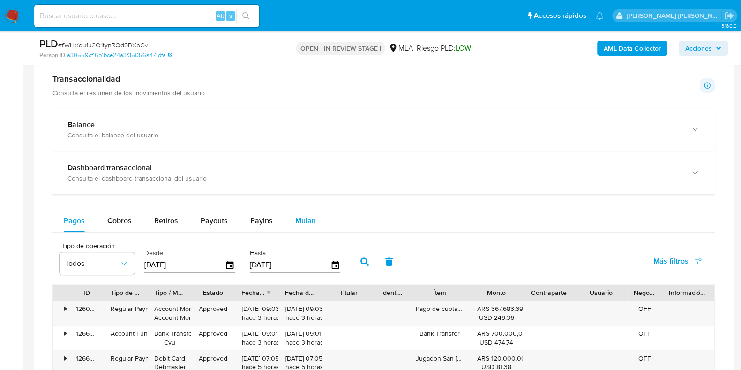
click at [299, 215] on span "Mulan" at bounding box center [305, 220] width 21 height 11
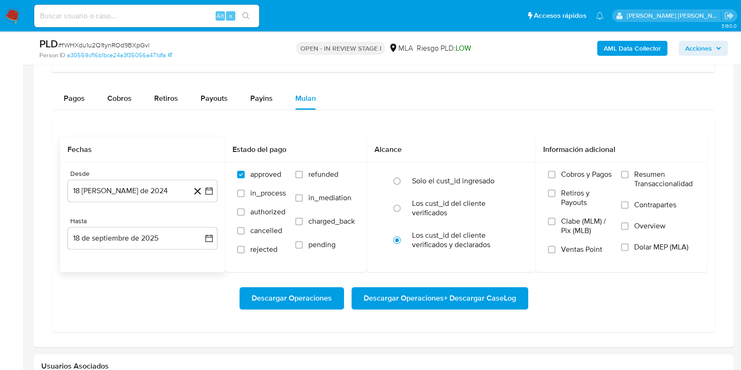
scroll to position [762, 0]
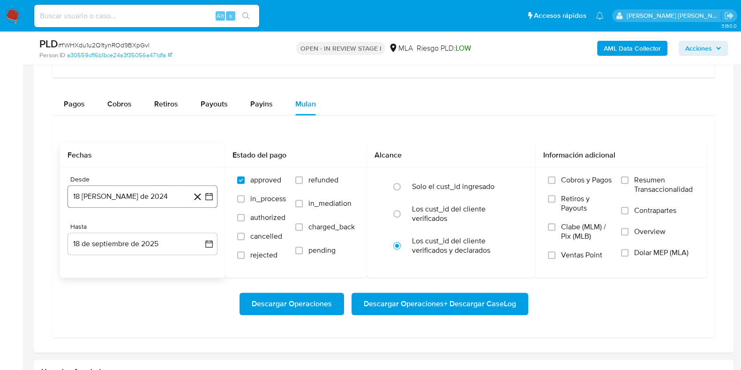
click at [151, 201] on button "18 [PERSON_NAME] de 2024" at bounding box center [143, 196] width 150 height 23
click at [199, 228] on icon "Mes siguiente" at bounding box center [200, 230] width 11 height 11
click at [199, 228] on div "Hasta" at bounding box center [143, 227] width 150 height 8
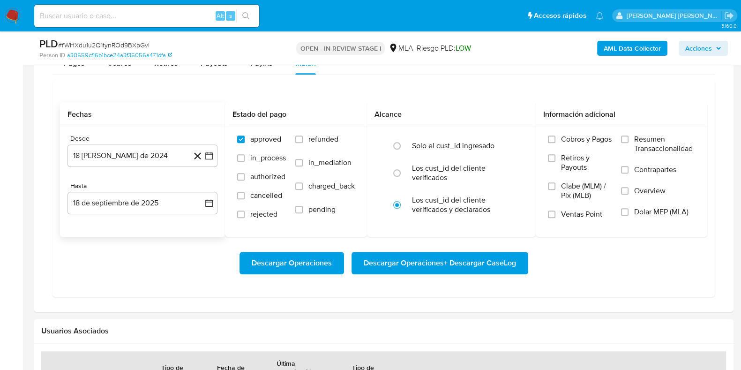
scroll to position [820, 0]
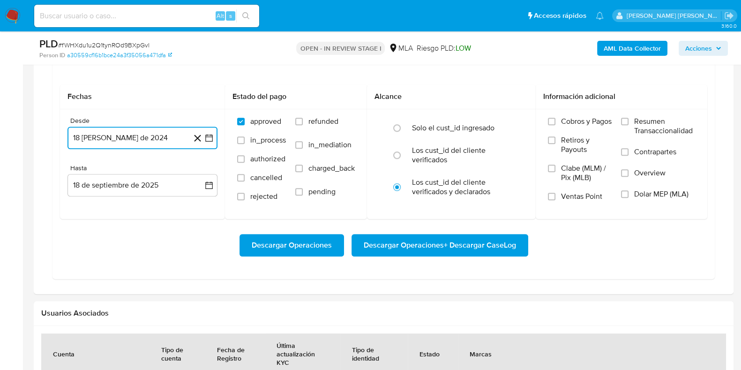
click at [157, 137] on button "18 [PERSON_NAME] de 2024" at bounding box center [143, 138] width 150 height 23
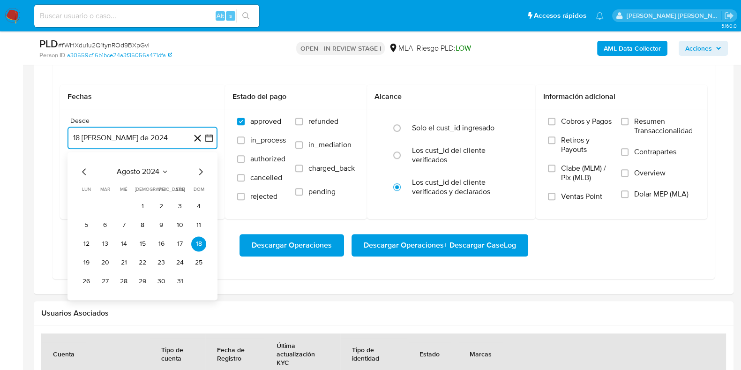
click at [201, 167] on icon "Mes siguiente" at bounding box center [200, 171] width 11 height 11
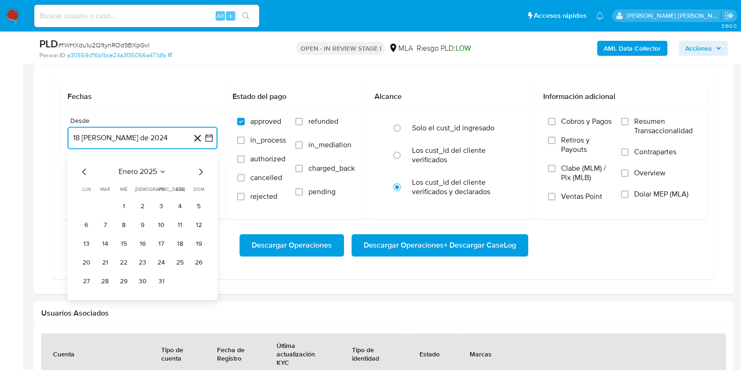
click at [201, 167] on icon "Mes siguiente" at bounding box center [200, 171] width 11 height 11
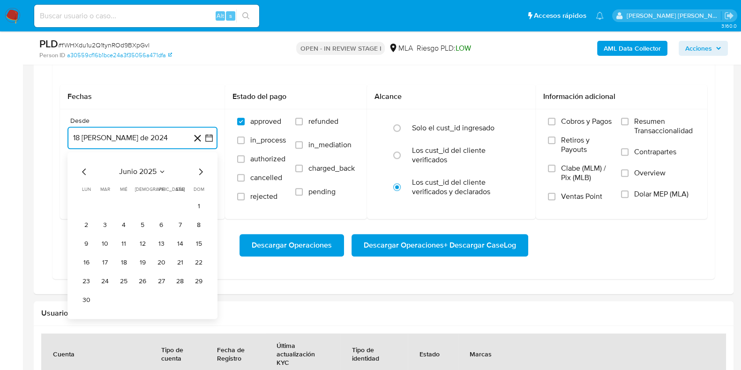
click at [201, 167] on icon "Mes siguiente" at bounding box center [200, 171] width 11 height 11
click at [158, 199] on button "1" at bounding box center [161, 206] width 15 height 15
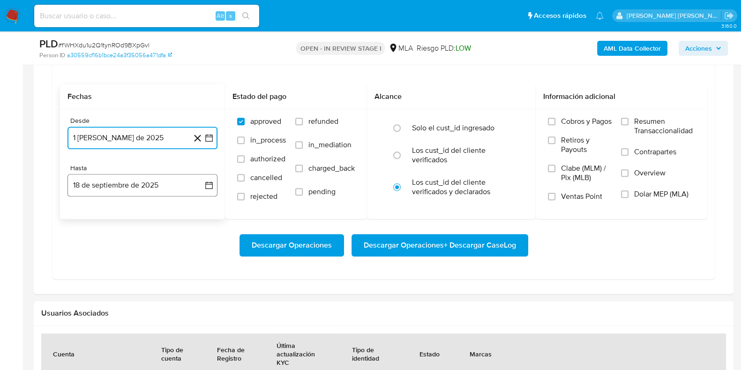
click at [157, 192] on button "18 de septiembre de 2025" at bounding box center [143, 185] width 150 height 23
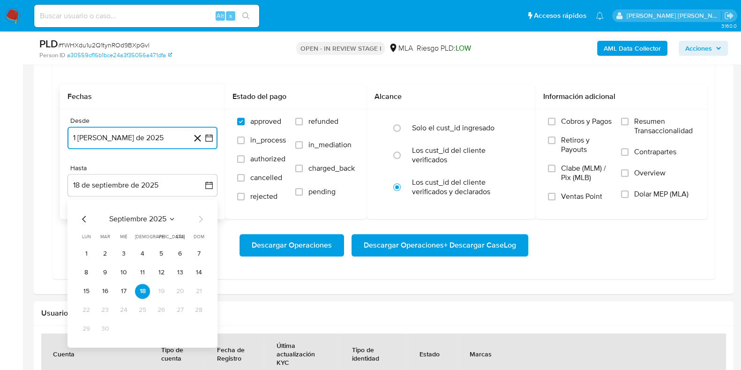
click at [83, 222] on icon "Mes anterior" at bounding box center [84, 218] width 11 height 11
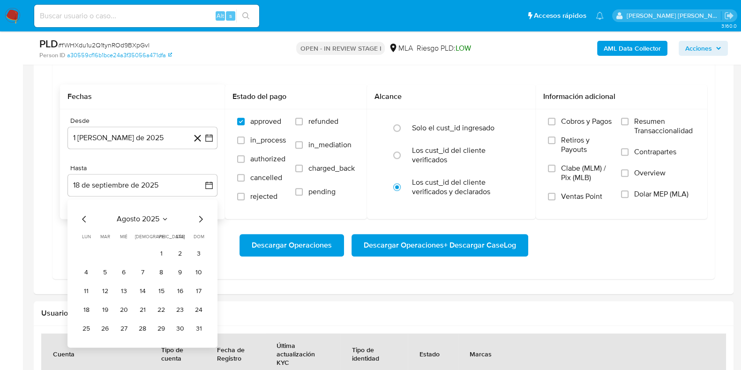
click at [206, 328] on div "agosto 2025 agosto 2025 lun lunes mar martes mié miércoles jue jueves vie viern…" at bounding box center [143, 273] width 150 height 148
click at [202, 326] on button "31" at bounding box center [198, 328] width 15 height 15
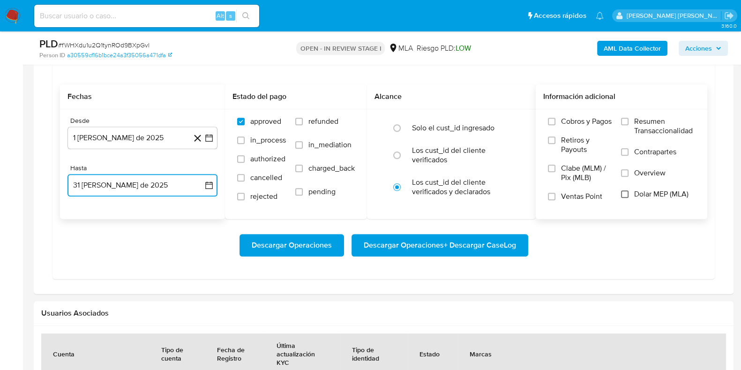
click at [624, 191] on input "Dolar MEP (MLA)" at bounding box center [625, 194] width 8 height 8
click at [497, 237] on span "Descargar Operaciones + Descargar CaseLog" at bounding box center [440, 245] width 152 height 21
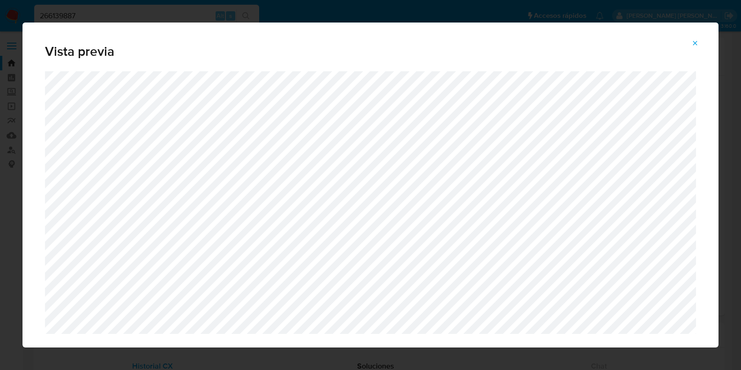
select select "10"
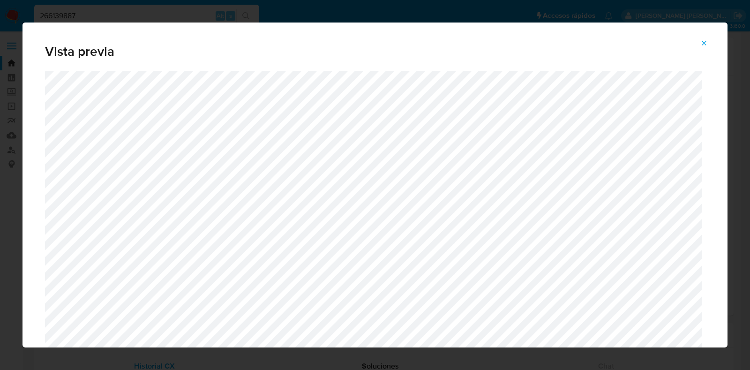
scroll to position [274, 0]
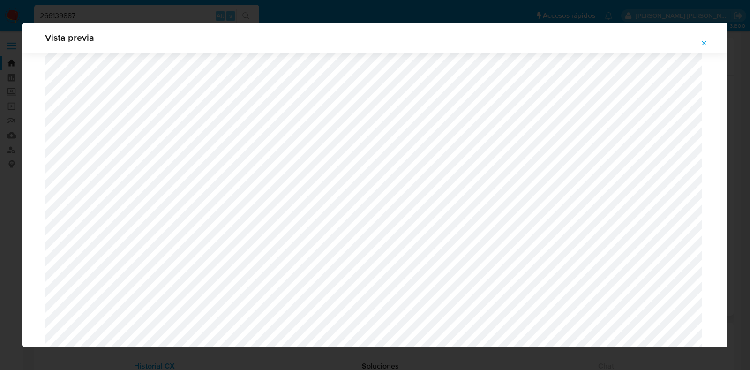
click at [701, 44] on icon "Attachment preview" at bounding box center [705, 43] width 8 height 8
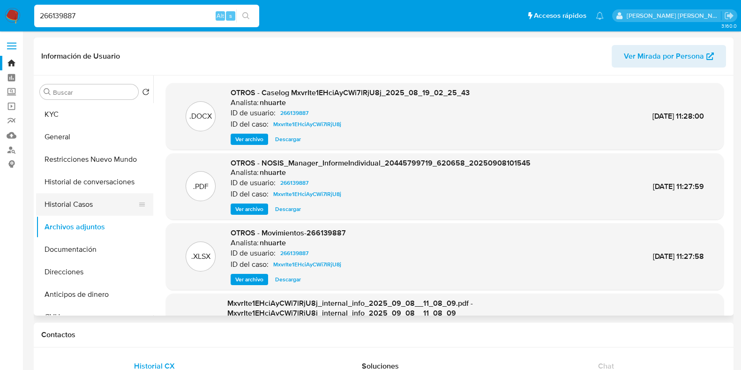
click at [69, 201] on button "Historial Casos" at bounding box center [91, 204] width 110 height 23
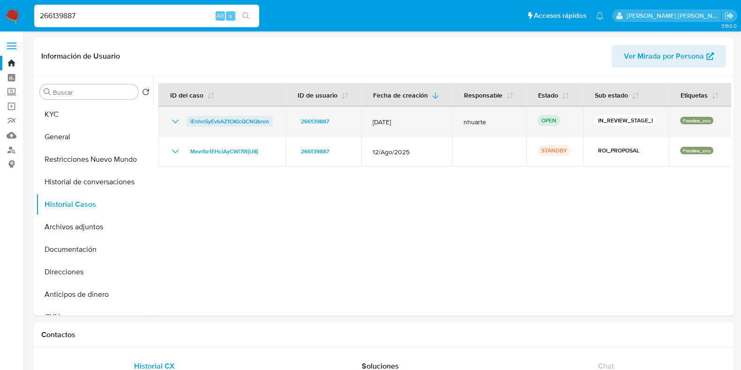
click at [244, 123] on span "lEnhn5yEvbAZ1OKIcQCNQbnm" at bounding box center [229, 121] width 79 height 11
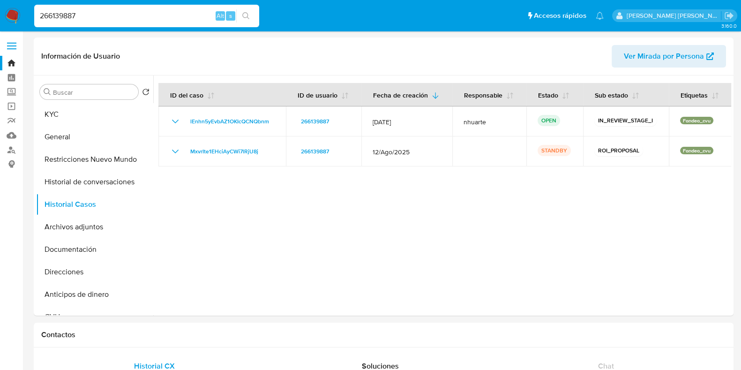
drag, startPoint x: 88, startPoint y: 9, endPoint x: 7, endPoint y: 14, distance: 80.8
click at [7, 14] on nav "Pausado Ver notificaciones 266139887 Alt s Accesos rápidos Presiona las siguien…" at bounding box center [370, 15] width 741 height 31
paste input "685003459"
type input "685003459"
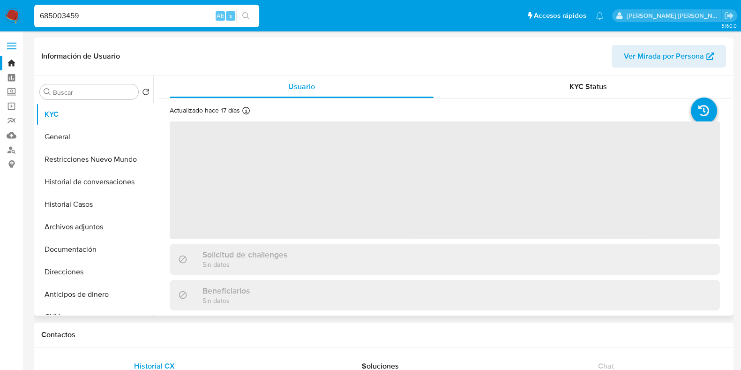
drag, startPoint x: 96, startPoint y: 202, endPoint x: 241, endPoint y: 194, distance: 145.6
click at [96, 202] on button "Historial Casos" at bounding box center [94, 204] width 117 height 23
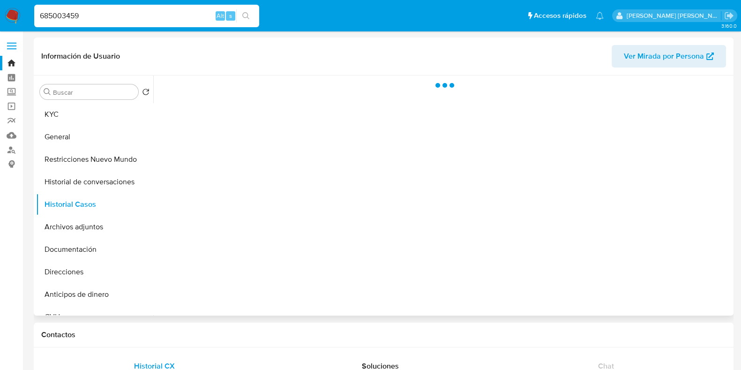
select select "10"
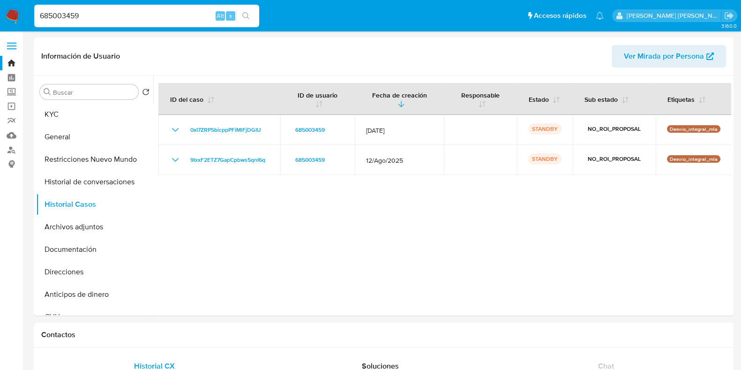
drag, startPoint x: 91, startPoint y: 15, endPoint x: 25, endPoint y: 15, distance: 66.1
click at [25, 15] on nav "Pausado Ver notificaciones 685003459 Alt s Accesos rápidos Presiona las siguien…" at bounding box center [370, 15] width 741 height 31
paste input "1660703221"
type input "1660703221"
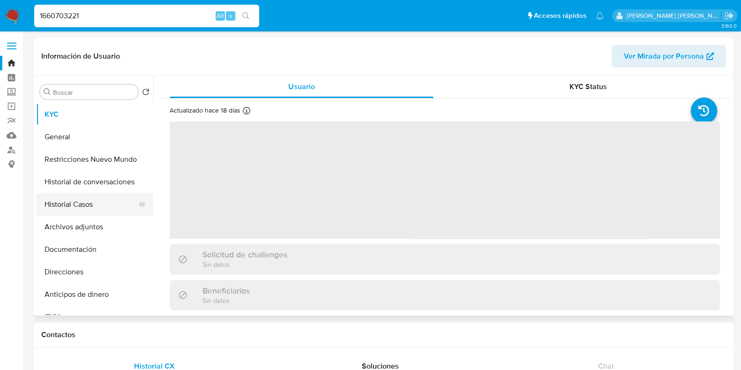
click at [66, 214] on button "Historial Casos" at bounding box center [91, 204] width 110 height 23
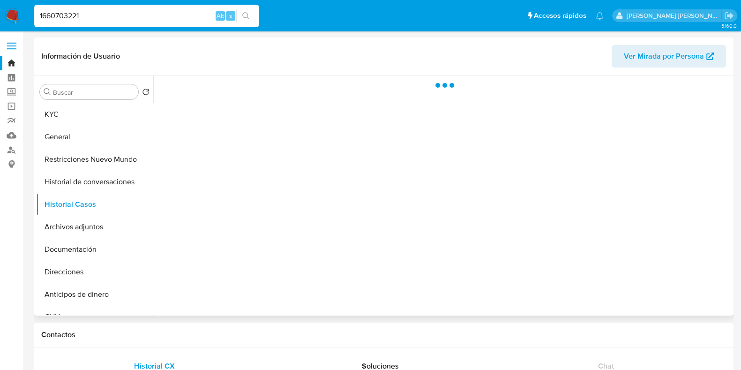
select select "10"
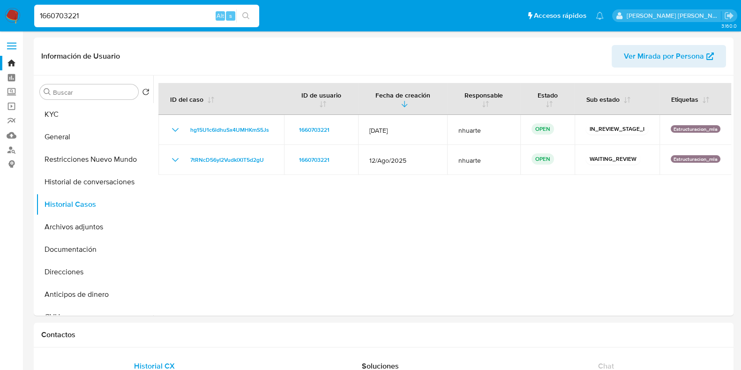
drag, startPoint x: 91, startPoint y: 19, endPoint x: 16, endPoint y: 22, distance: 75.1
click at [16, 22] on nav "Pausado Ver notificaciones 1660703221 Alt s Accesos rápidos Presiona las siguie…" at bounding box center [370, 15] width 741 height 31
paste input "098559976"
type input "1098559976"
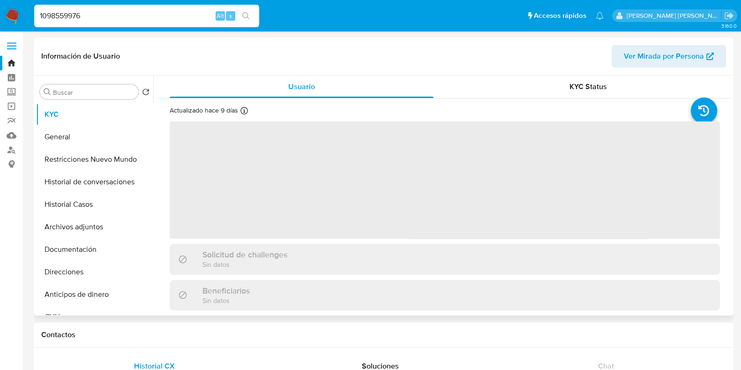
drag, startPoint x: 110, startPoint y: 198, endPoint x: 193, endPoint y: 196, distance: 82.6
click at [110, 198] on button "Historial Casos" at bounding box center [94, 204] width 117 height 23
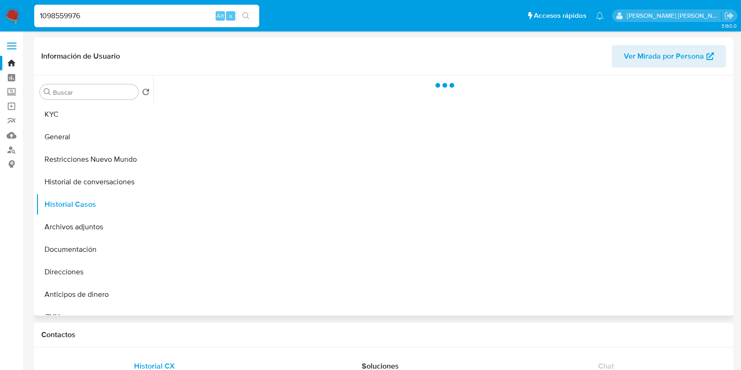
select select "10"
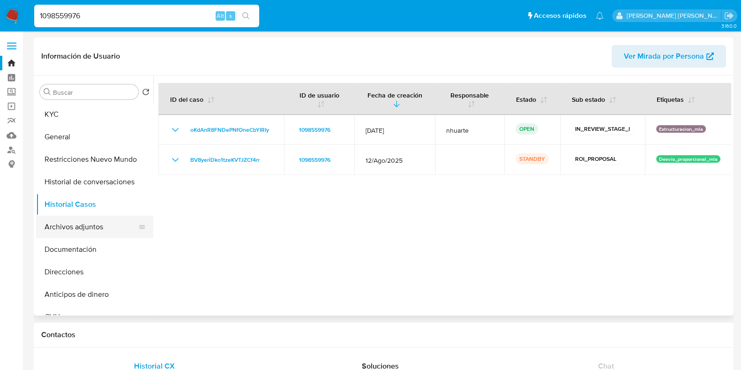
click at [85, 236] on button "Archivos adjuntos" at bounding box center [91, 227] width 110 height 23
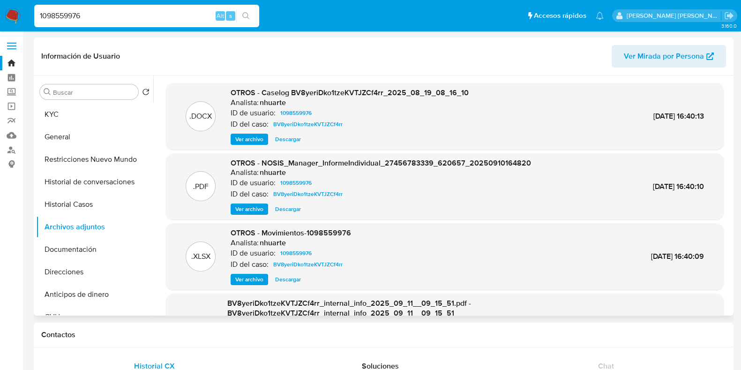
click at [259, 136] on span "Ver archivo" at bounding box center [249, 139] width 28 height 9
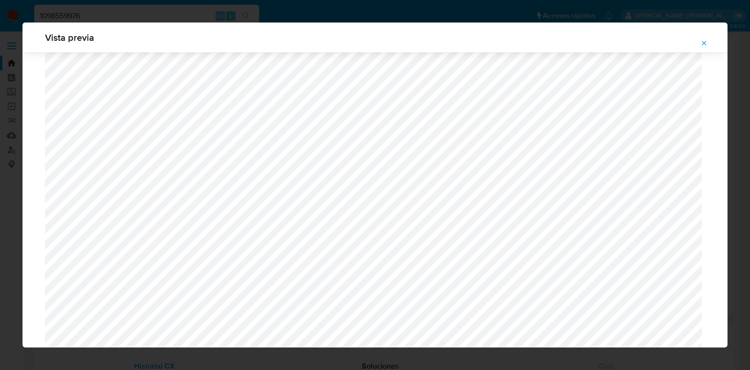
scroll to position [391, 0]
click at [702, 41] on icon "Attachment preview" at bounding box center [705, 43] width 8 height 8
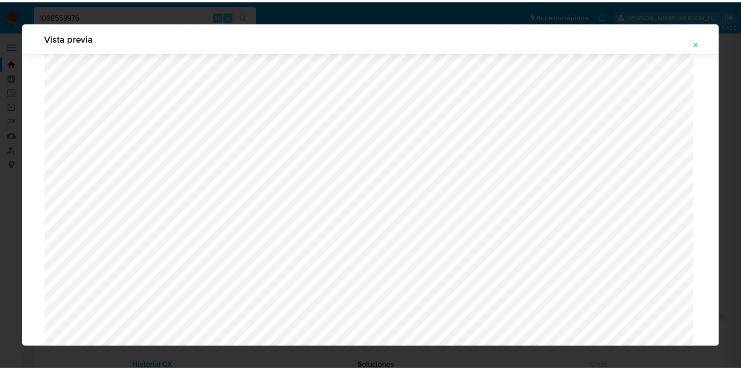
scroll to position [23, 0]
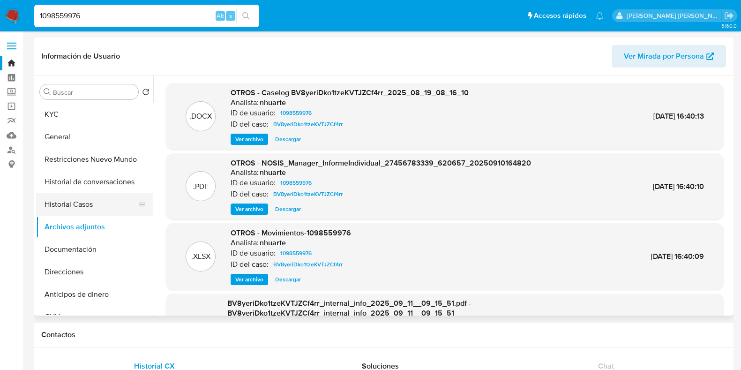
click at [89, 201] on button "Historial Casos" at bounding box center [91, 204] width 110 height 23
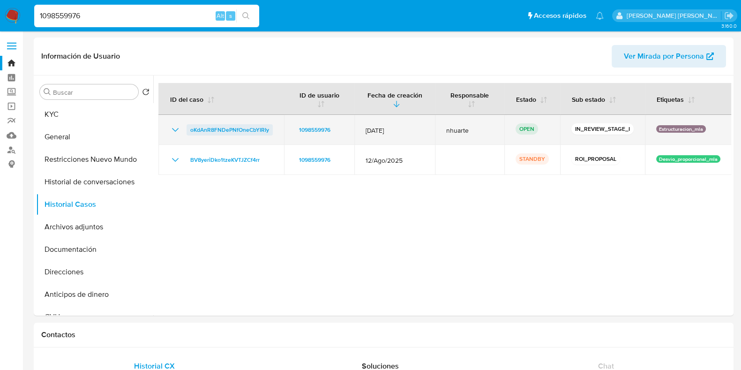
click at [230, 131] on span "oKdAnR8FNDePNfOneCbYIRIy" at bounding box center [229, 129] width 79 height 11
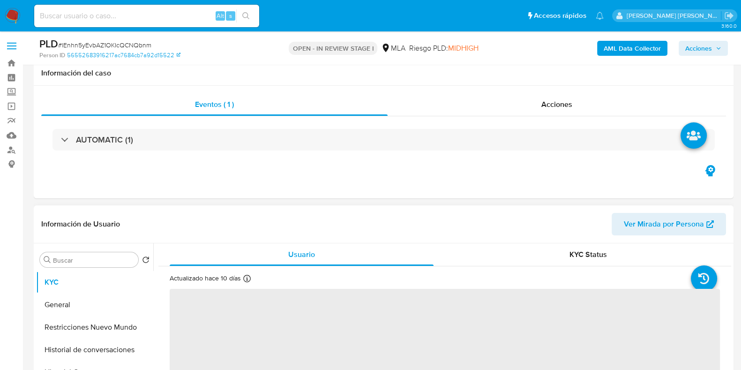
scroll to position [352, 0]
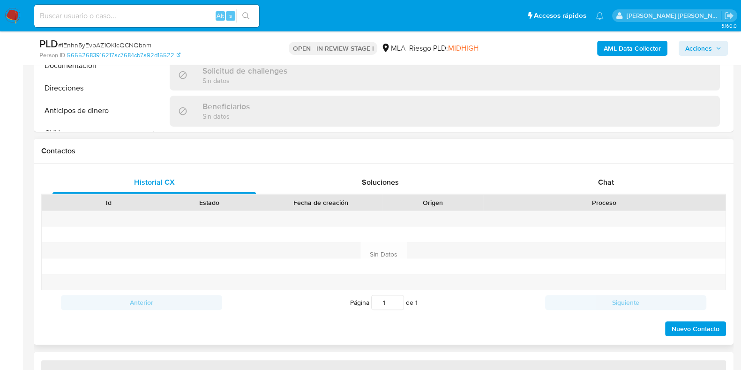
select select "10"
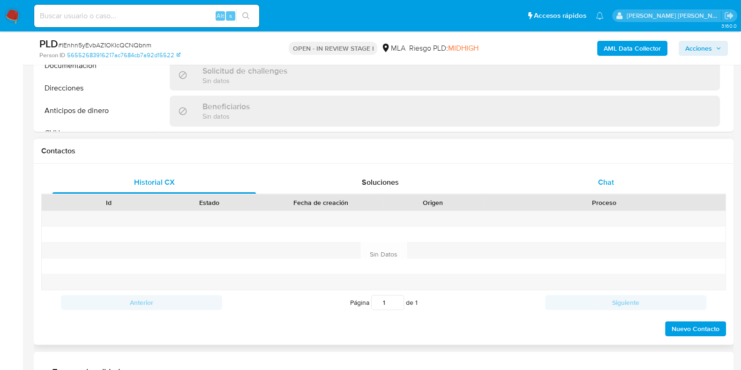
click at [607, 177] on span "Chat" at bounding box center [606, 182] width 16 height 11
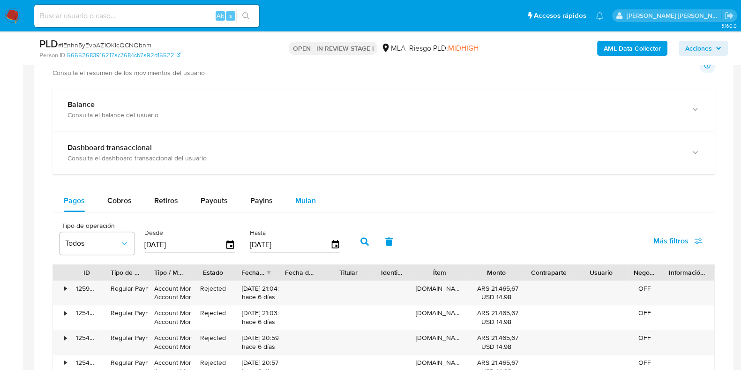
click at [305, 200] on span "Mulan" at bounding box center [305, 200] width 21 height 11
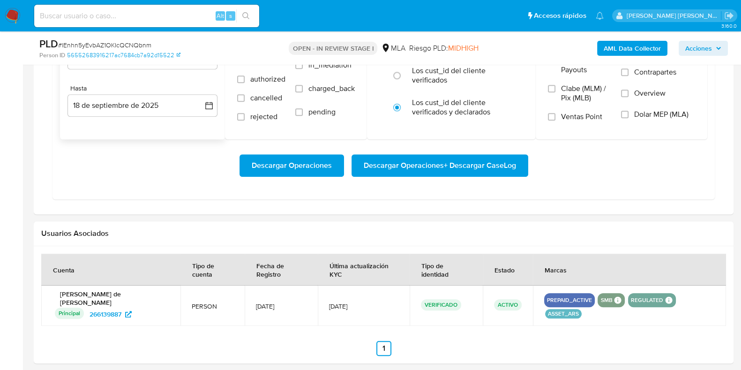
scroll to position [996, 0]
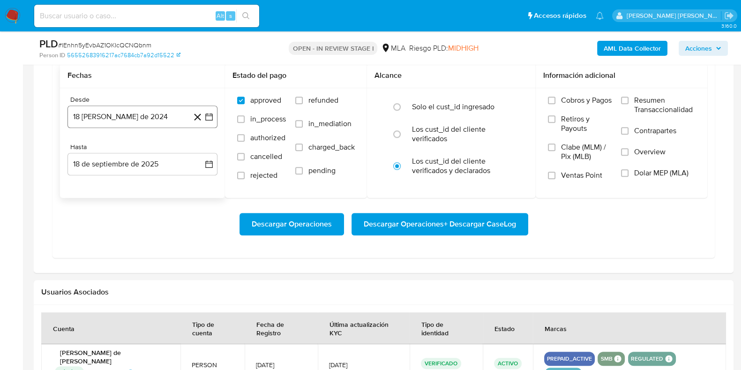
click at [136, 115] on button "18 [PERSON_NAME] de 2024" at bounding box center [143, 117] width 150 height 23
click at [202, 148] on icon "Mes siguiente" at bounding box center [200, 150] width 11 height 11
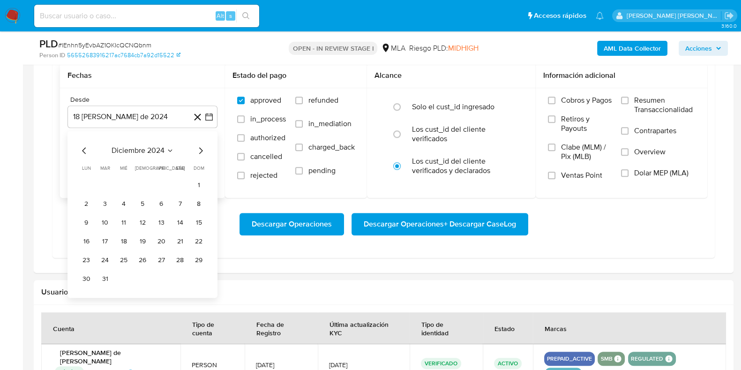
click at [202, 148] on icon "Mes siguiente" at bounding box center [200, 150] width 11 height 11
click at [106, 180] on button "1" at bounding box center [105, 185] width 15 height 15
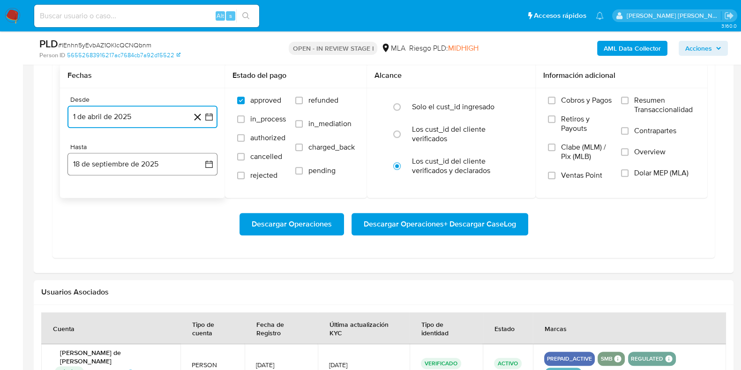
click at [129, 167] on button "18 de septiembre de 2025" at bounding box center [143, 164] width 150 height 23
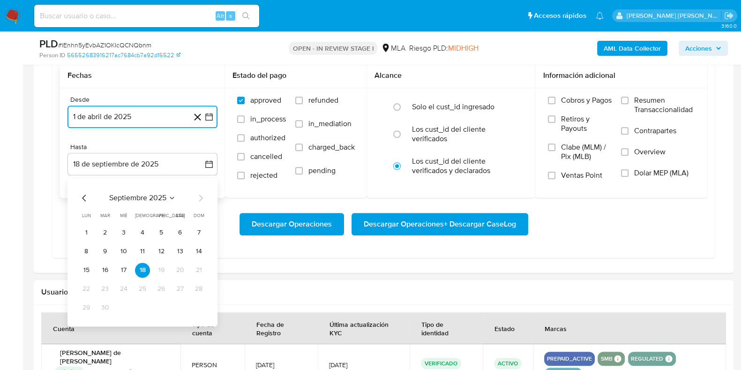
click at [83, 195] on icon "Mes anterior" at bounding box center [84, 197] width 11 height 11
click at [202, 306] on button "31" at bounding box center [198, 307] width 15 height 15
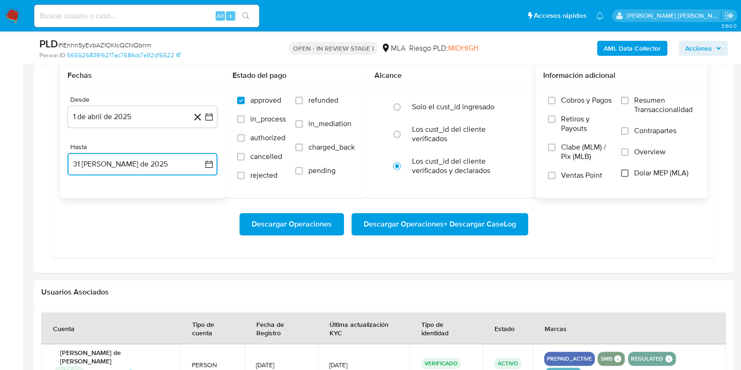
click at [628, 173] on input "Dolar MEP (MLA)" at bounding box center [625, 173] width 8 height 8
click at [516, 222] on button "Descargar Operaciones + Descargar CaseLog" at bounding box center [440, 224] width 177 height 23
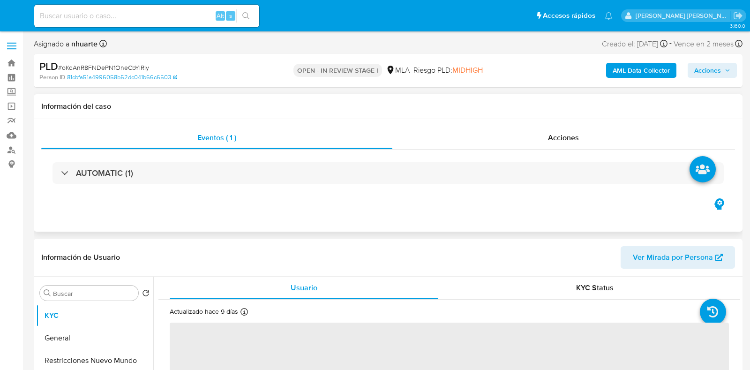
select select "10"
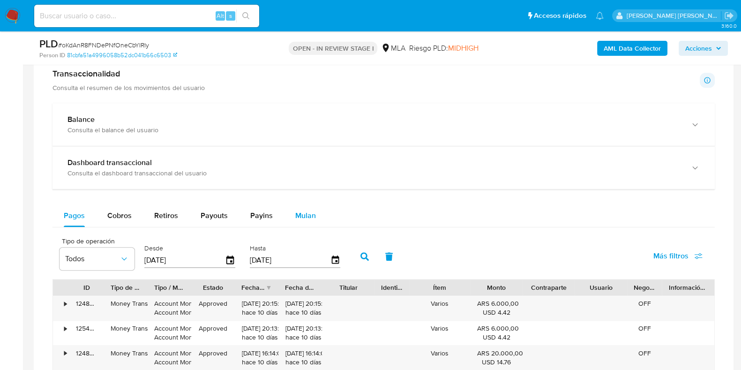
click at [301, 218] on span "Mulan" at bounding box center [305, 215] width 21 height 11
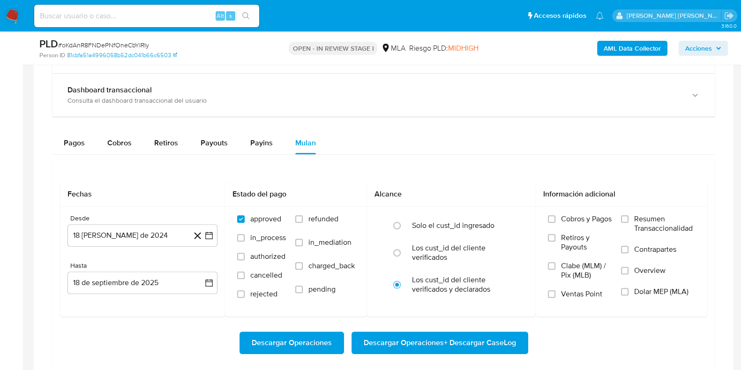
scroll to position [762, 0]
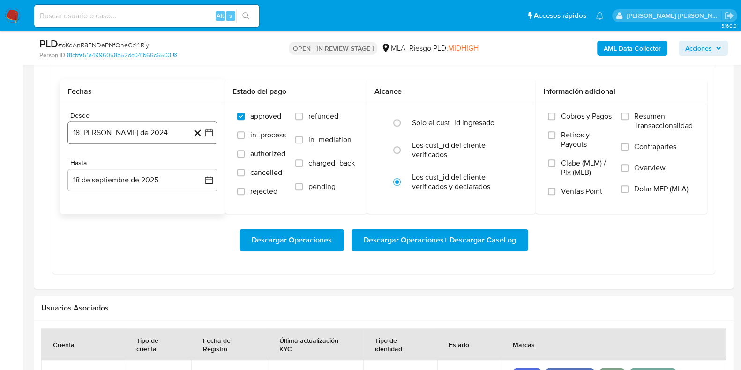
click at [155, 130] on button "18 [PERSON_NAME] de 2024" at bounding box center [143, 132] width 150 height 23
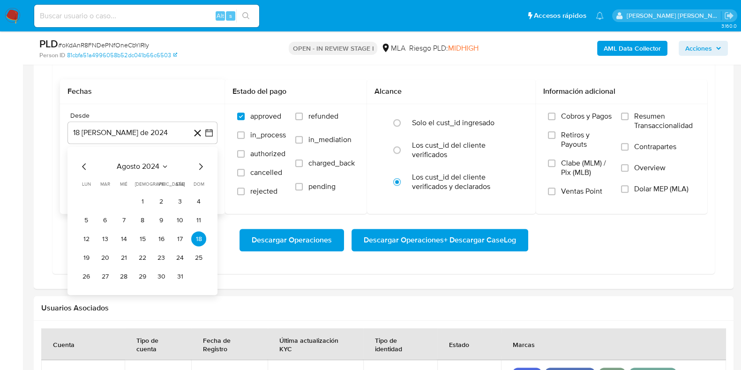
click at [200, 165] on icon "Mes siguiente" at bounding box center [200, 166] width 11 height 11
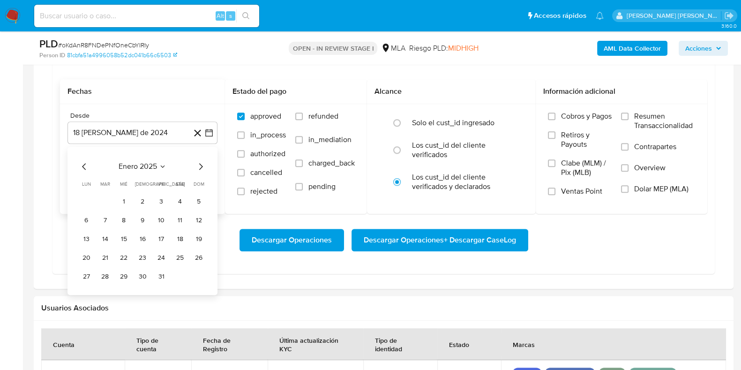
click at [200, 165] on icon "Mes siguiente" at bounding box center [200, 166] width 11 height 11
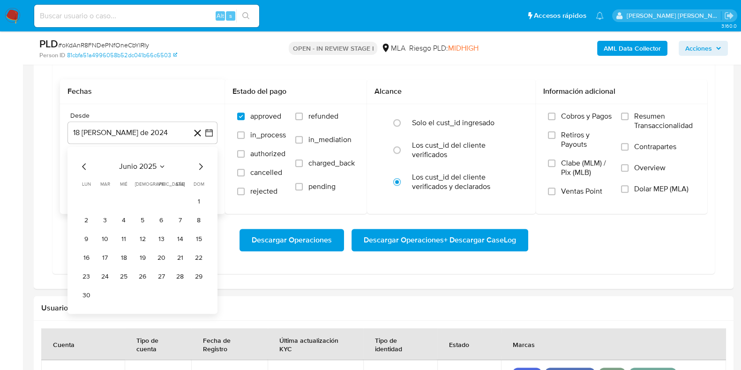
click at [200, 165] on icon "Mes siguiente" at bounding box center [200, 166] width 11 height 11
click at [106, 198] on button "1" at bounding box center [105, 201] width 15 height 15
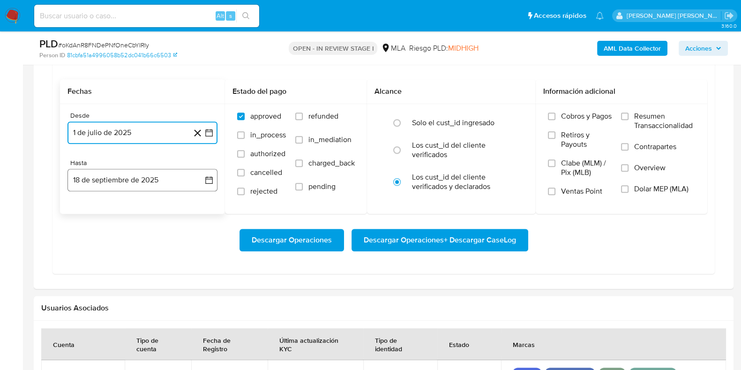
click at [138, 179] on button "18 de septiembre de 2025" at bounding box center [143, 180] width 150 height 23
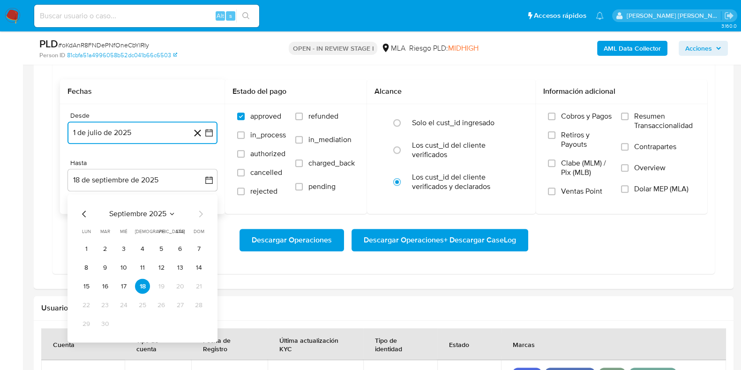
click at [82, 215] on icon "Mes anterior" at bounding box center [84, 214] width 11 height 11
click at [200, 317] on button "31" at bounding box center [198, 324] width 15 height 15
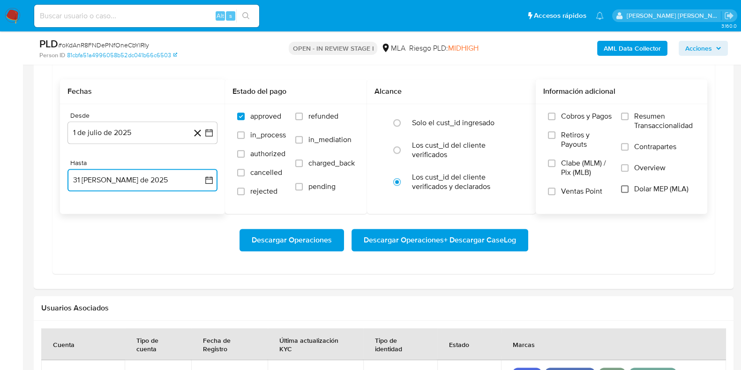
click at [625, 186] on input "Dolar MEP (MLA)" at bounding box center [625, 189] width 8 height 8
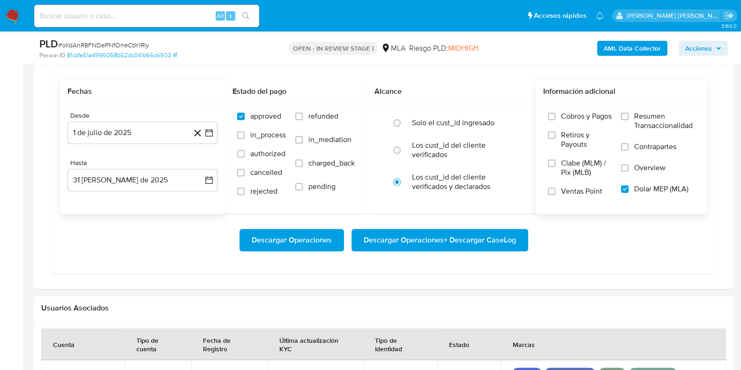
click at [479, 241] on span "Descargar Operaciones + Descargar CaseLog" at bounding box center [440, 240] width 152 height 21
